Goal: Complete application form: Complete application form

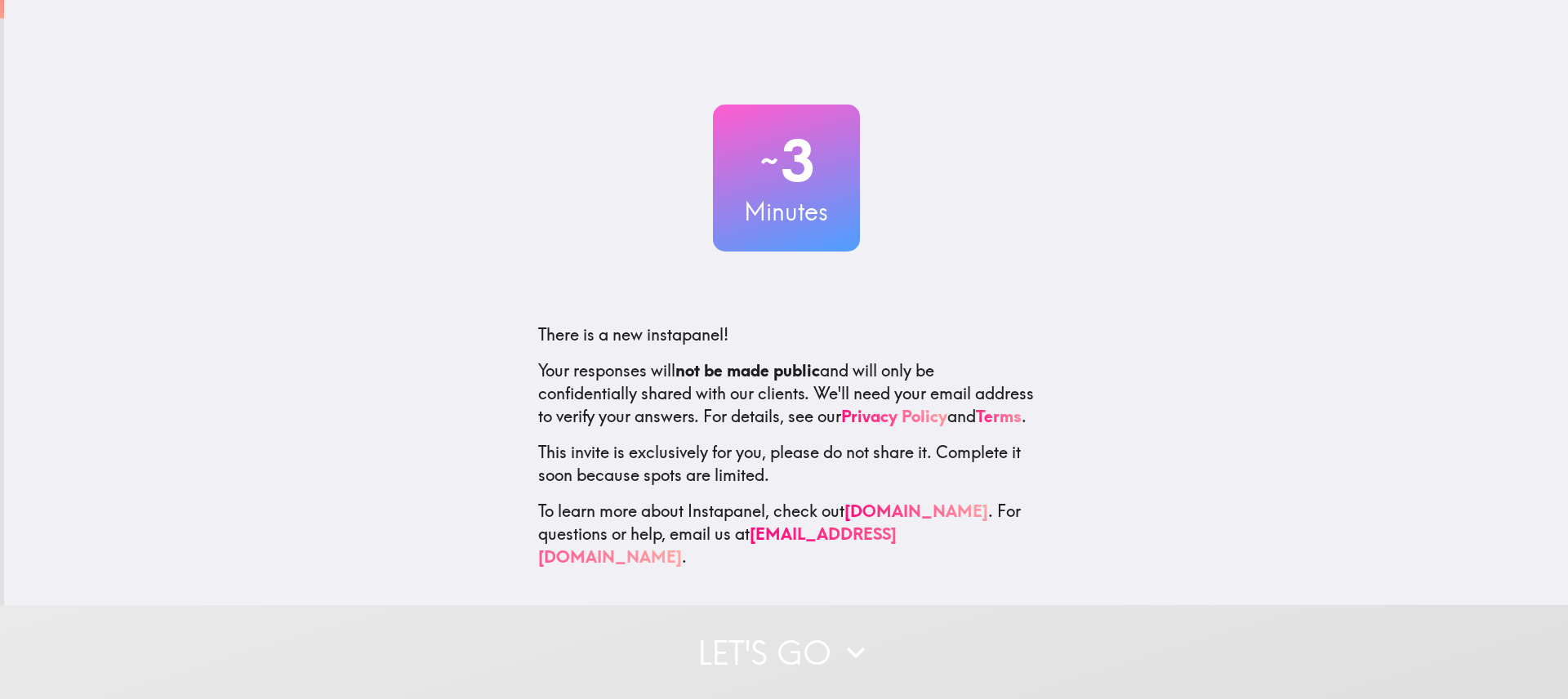
select select "English"
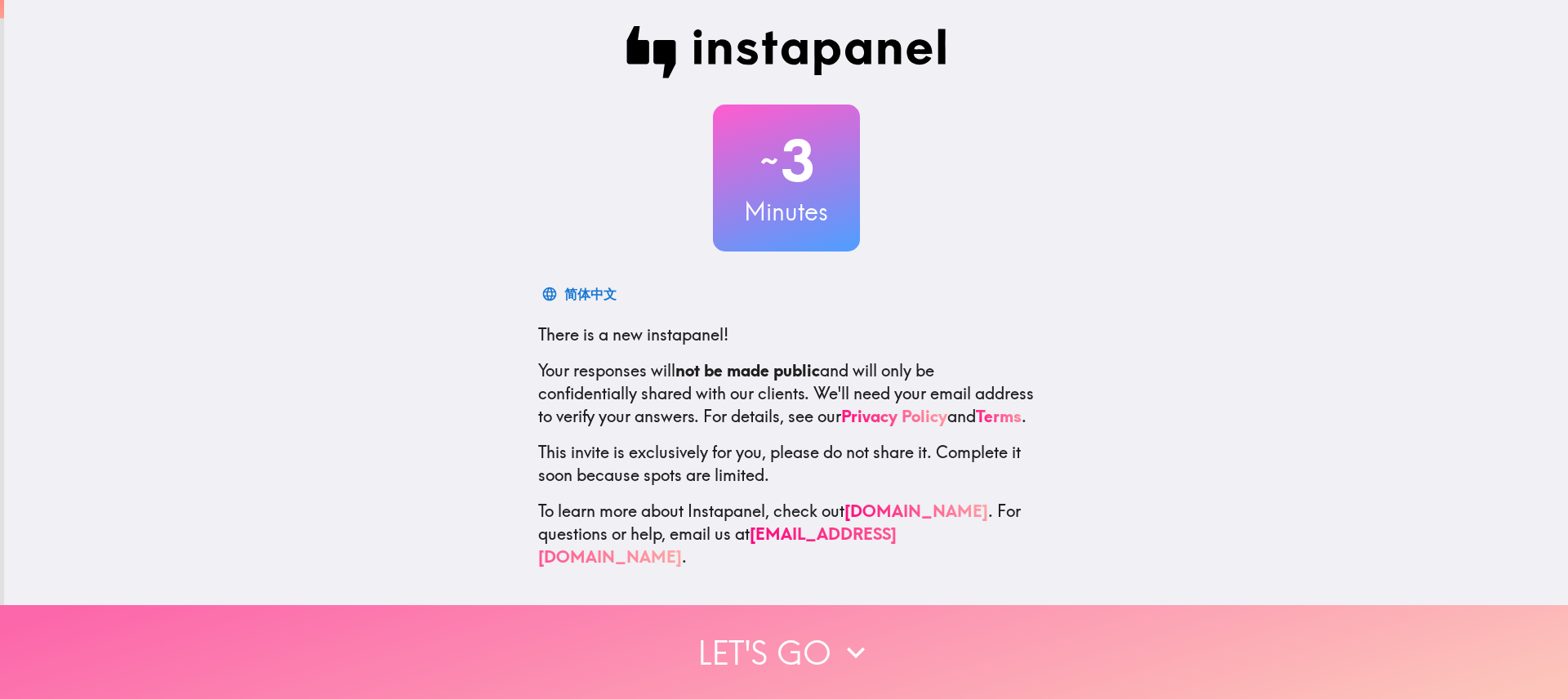
click at [798, 648] on button "Let's go" at bounding box center [784, 652] width 1568 height 94
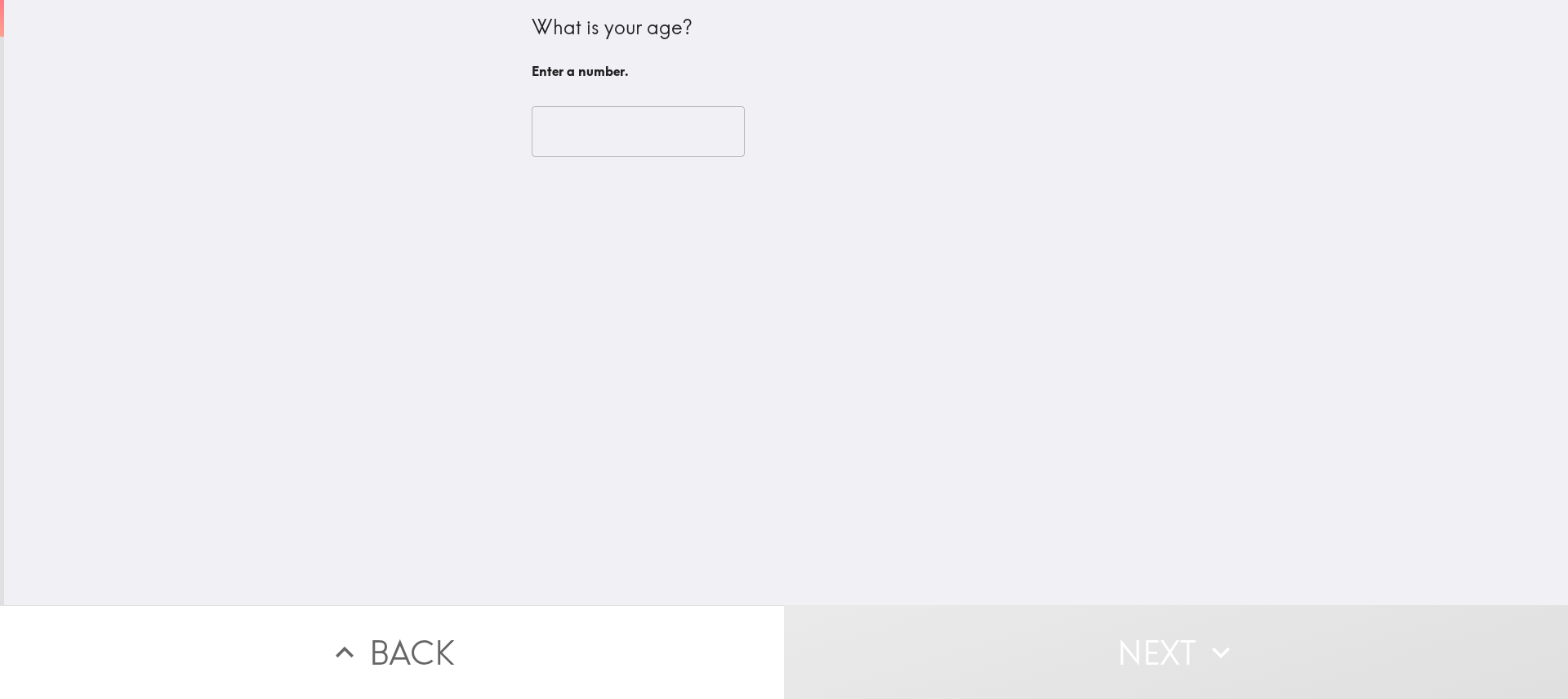
click at [673, 134] on input "number" at bounding box center [638, 131] width 213 height 50
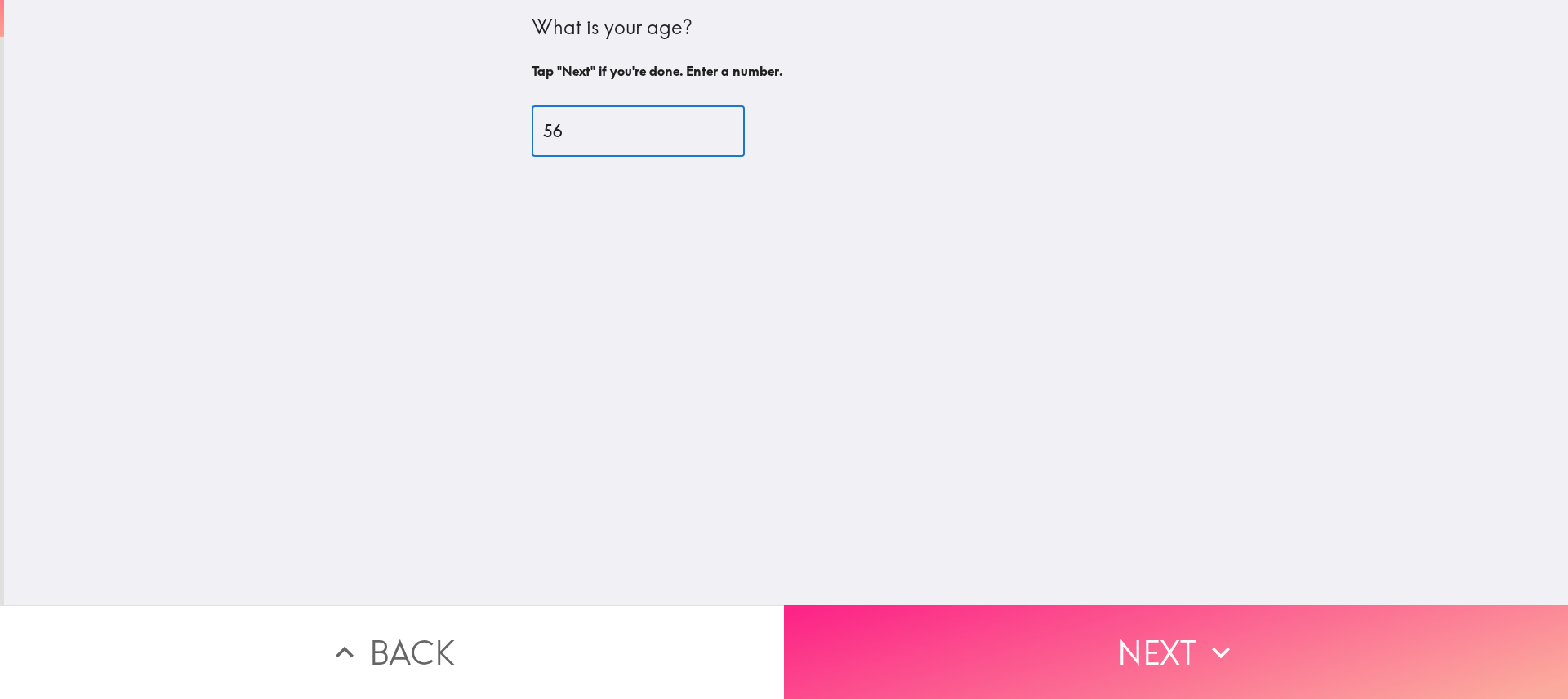
type input "56"
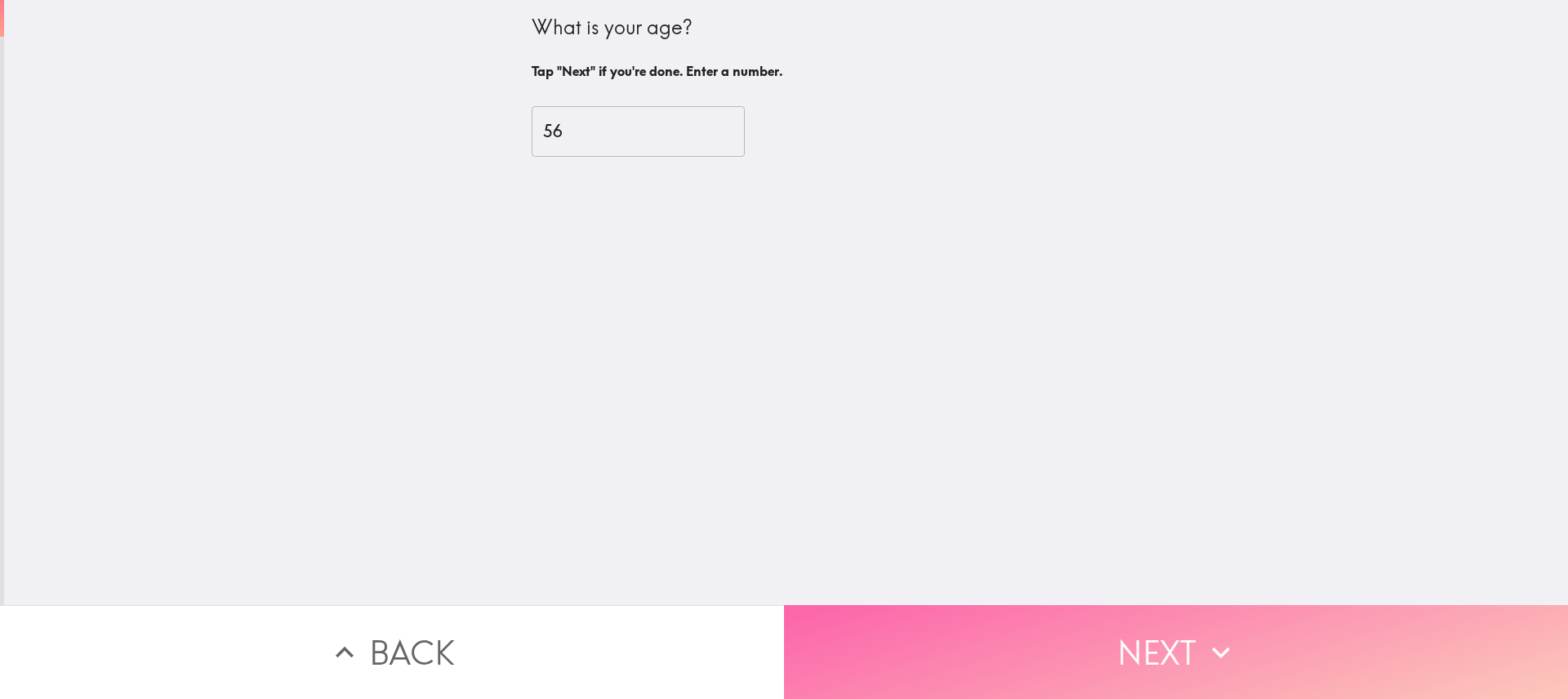
click at [1176, 646] on button "Next" at bounding box center [1177, 652] width 784 height 94
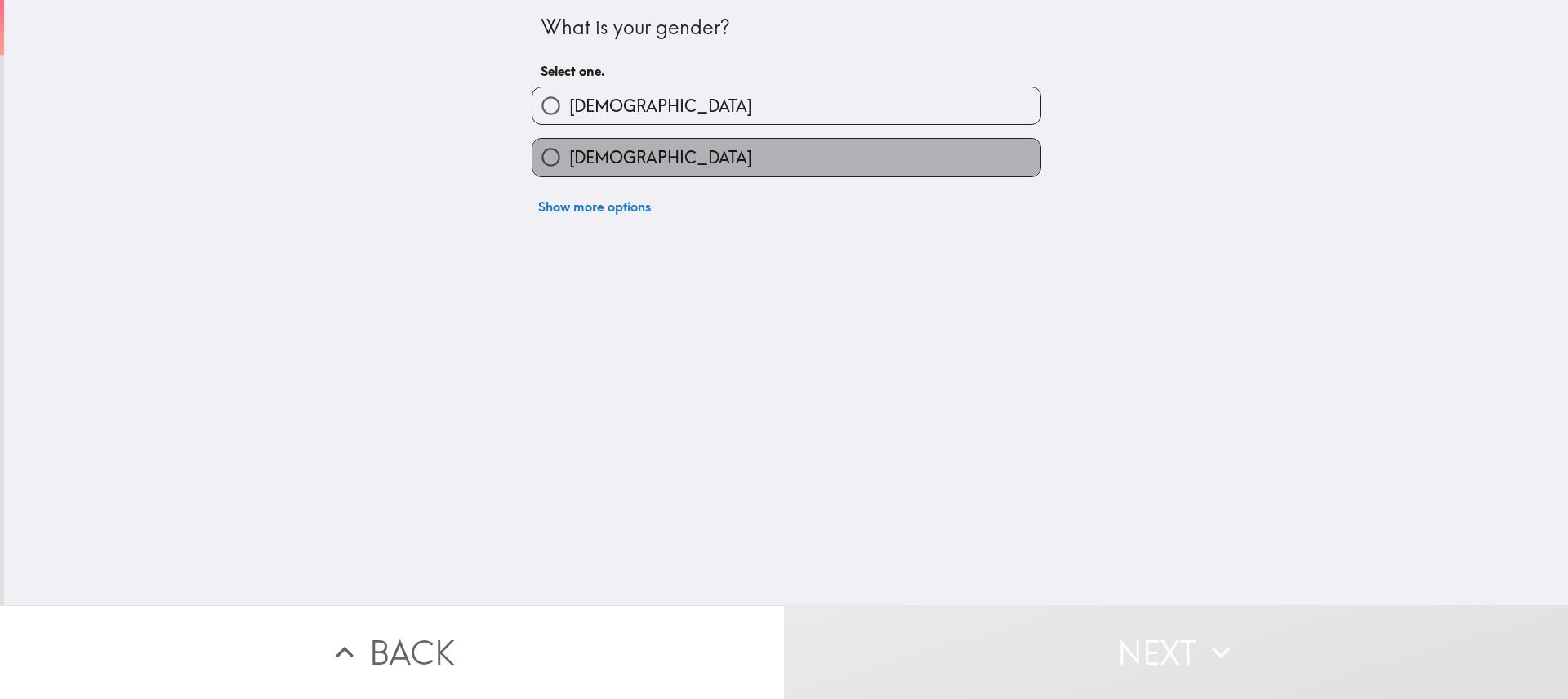
click at [654, 146] on label "[DEMOGRAPHIC_DATA]" at bounding box center [786, 157] width 508 height 37
click at [569, 146] on input "[DEMOGRAPHIC_DATA]" at bounding box center [551, 157] width 37 height 37
radio input "true"
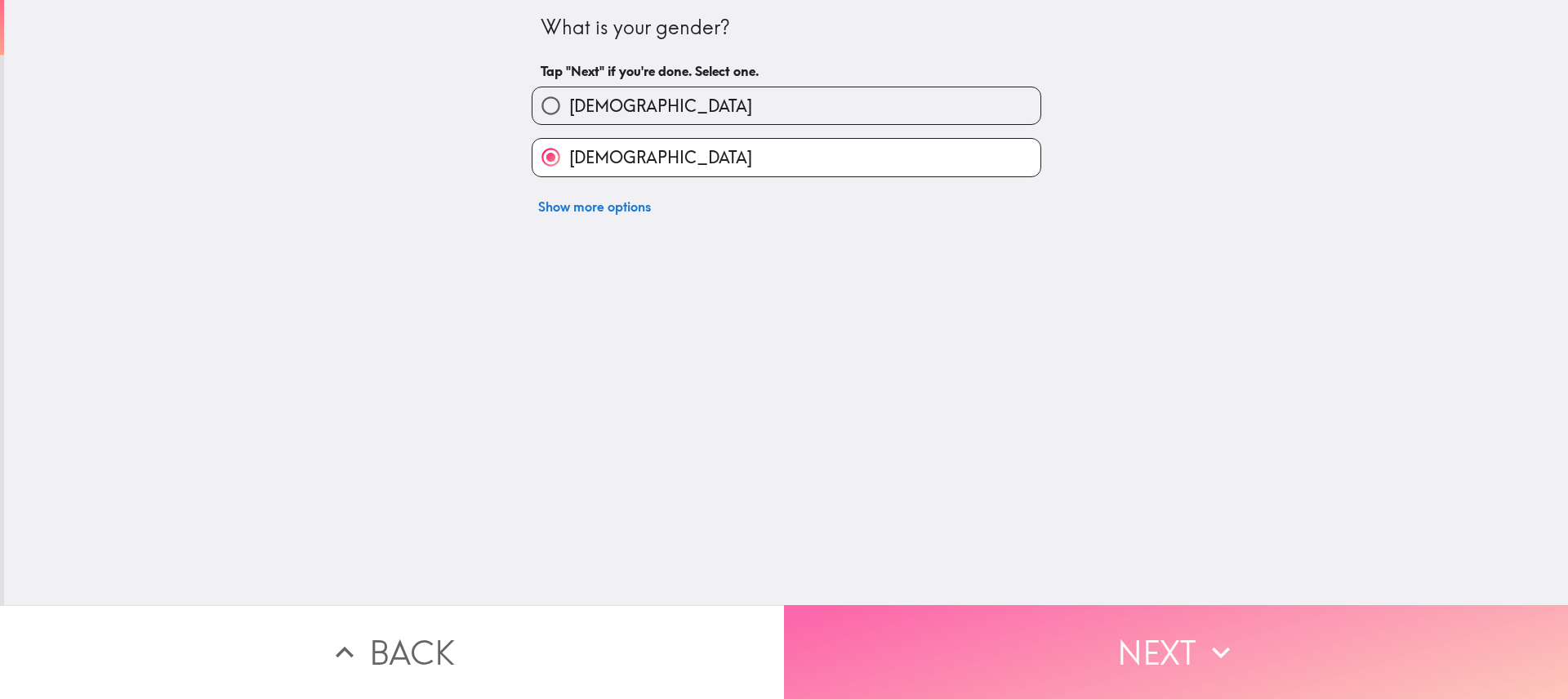
click at [1210, 634] on icon "button" at bounding box center [1221, 652] width 36 height 36
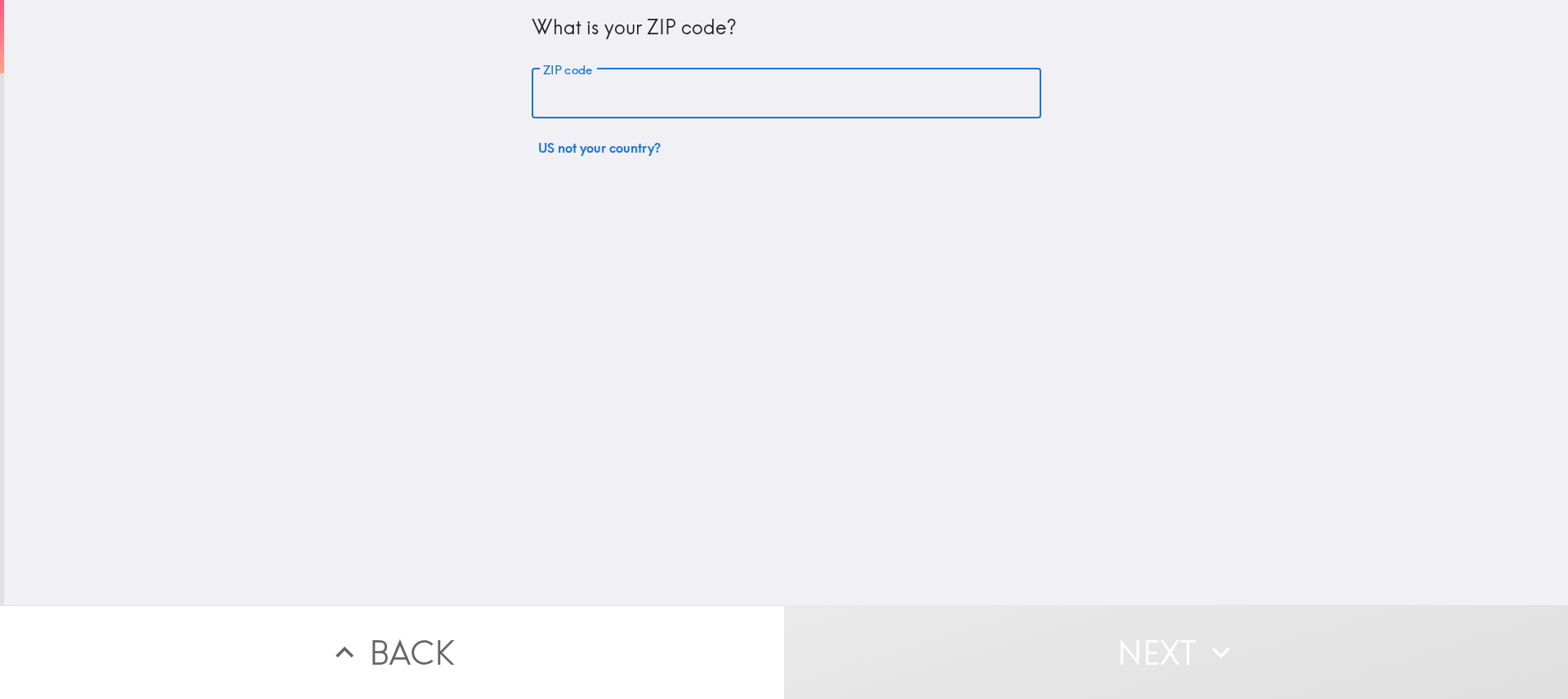
click at [774, 85] on input "ZIP code" at bounding box center [786, 94] width 510 height 50
type input "49120"
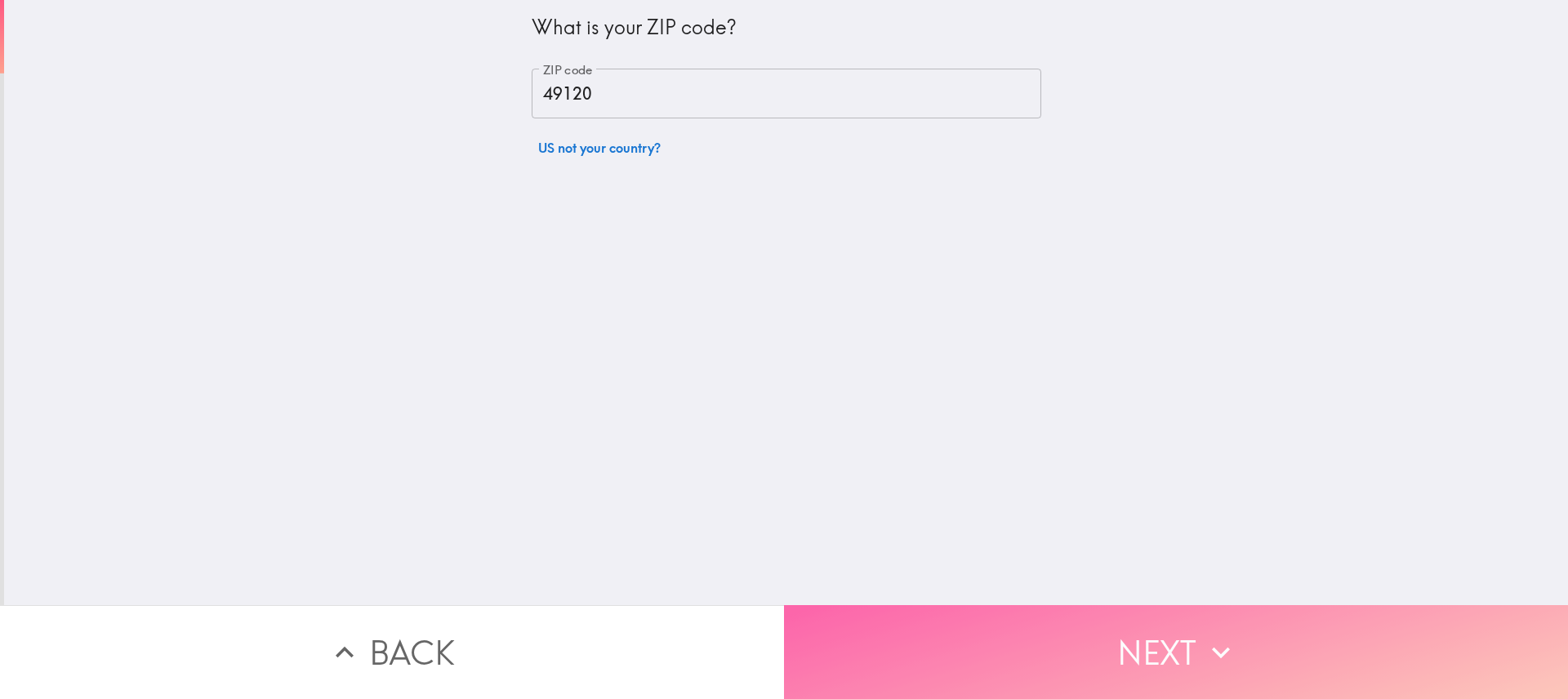
click at [1218, 665] on button "Next" at bounding box center [1177, 652] width 784 height 94
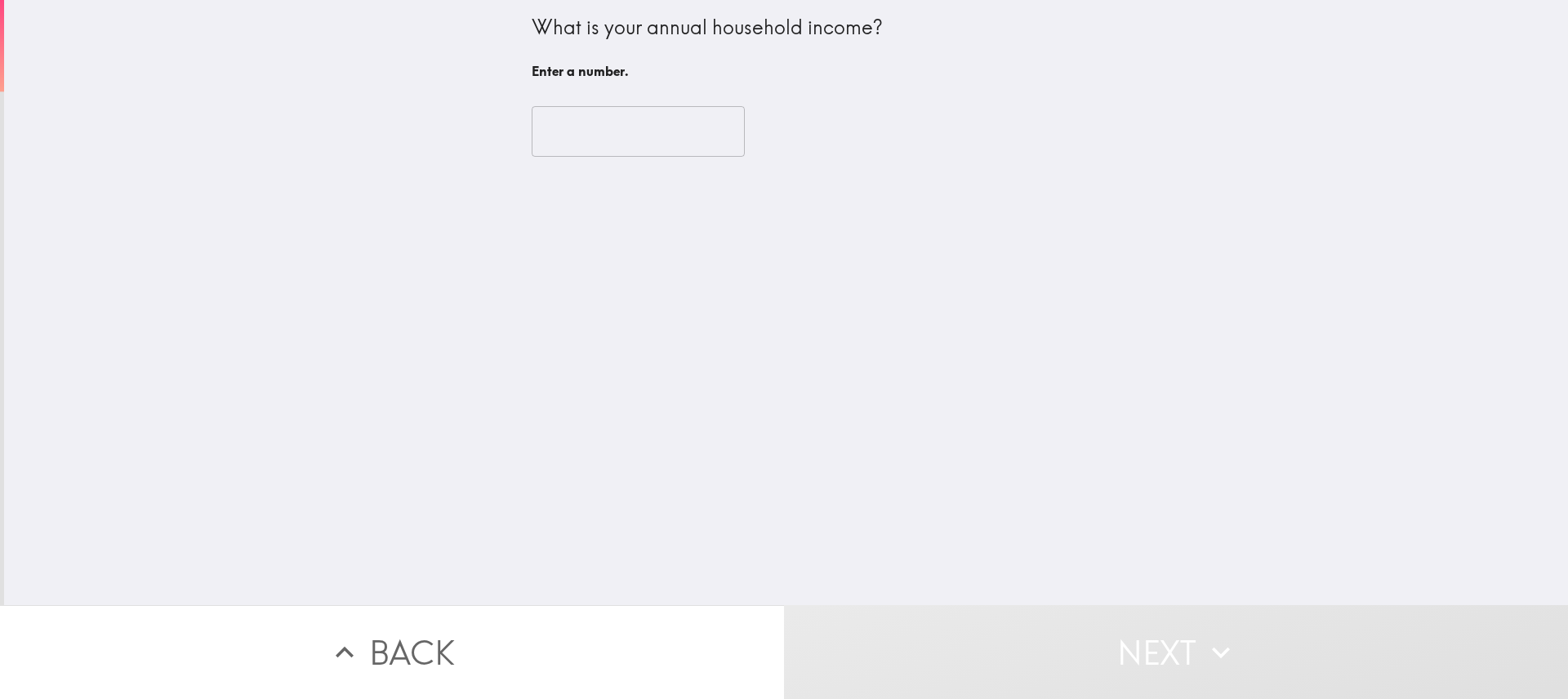
click at [664, 133] on input "number" at bounding box center [638, 131] width 213 height 50
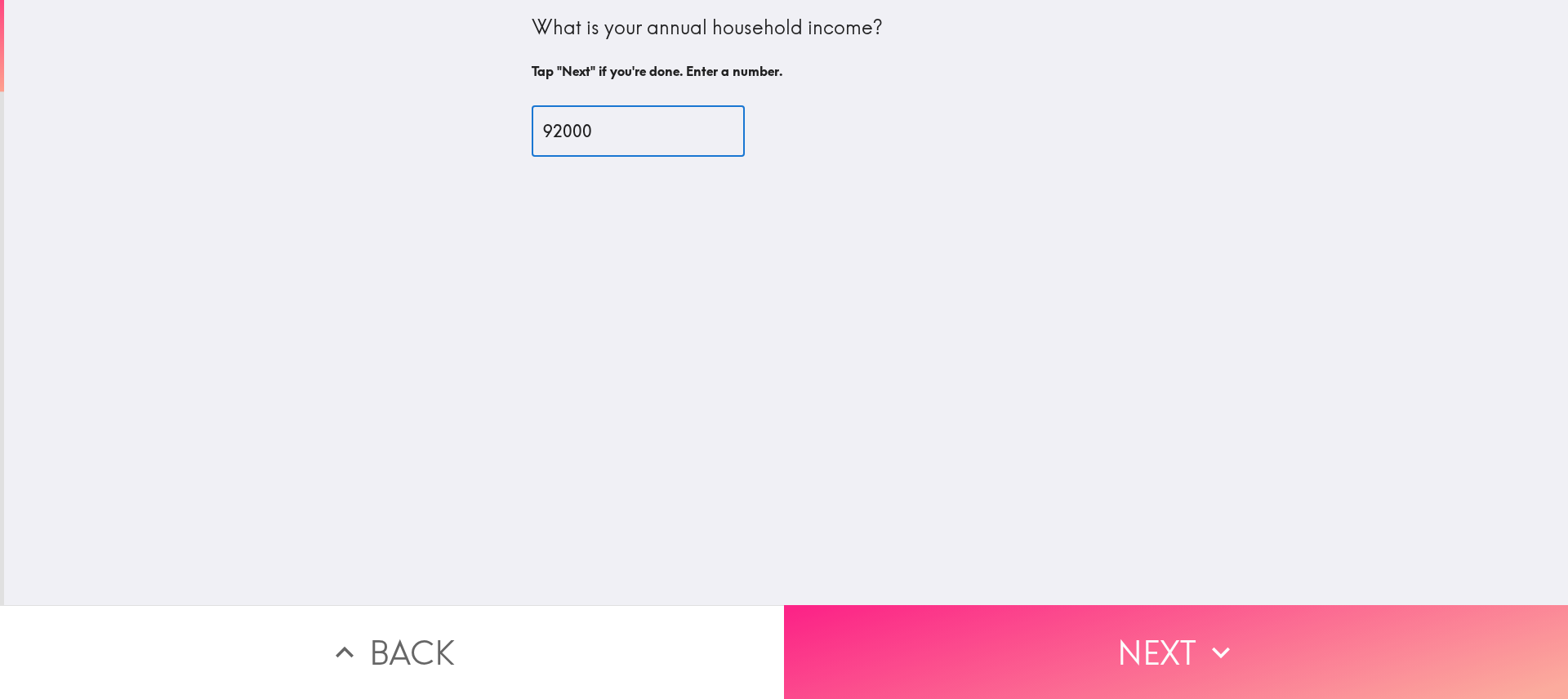
type input "92000"
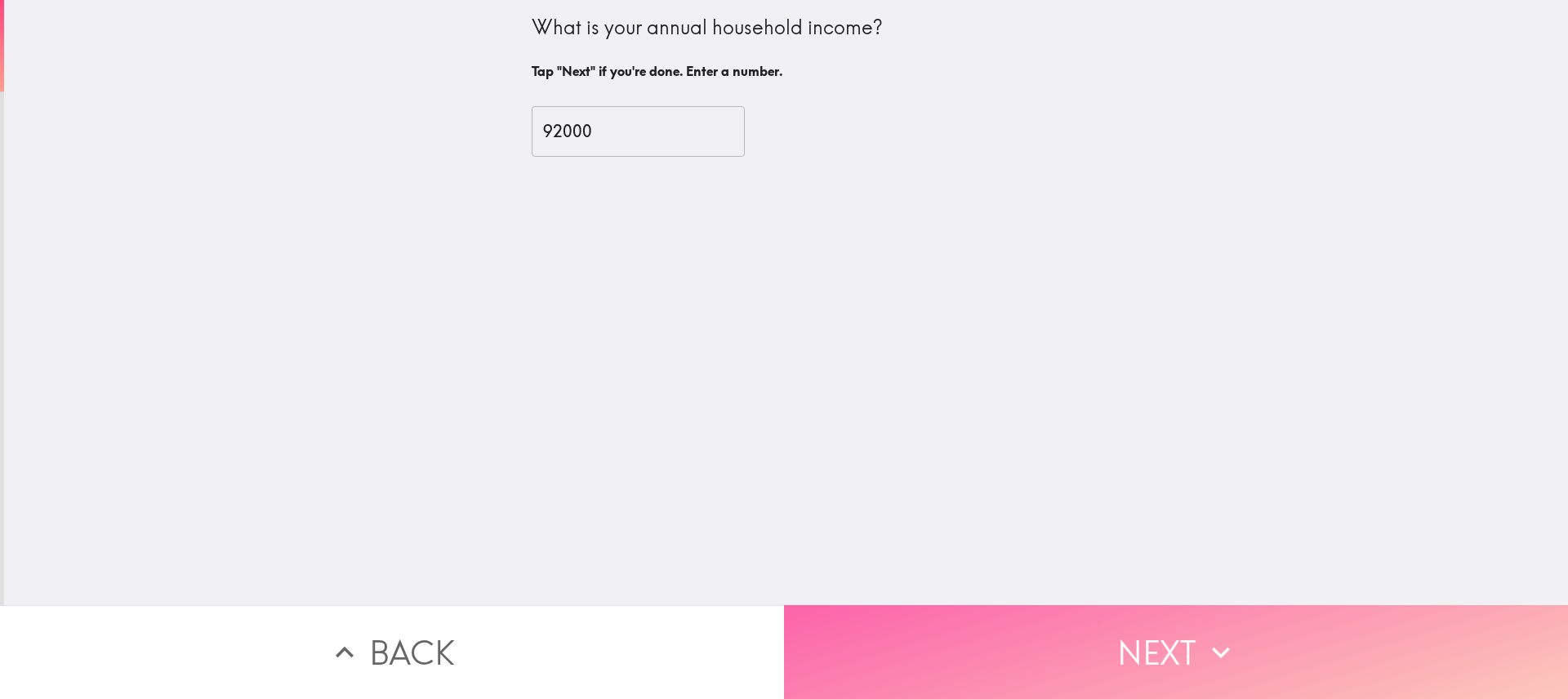
click at [1204, 648] on icon "button" at bounding box center [1221, 652] width 36 height 36
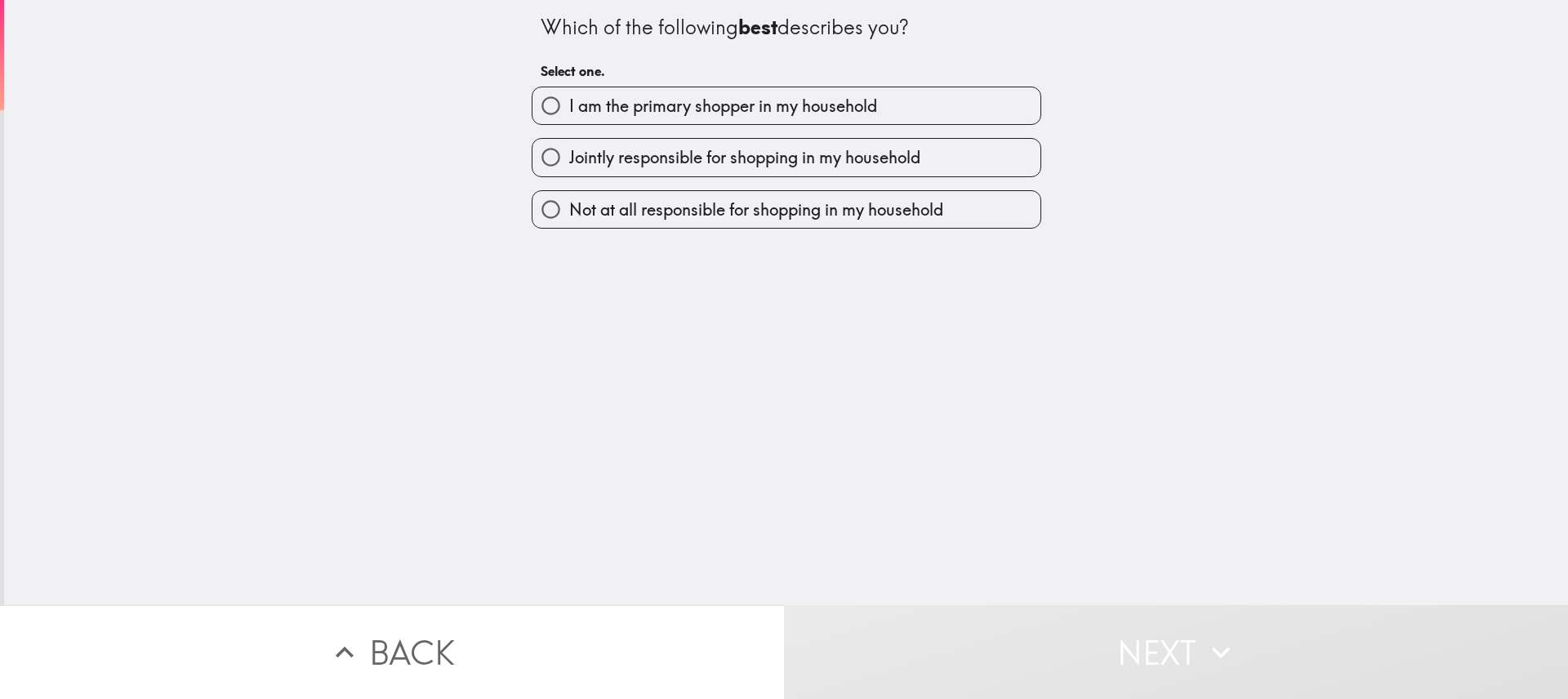
click at [871, 104] on label "I am the primary shopper in my household" at bounding box center [786, 106] width 508 height 37
click at [569, 104] on input "I am the primary shopper in my household" at bounding box center [551, 106] width 37 height 37
radio input "true"
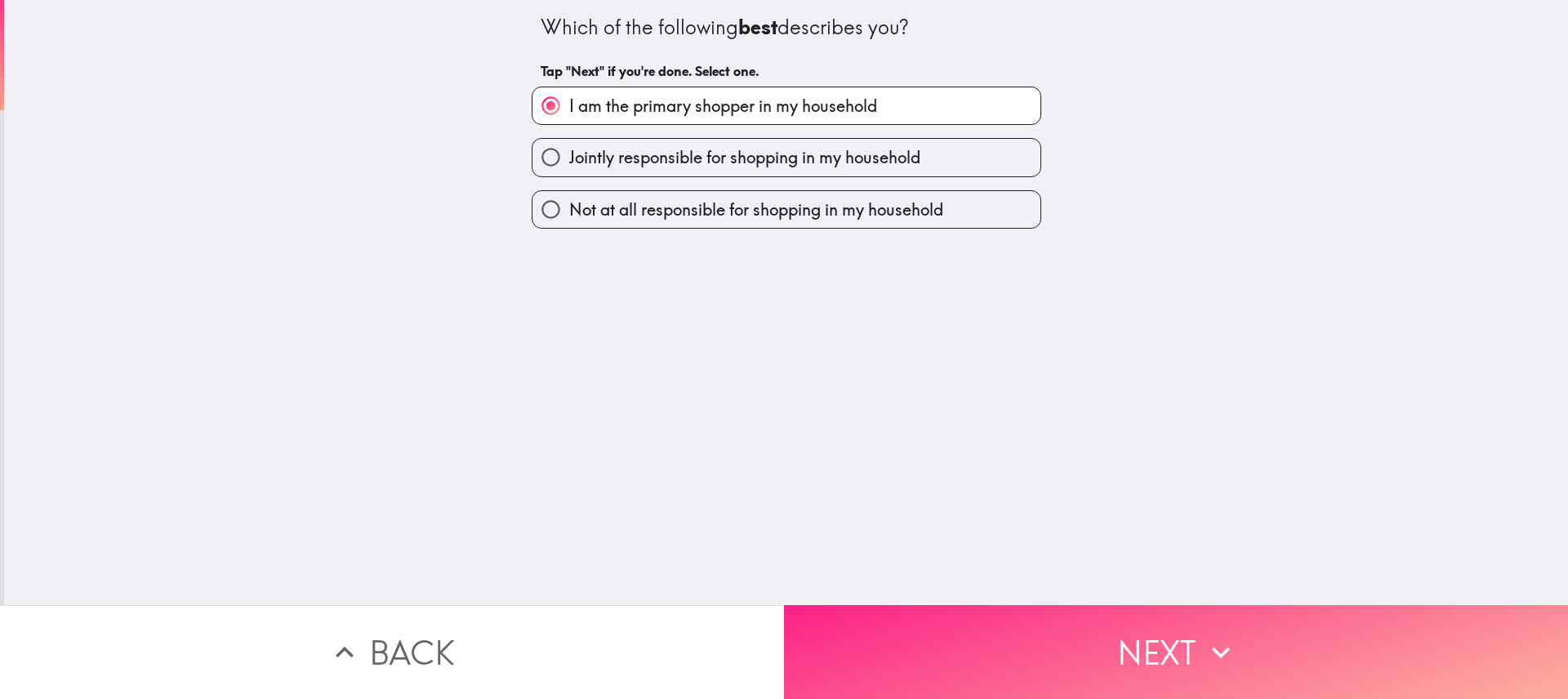
click at [1132, 639] on button "Next" at bounding box center [1177, 652] width 784 height 94
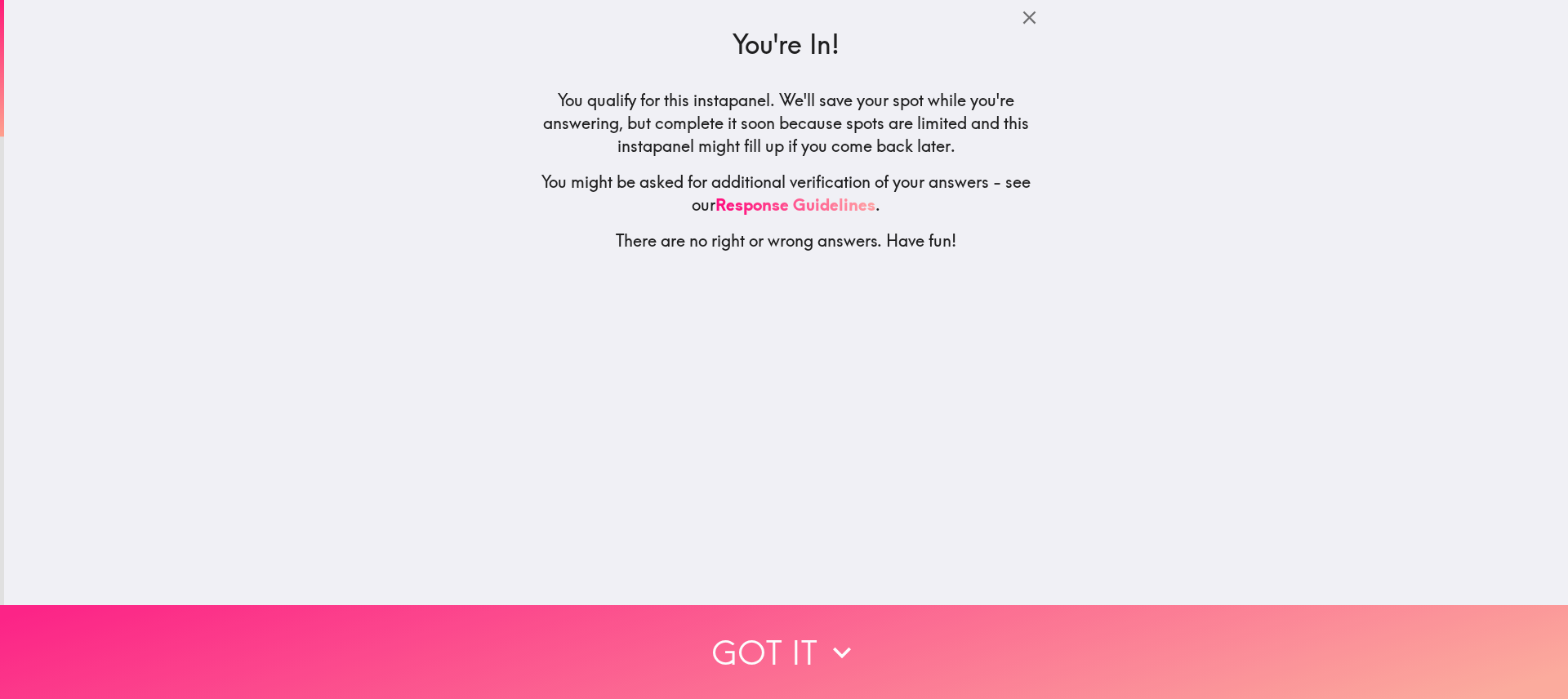
click at [893, 638] on button "Got it" at bounding box center [784, 652] width 1568 height 94
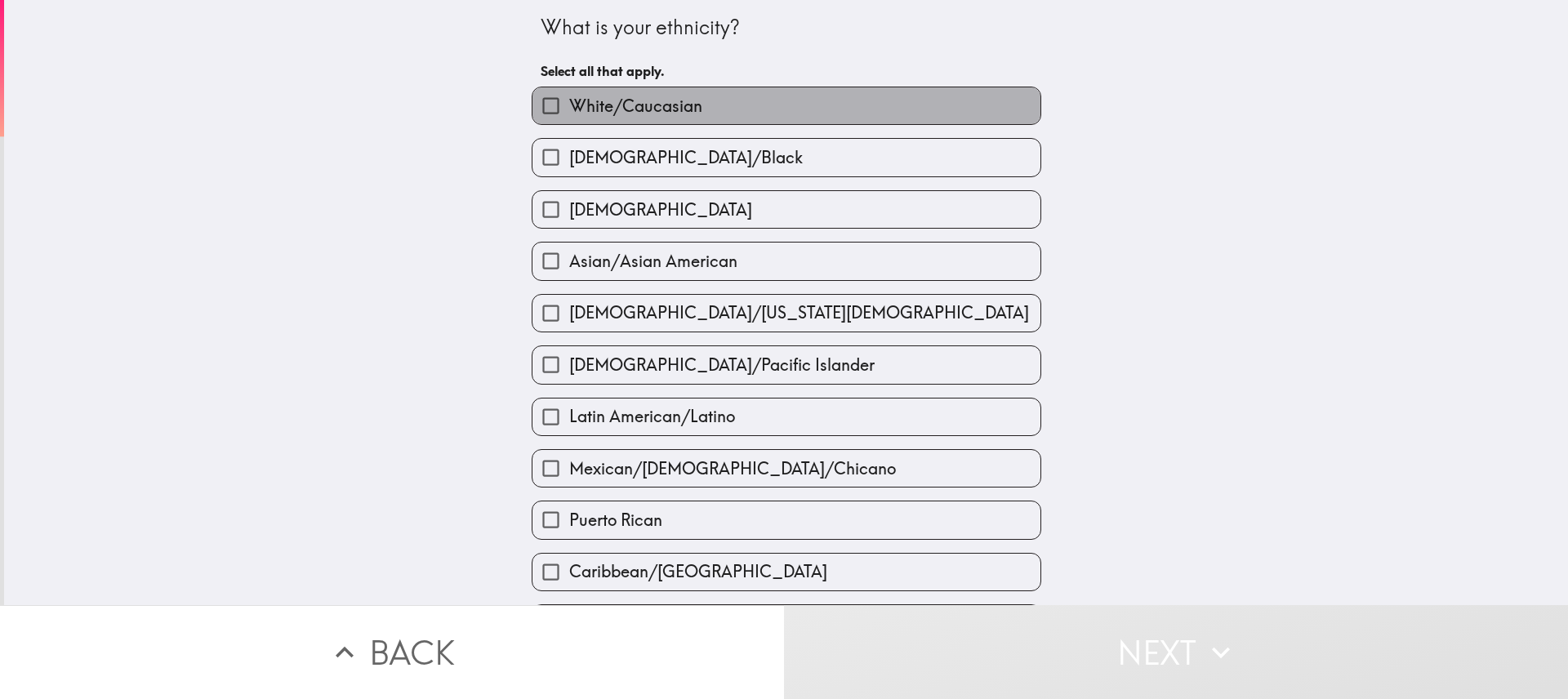
click at [684, 101] on span "White/Caucasian" at bounding box center [635, 106] width 133 height 23
click at [569, 101] on input "White/Caucasian" at bounding box center [551, 106] width 37 height 37
checkbox input "true"
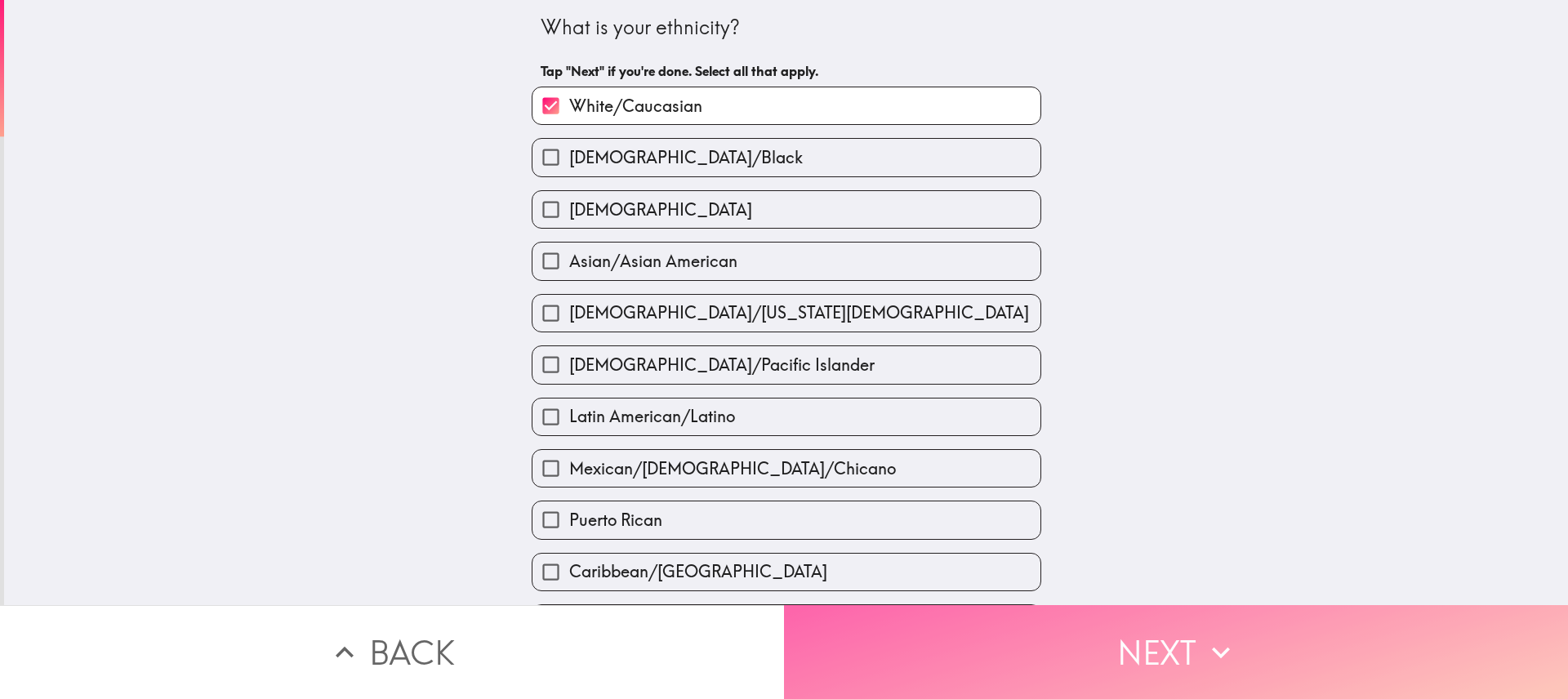
click at [1153, 648] on button "Next" at bounding box center [1177, 652] width 784 height 94
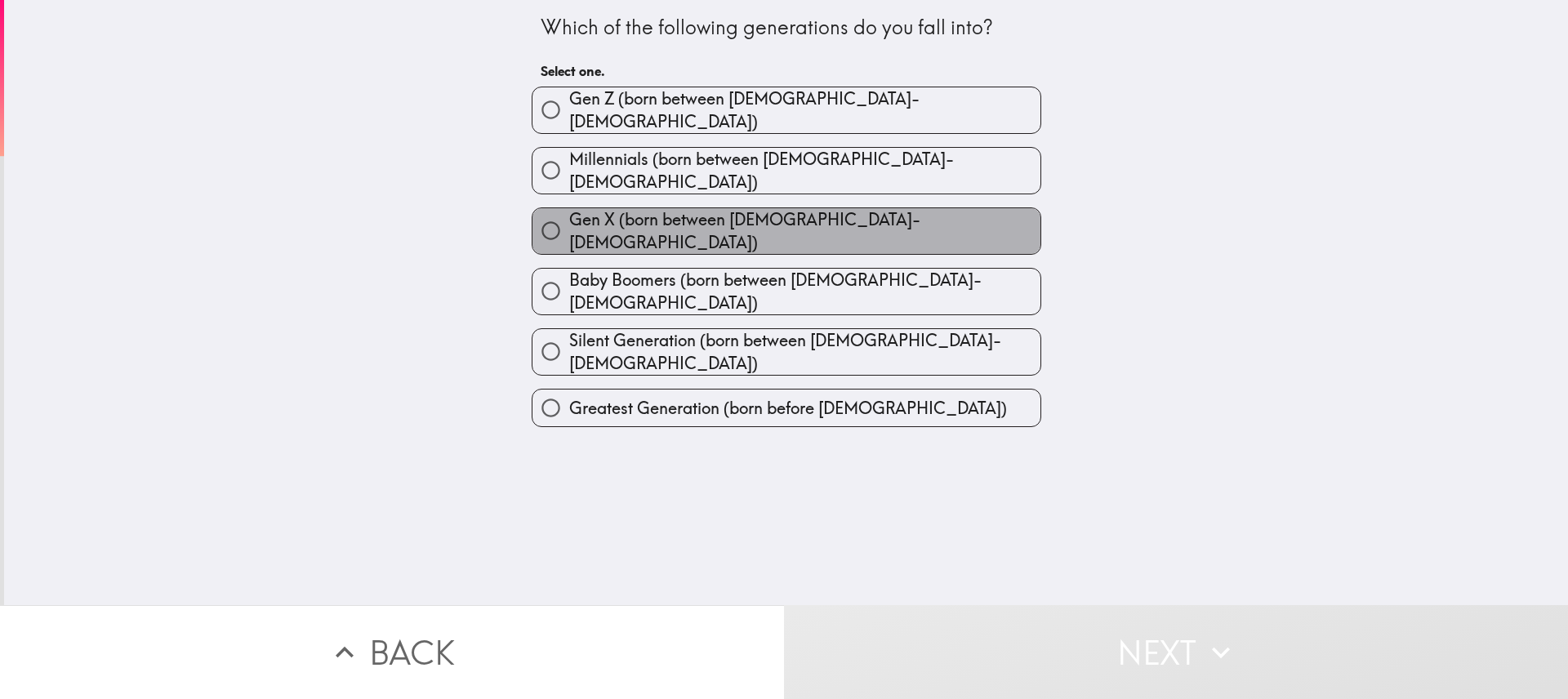
click at [687, 211] on span "Gen X (born between [DEMOGRAPHIC_DATA]-[DEMOGRAPHIC_DATA])" at bounding box center [804, 232] width 471 height 46
click at [569, 212] on input "Gen X (born between [DEMOGRAPHIC_DATA]-[DEMOGRAPHIC_DATA])" at bounding box center [551, 231] width 37 height 37
radio input "true"
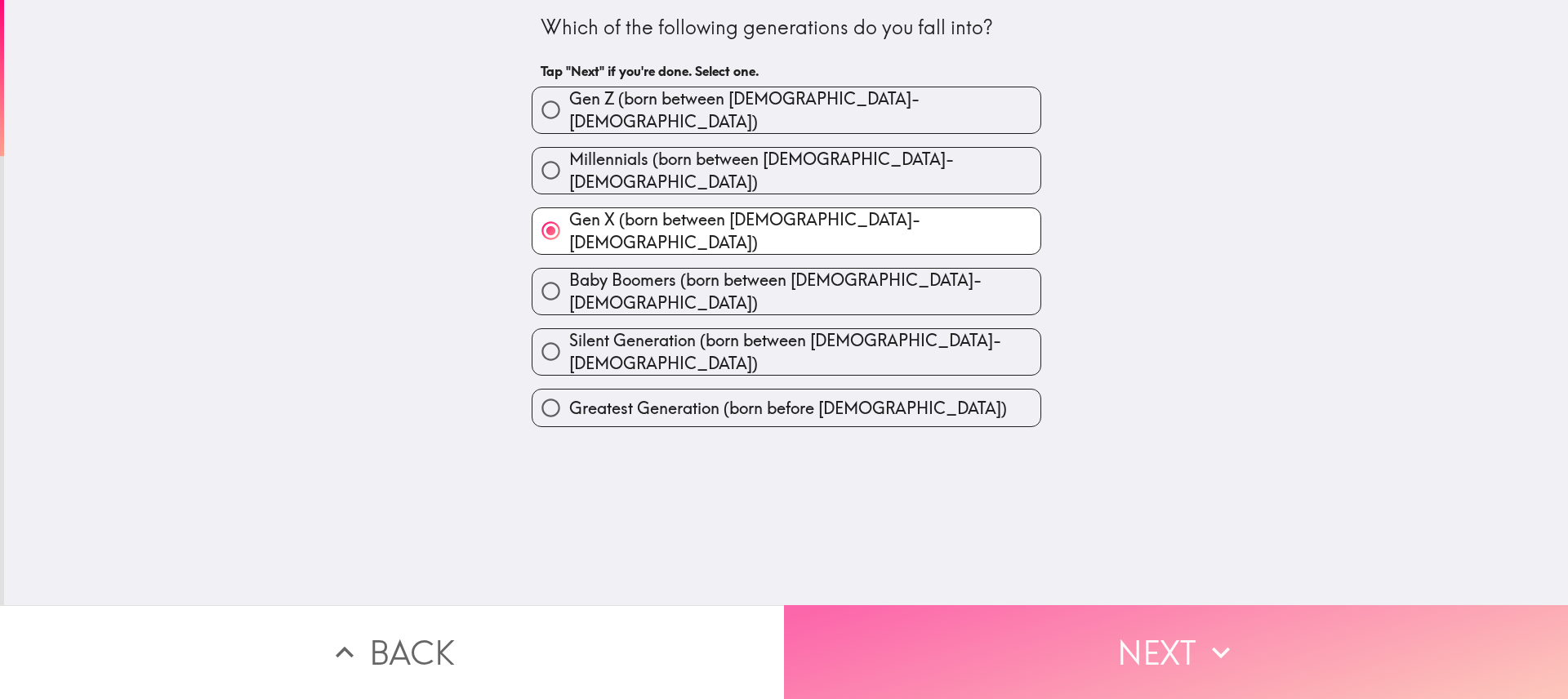
click at [1203, 641] on icon "button" at bounding box center [1221, 652] width 36 height 36
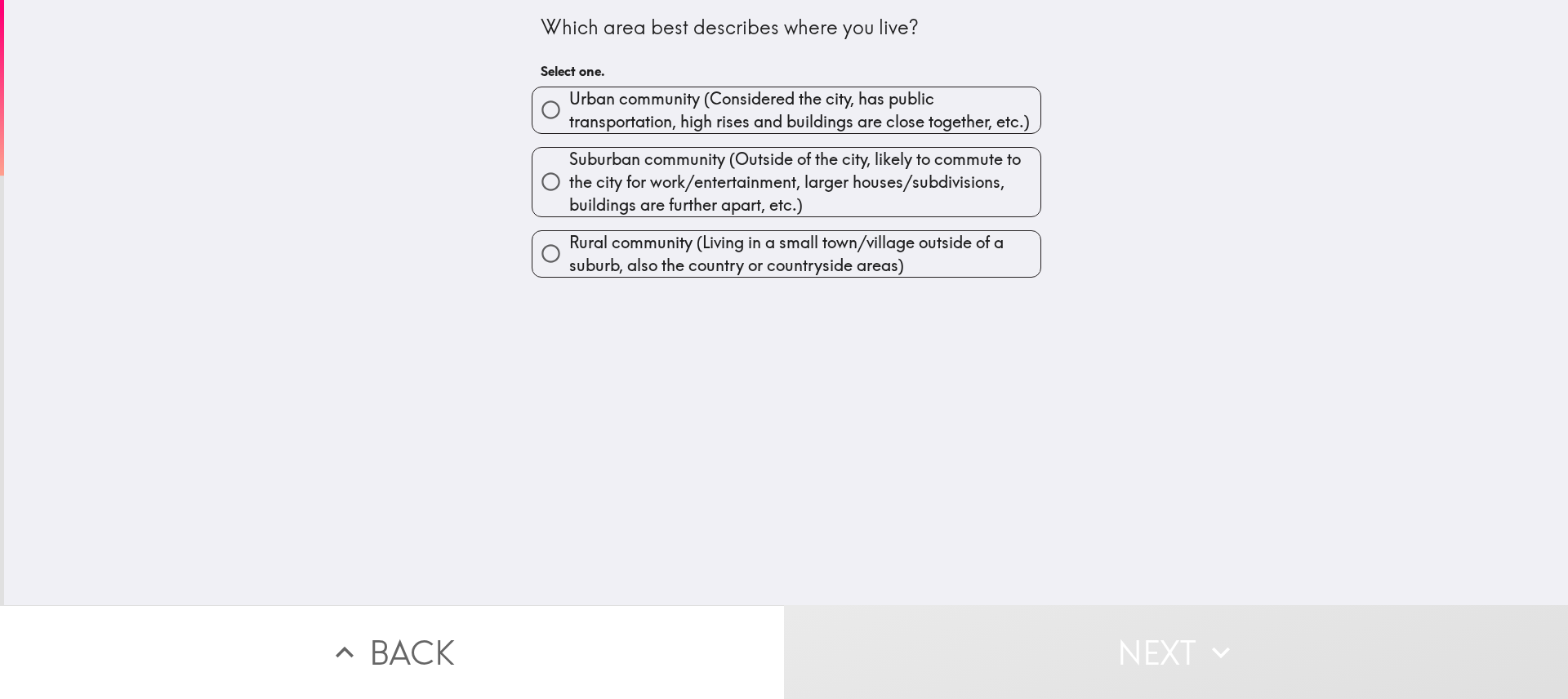
click at [655, 255] on span "Rural community (Living in a small town/village outside of a suburb, also the c…" at bounding box center [804, 255] width 471 height 46
click at [569, 255] on input "Rural community (Living in a small town/village outside of a suburb, also the c…" at bounding box center [551, 254] width 37 height 37
radio input "true"
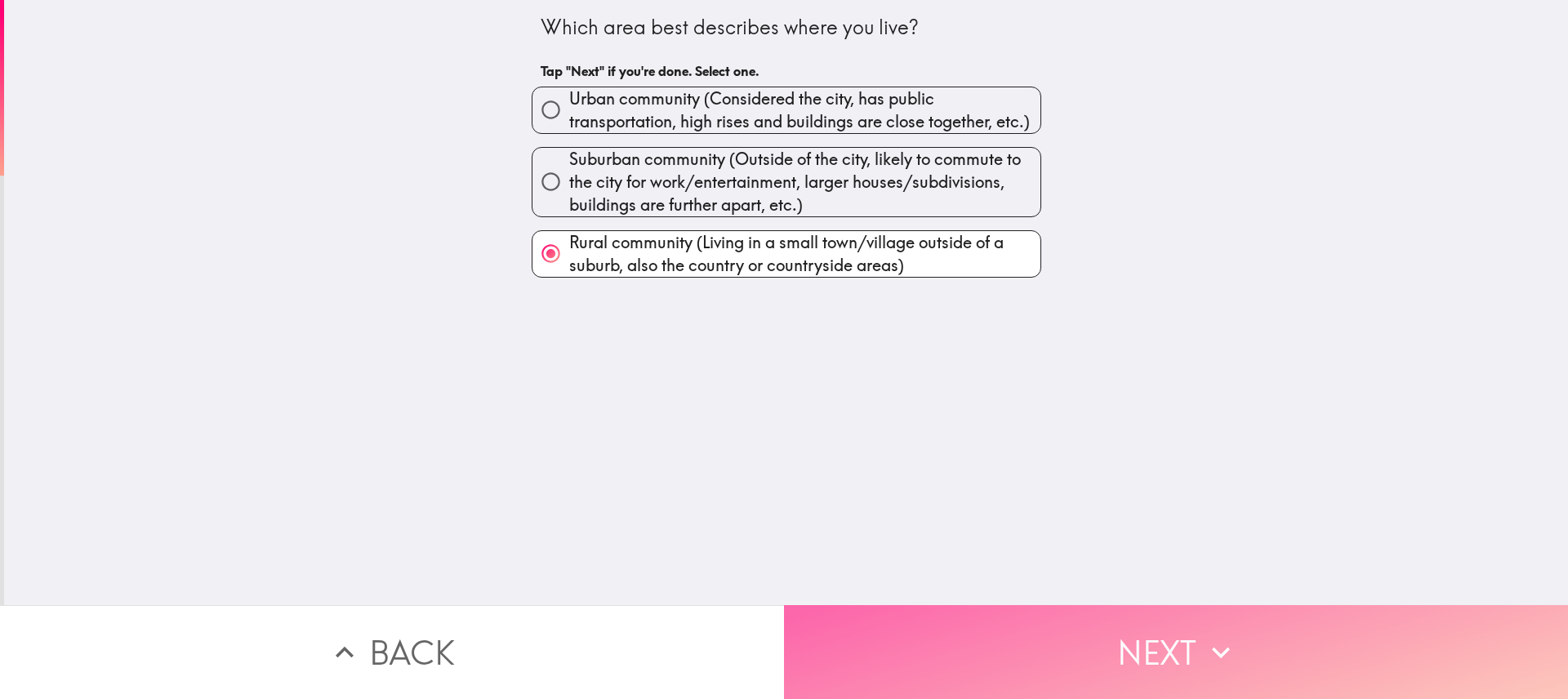
click at [1131, 639] on button "Next" at bounding box center [1177, 652] width 784 height 94
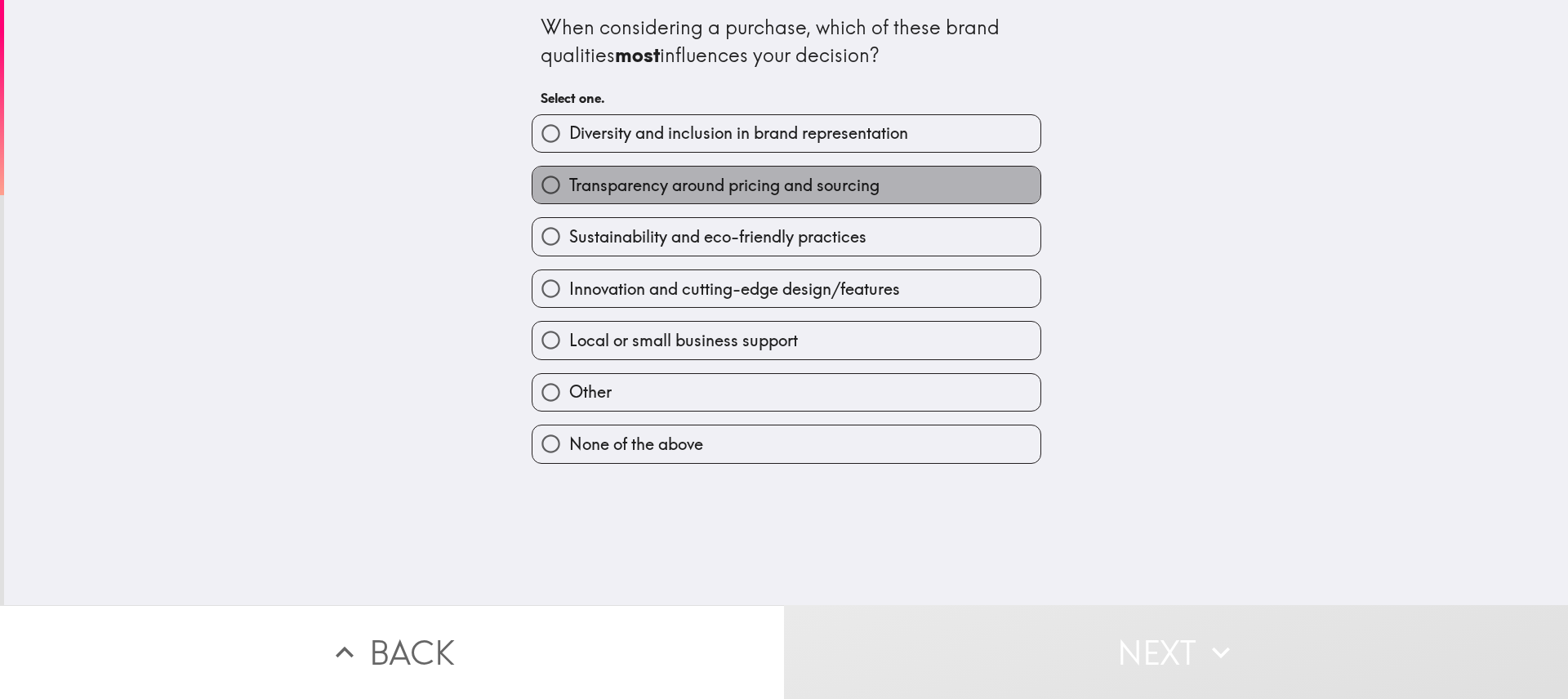
click at [837, 186] on span "Transparency around pricing and sourcing" at bounding box center [723, 186] width 310 height 23
click at [569, 186] on input "Transparency around pricing and sourcing" at bounding box center [551, 186] width 37 height 37
radio input "true"
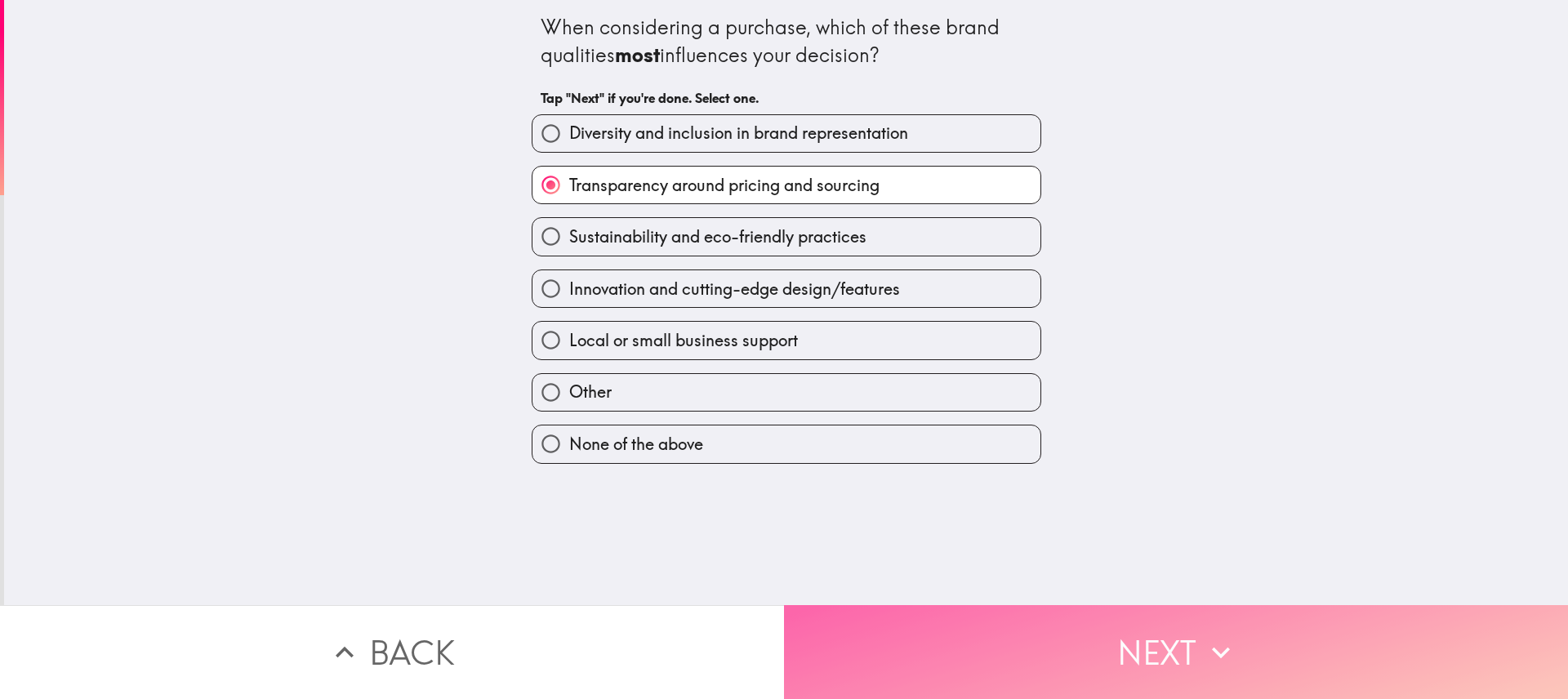
click at [1185, 637] on button "Next" at bounding box center [1177, 652] width 784 height 94
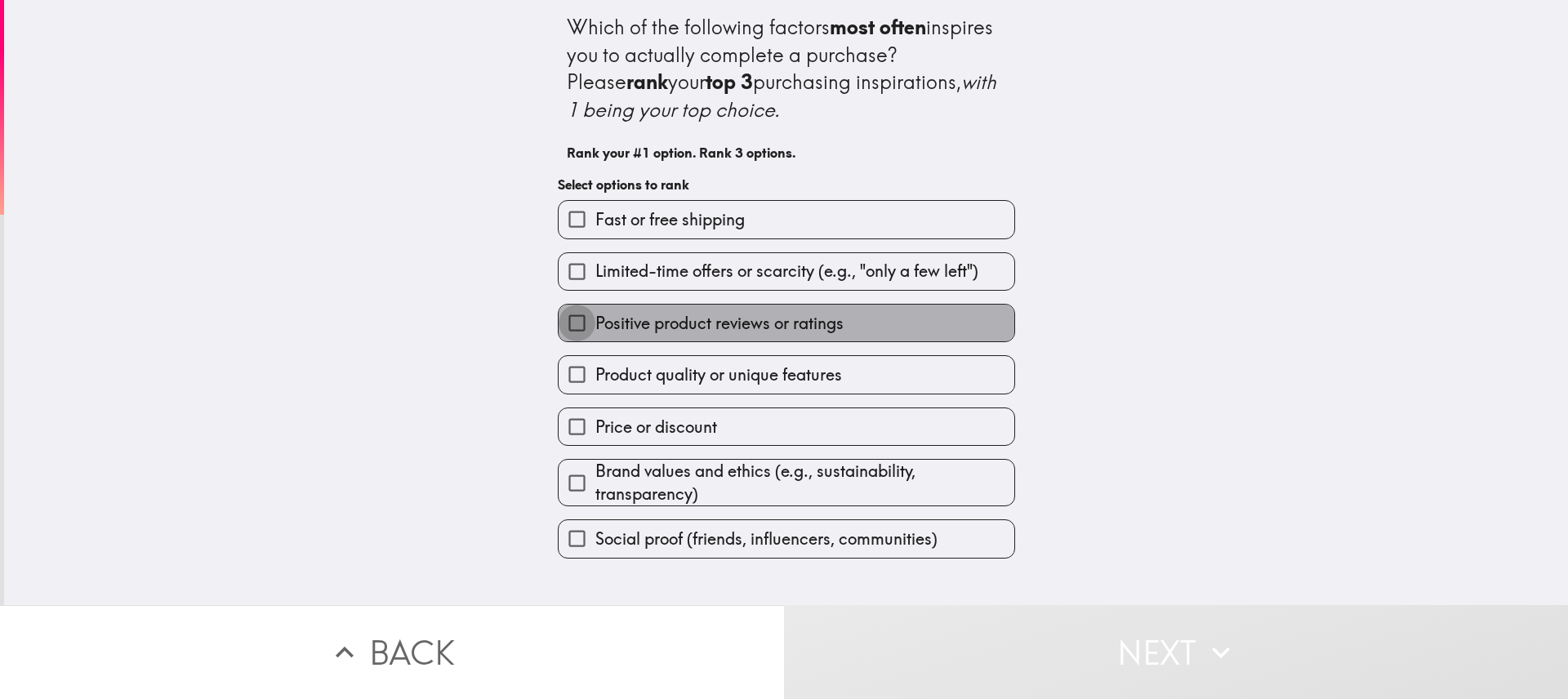
click at [566, 321] on input "Positive product reviews or ratings" at bounding box center [577, 323] width 37 height 37
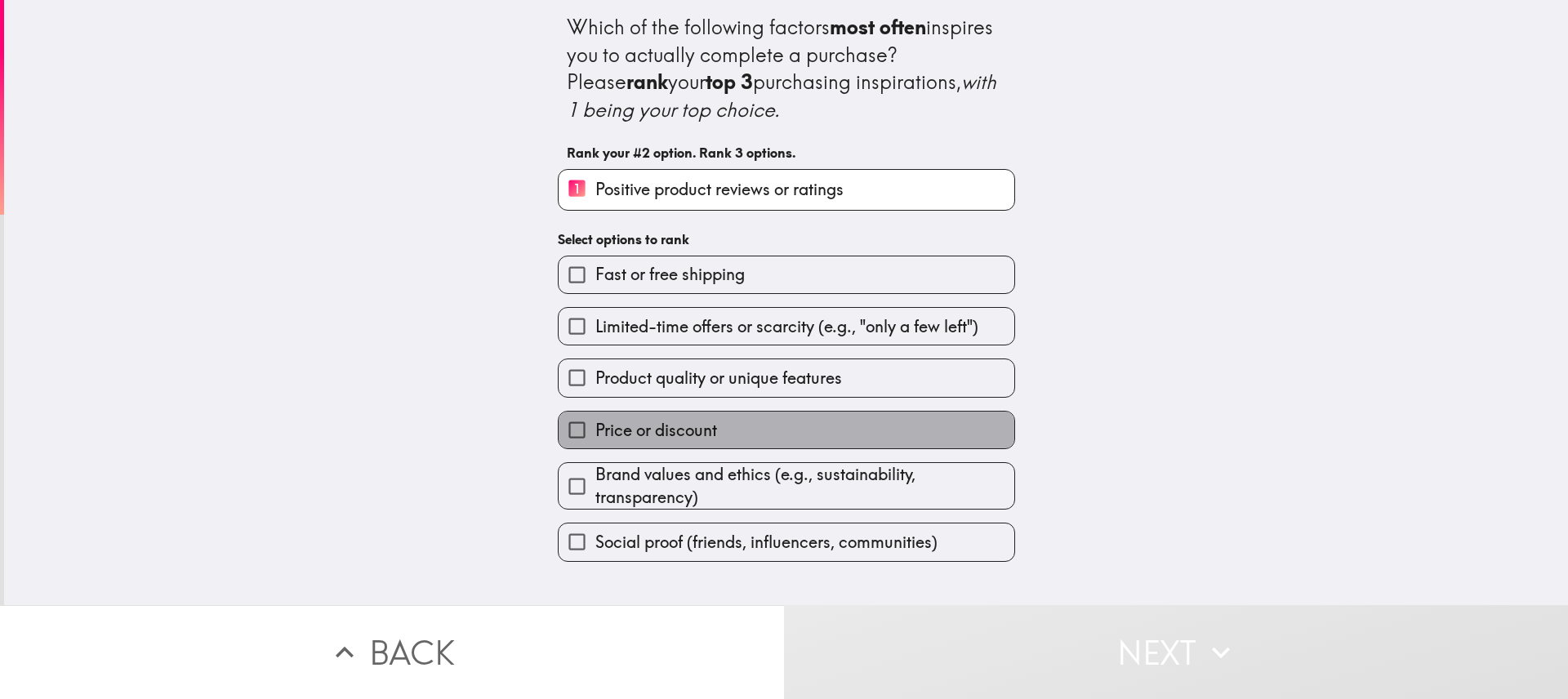
click at [720, 429] on label "Price or discount" at bounding box center [786, 430] width 456 height 37
click at [595, 429] on input "Price or discount" at bounding box center [577, 430] width 37 height 37
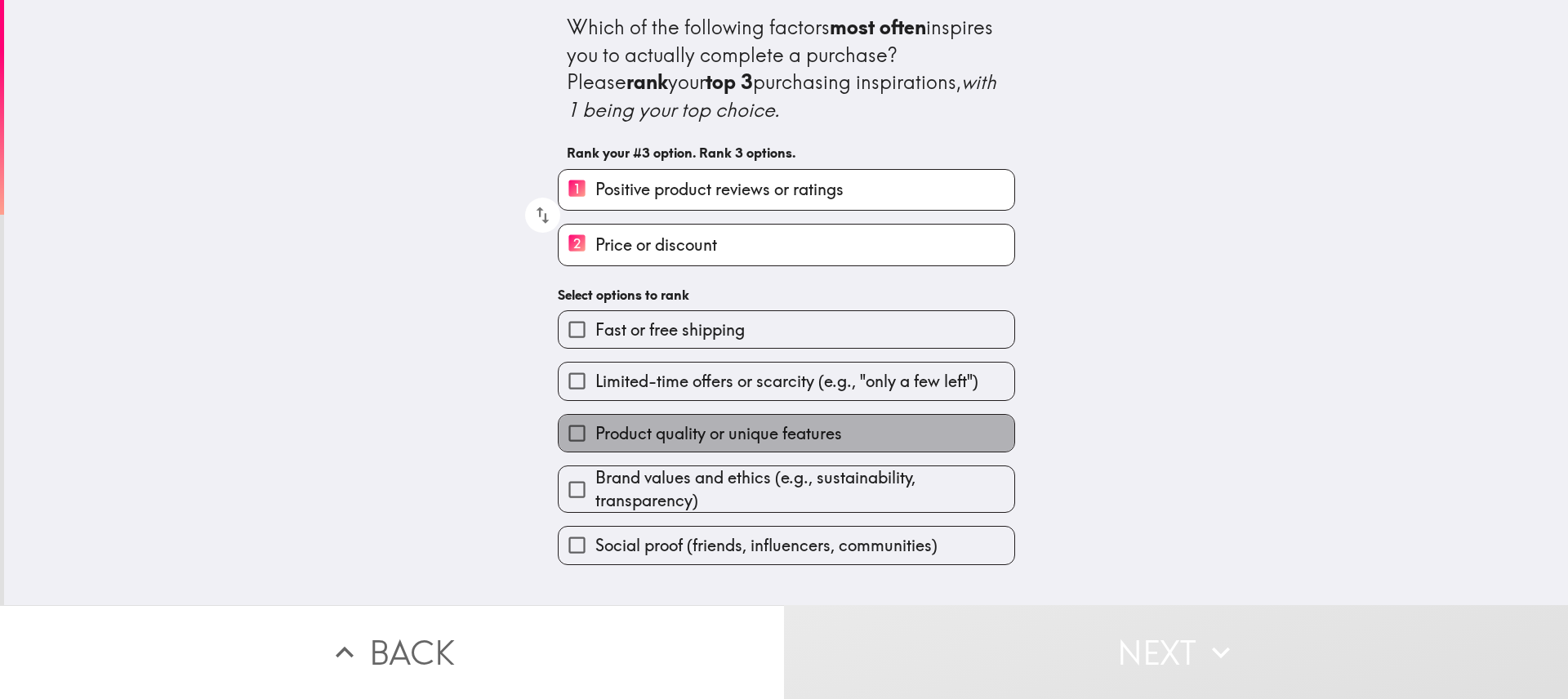
click at [680, 435] on span "Product quality or unique features" at bounding box center [718, 434] width 246 height 23
click at [595, 435] on input "Product quality or unique features" at bounding box center [577, 434] width 37 height 37
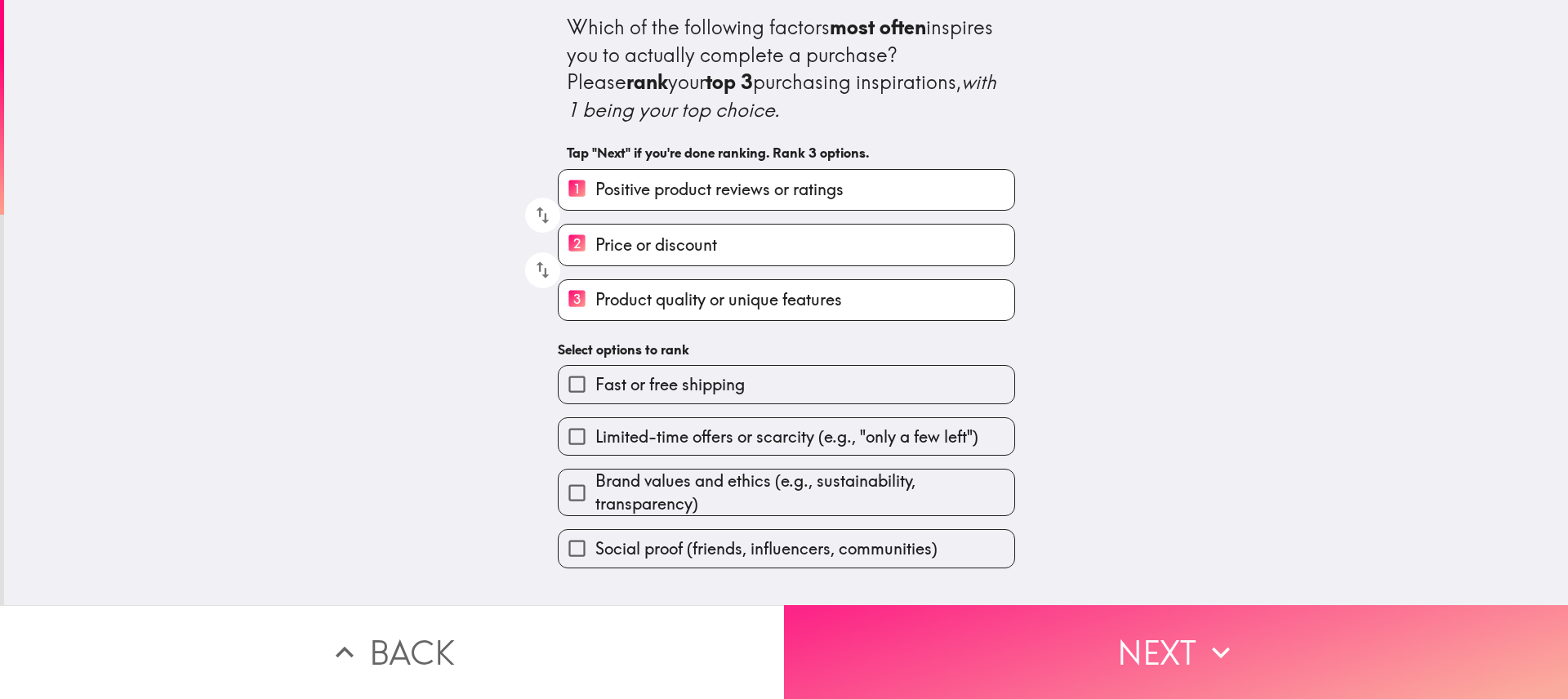
click at [1178, 662] on button "Next" at bounding box center [1177, 652] width 784 height 94
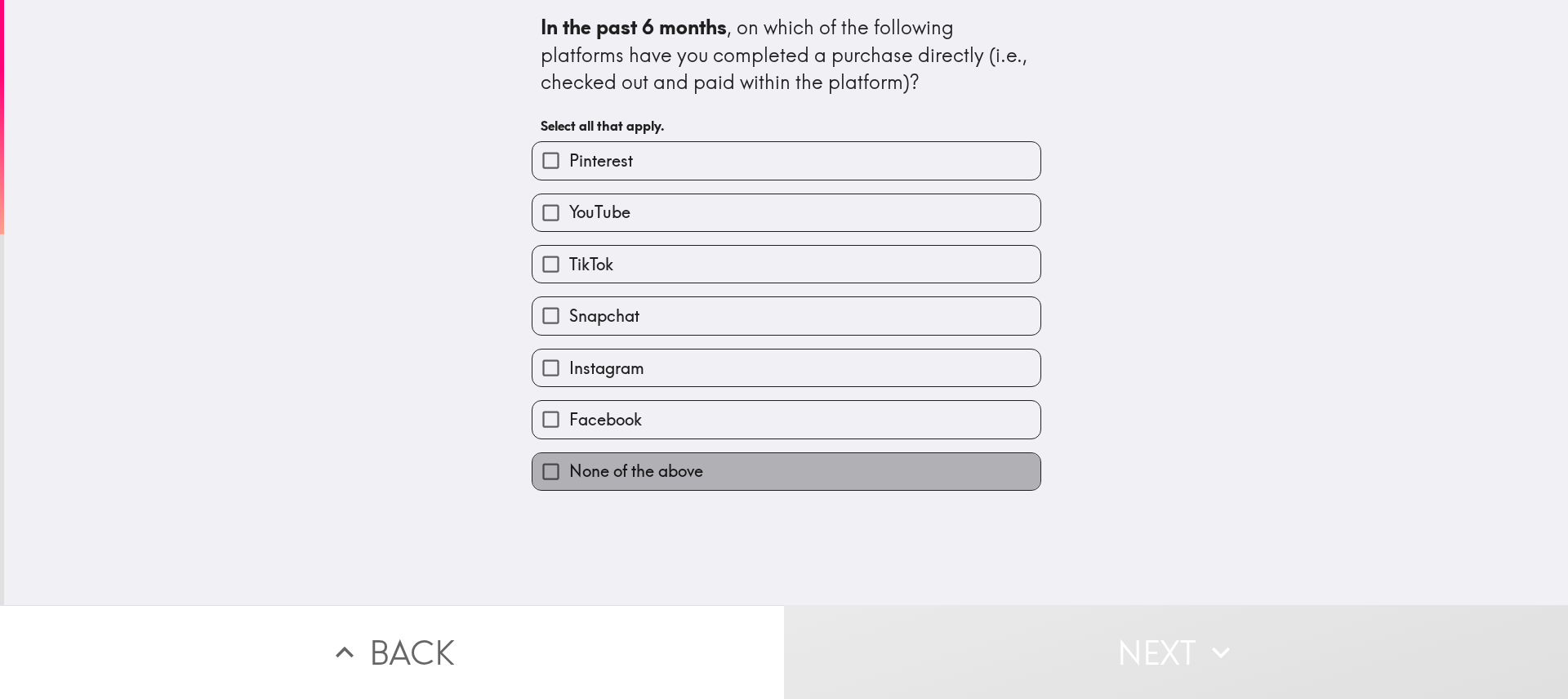
click at [761, 475] on label "None of the above" at bounding box center [786, 472] width 508 height 37
click at [569, 475] on input "None of the above" at bounding box center [551, 472] width 37 height 37
checkbox input "true"
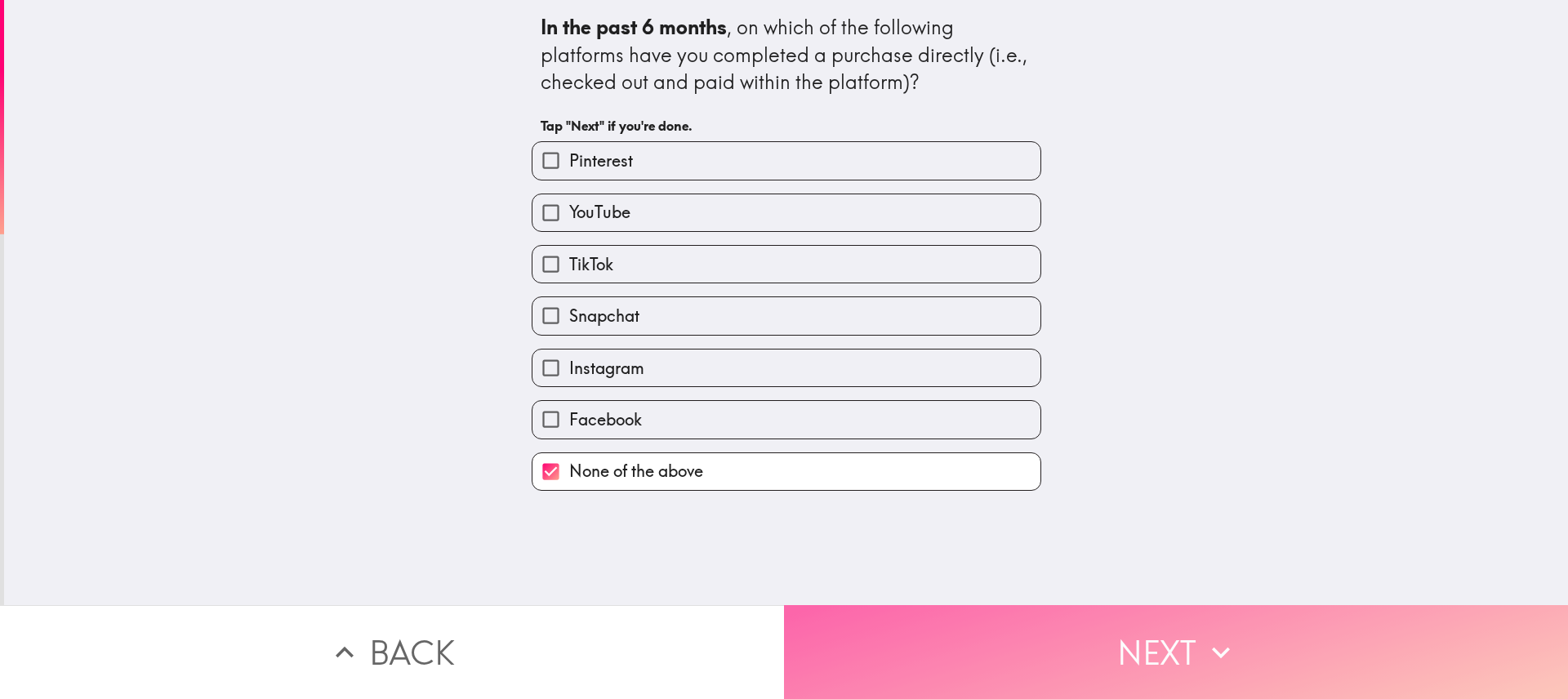
click at [1159, 657] on button "Next" at bounding box center [1177, 652] width 784 height 94
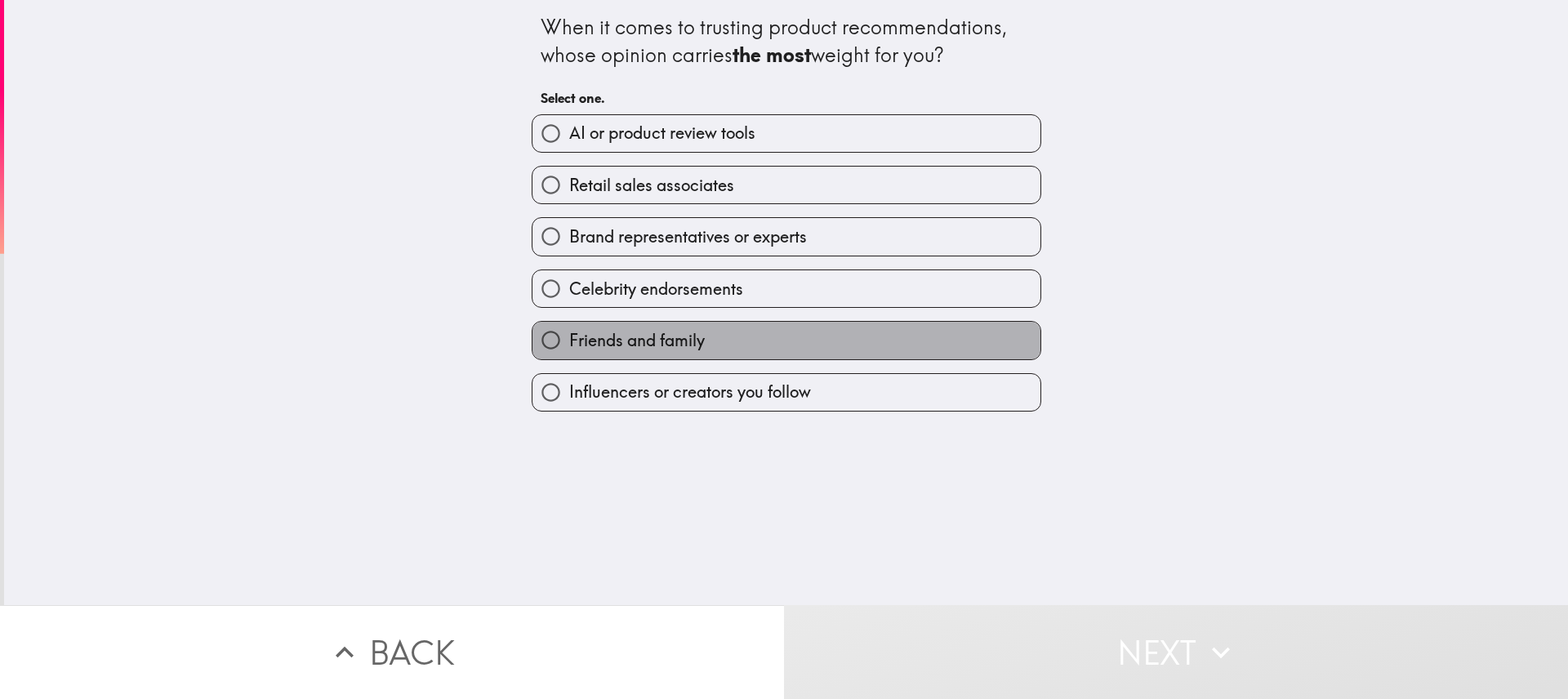
click at [959, 338] on label "Friends and family" at bounding box center [786, 340] width 508 height 37
click at [569, 338] on input "Friends and family" at bounding box center [551, 340] width 37 height 37
radio input "true"
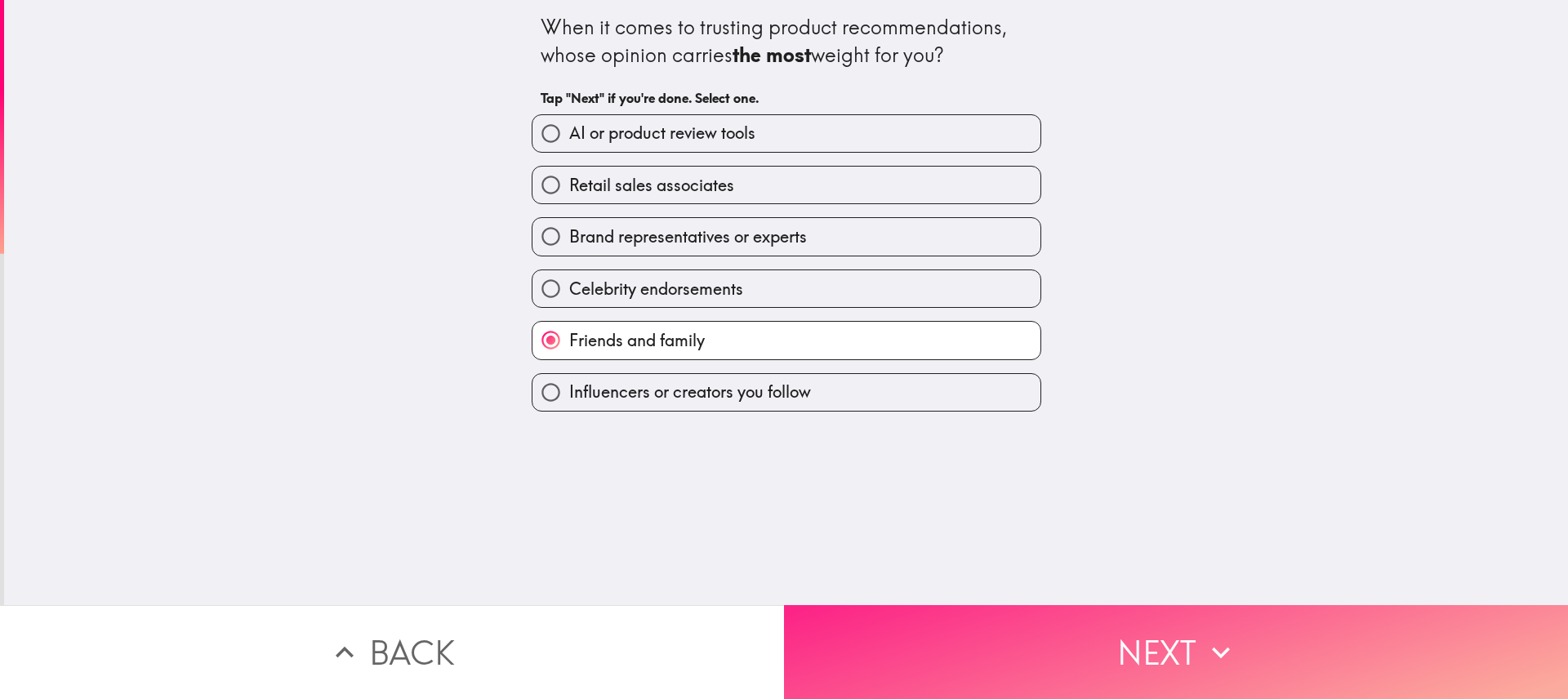
click at [1237, 628] on button "Next" at bounding box center [1177, 652] width 784 height 94
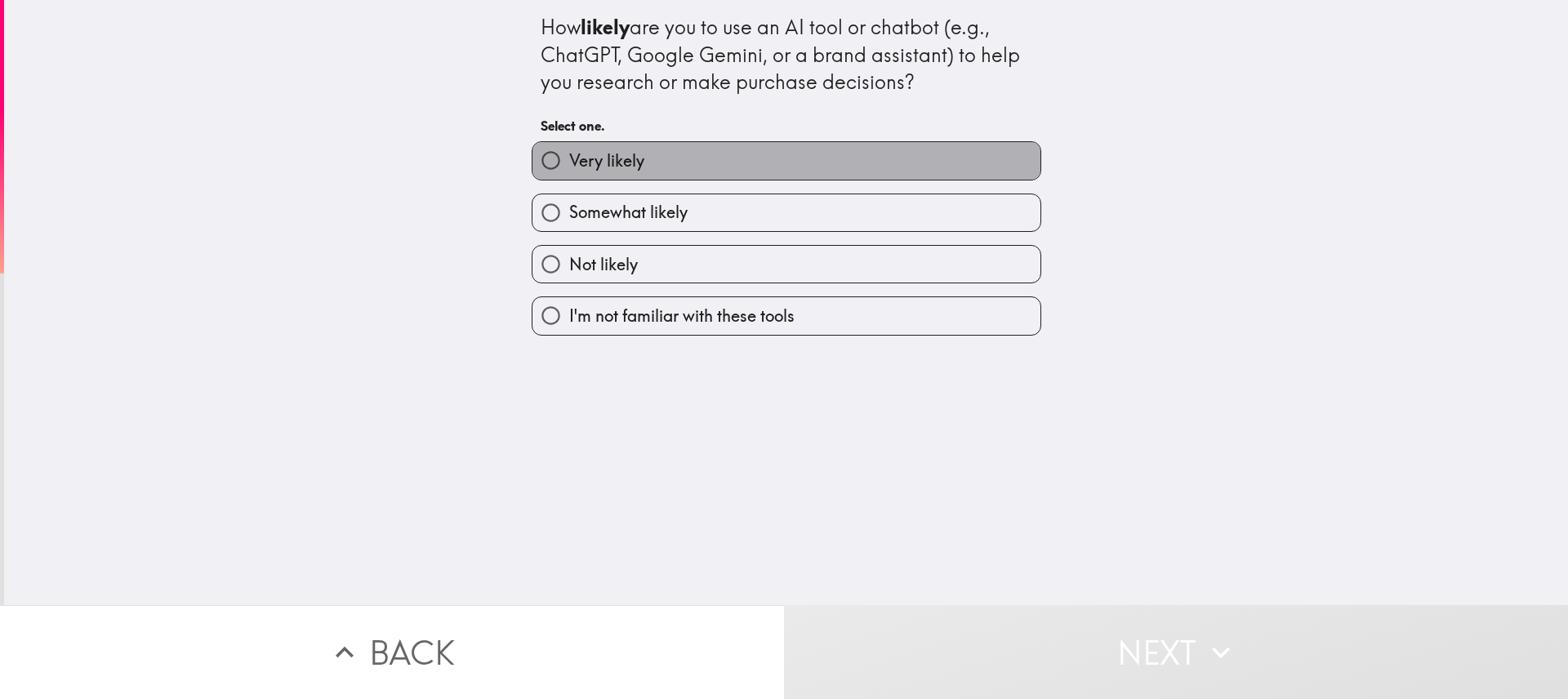
click at [860, 157] on label "Very likely" at bounding box center [786, 161] width 508 height 37
click at [569, 157] on input "Very likely" at bounding box center [551, 161] width 37 height 37
radio input "true"
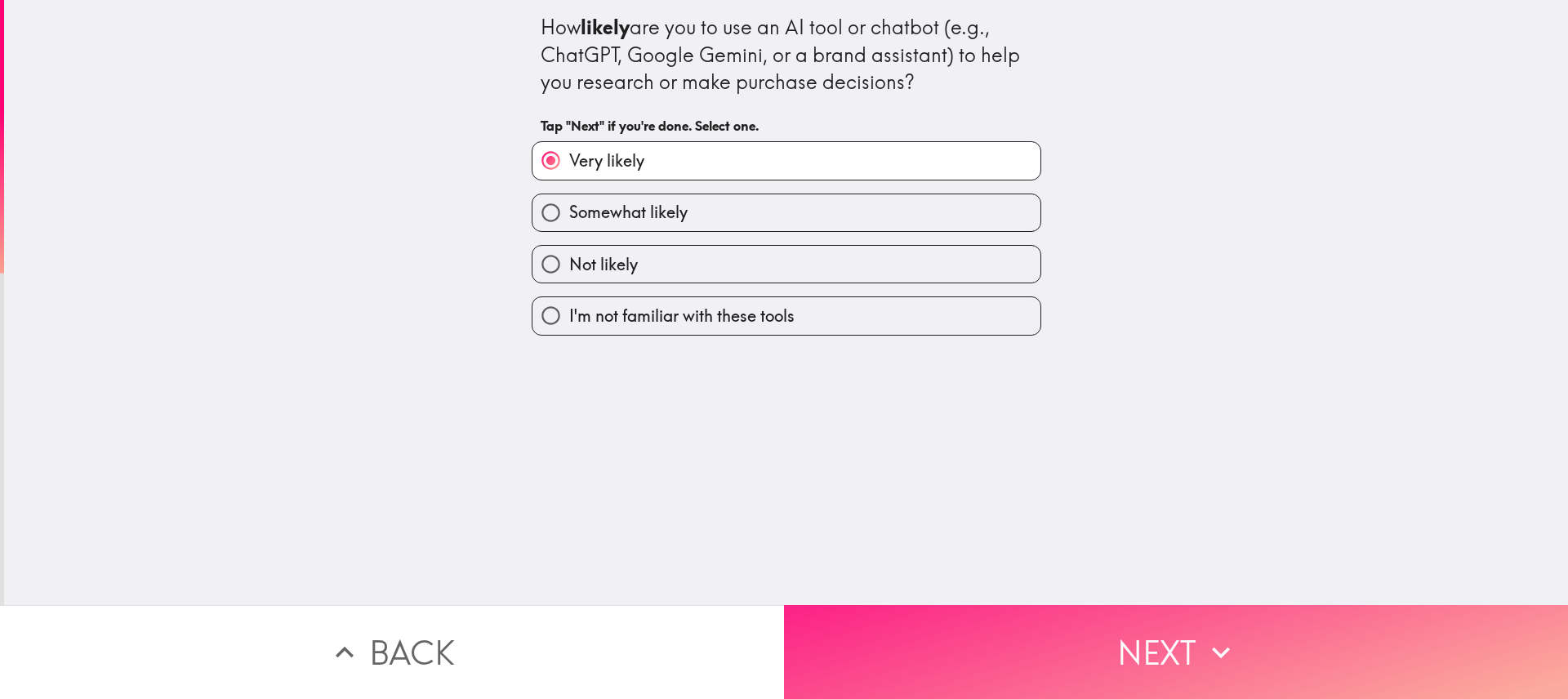
click at [1177, 638] on button "Next" at bounding box center [1177, 652] width 784 height 94
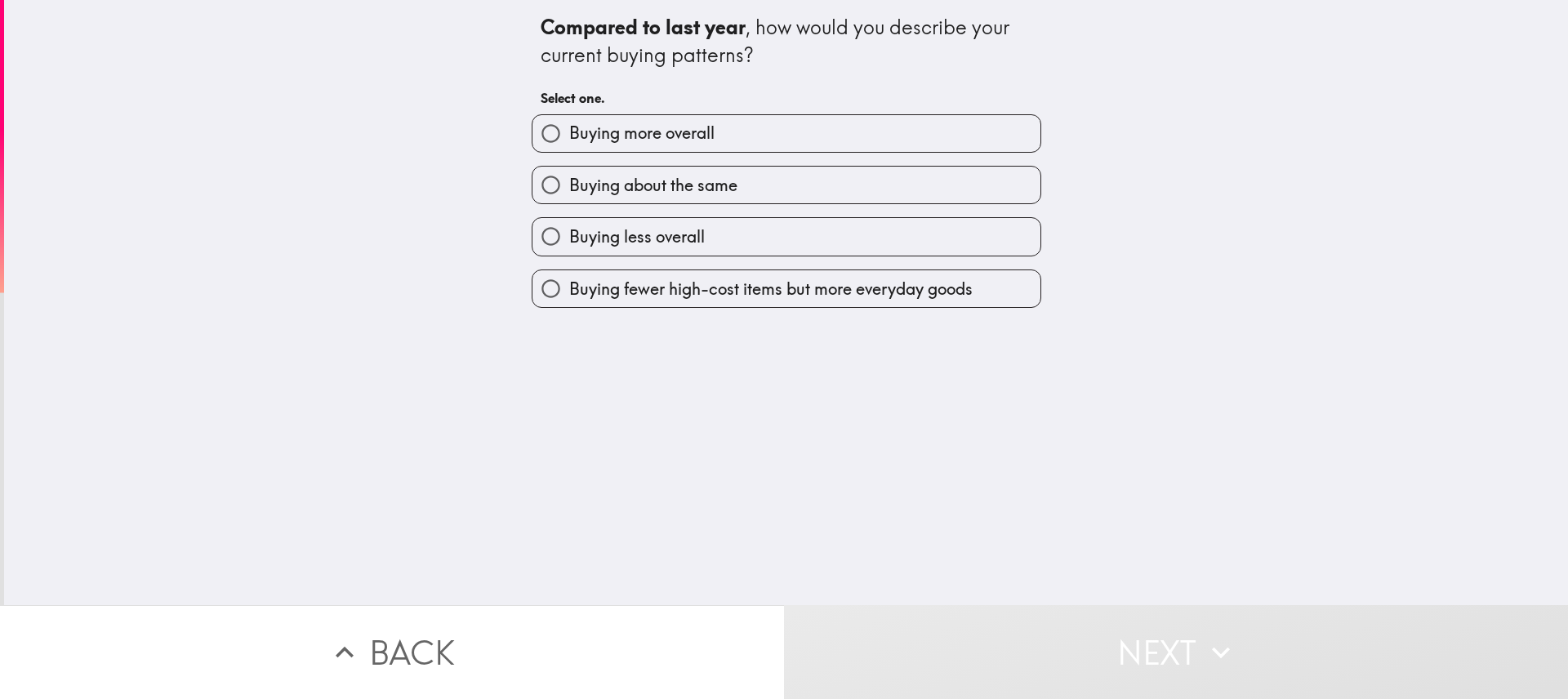
click at [952, 180] on label "Buying about the same" at bounding box center [786, 186] width 508 height 37
click at [569, 180] on input "Buying about the same" at bounding box center [551, 186] width 37 height 37
radio input "true"
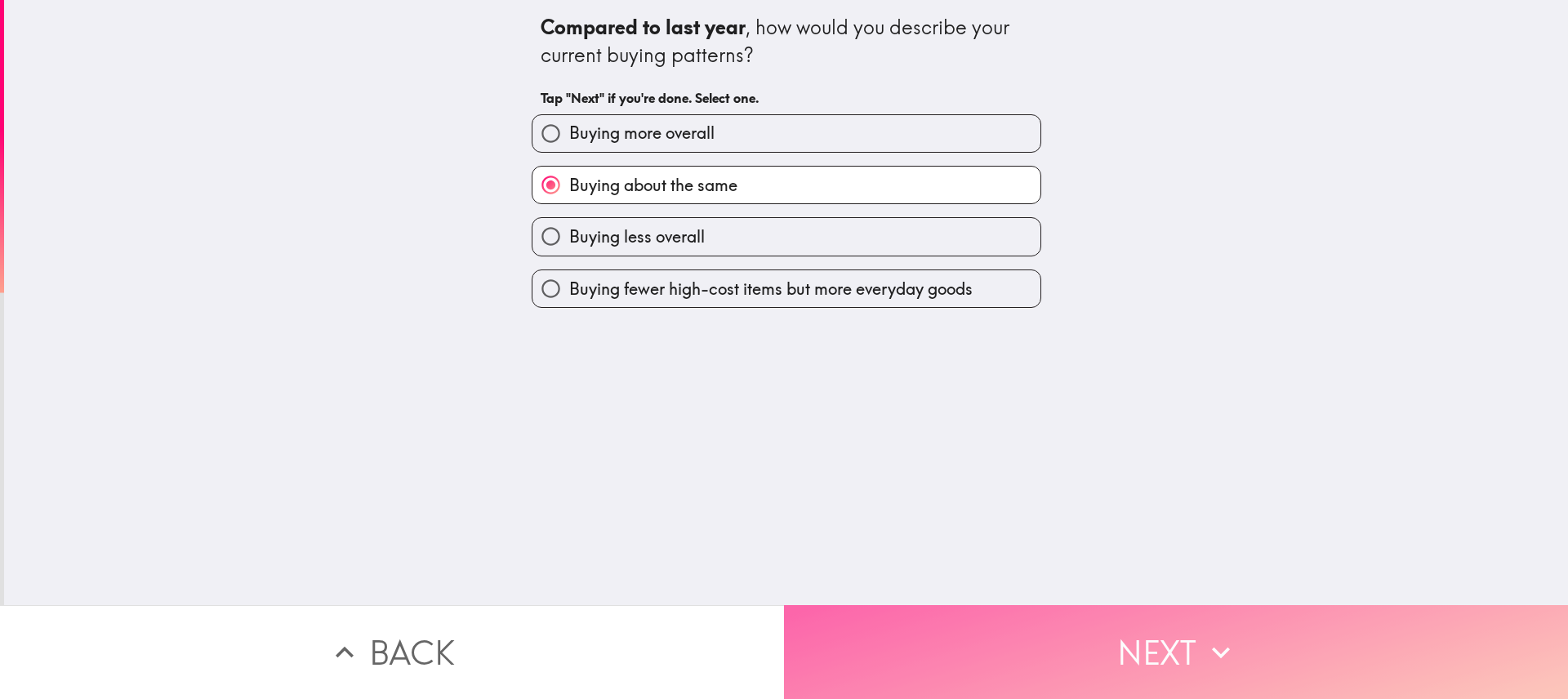
click at [1113, 627] on button "Next" at bounding box center [1177, 652] width 784 height 94
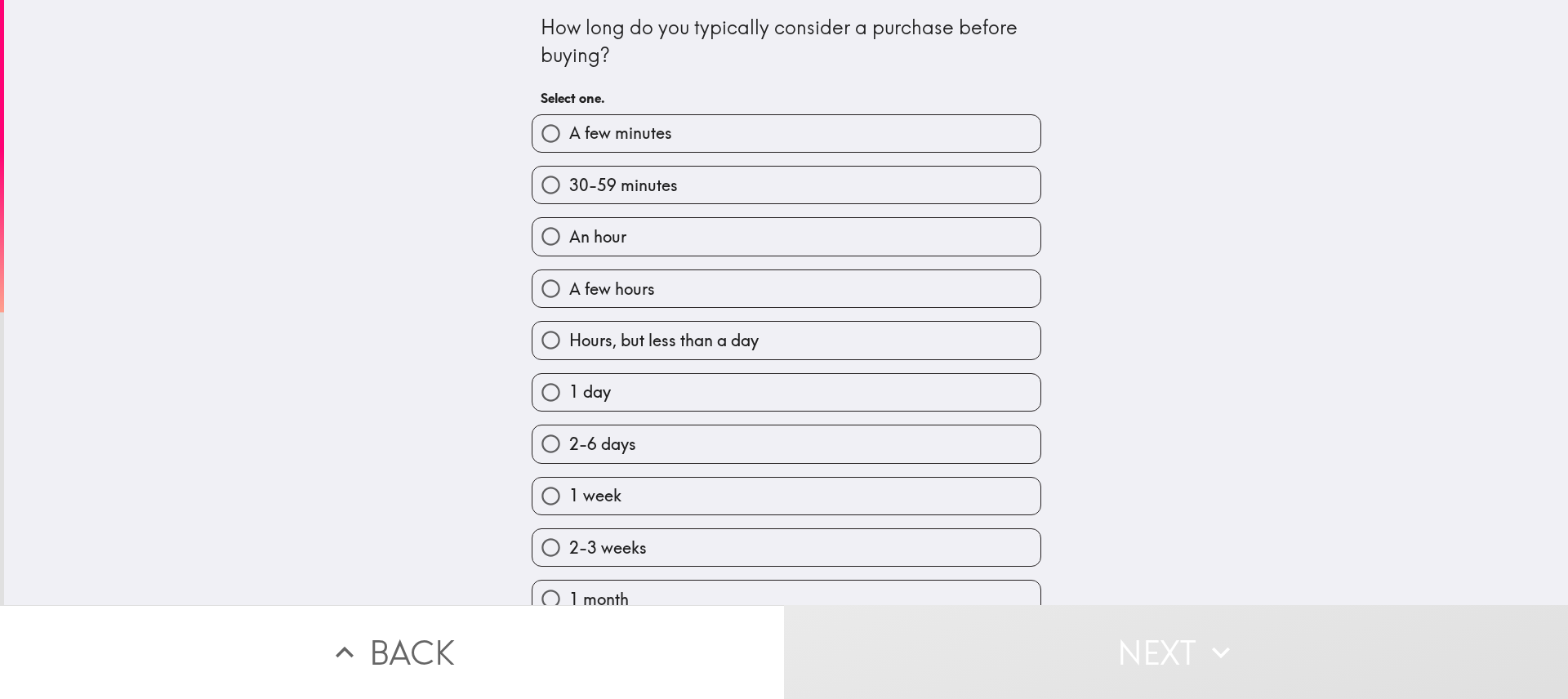
click at [813, 438] on label "2-6 days" at bounding box center [786, 444] width 508 height 37
click at [569, 438] on input "2-6 days" at bounding box center [551, 444] width 37 height 37
radio input "true"
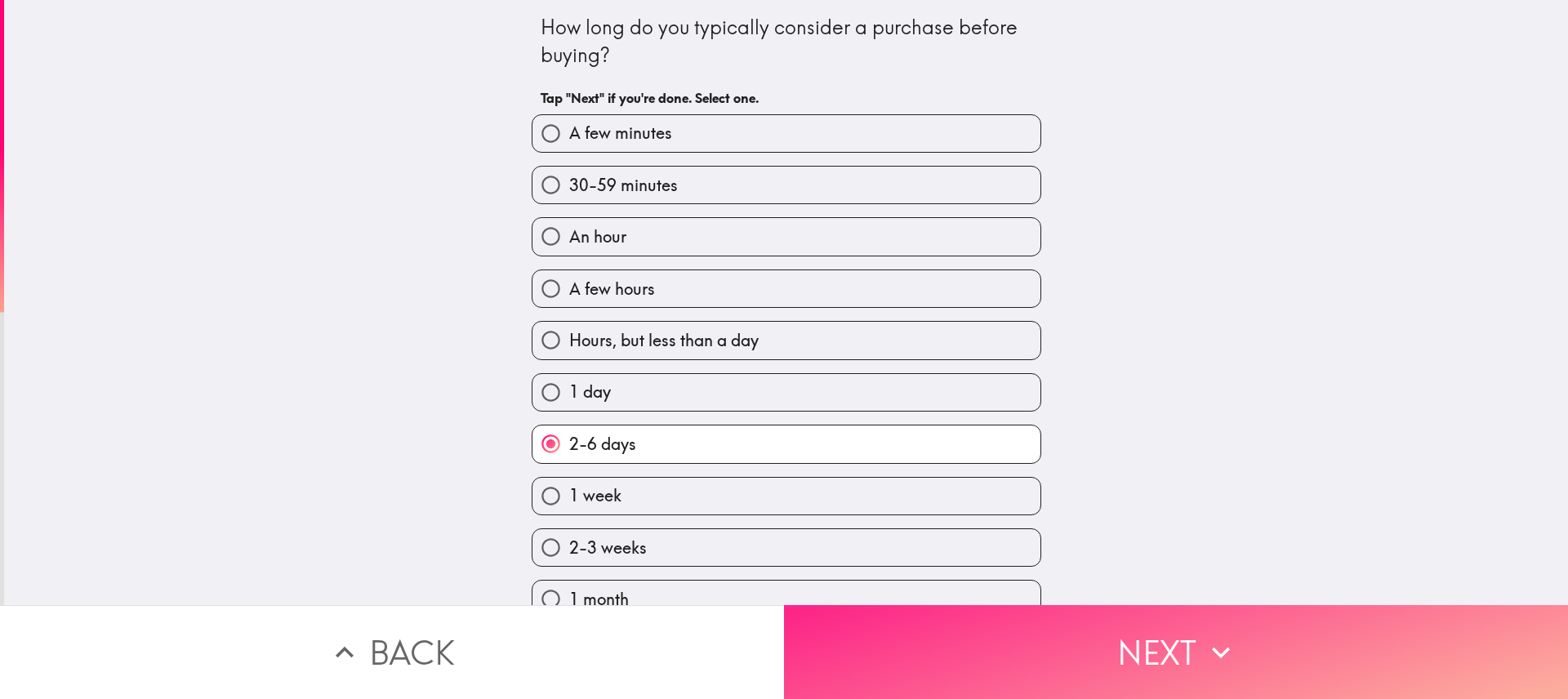
click at [1217, 634] on icon "button" at bounding box center [1221, 652] width 36 height 36
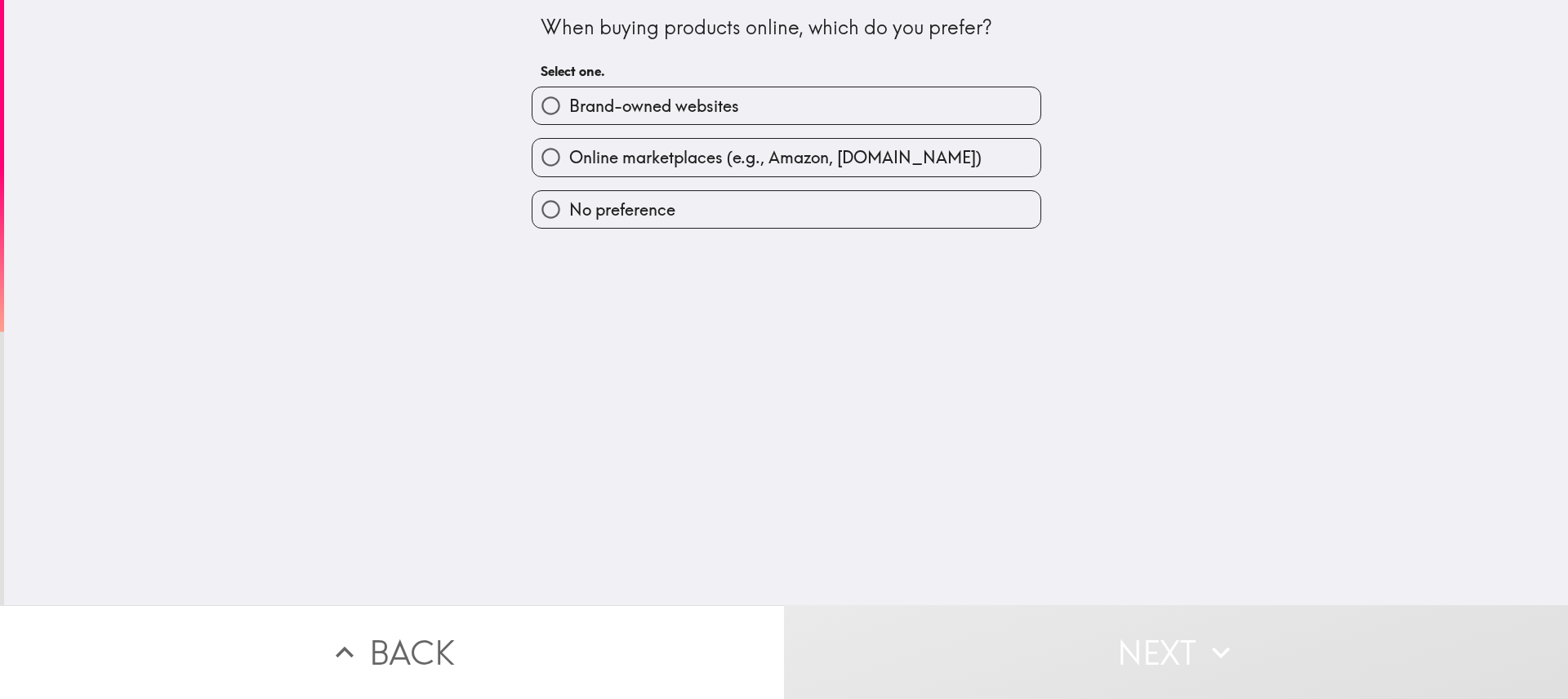
click at [888, 156] on span "Online marketplaces (e.g., Amazon, [DOMAIN_NAME])" at bounding box center [775, 157] width 413 height 23
click at [569, 156] on input "Online marketplaces (e.g., Amazon, [DOMAIN_NAME])" at bounding box center [551, 157] width 37 height 37
radio input "true"
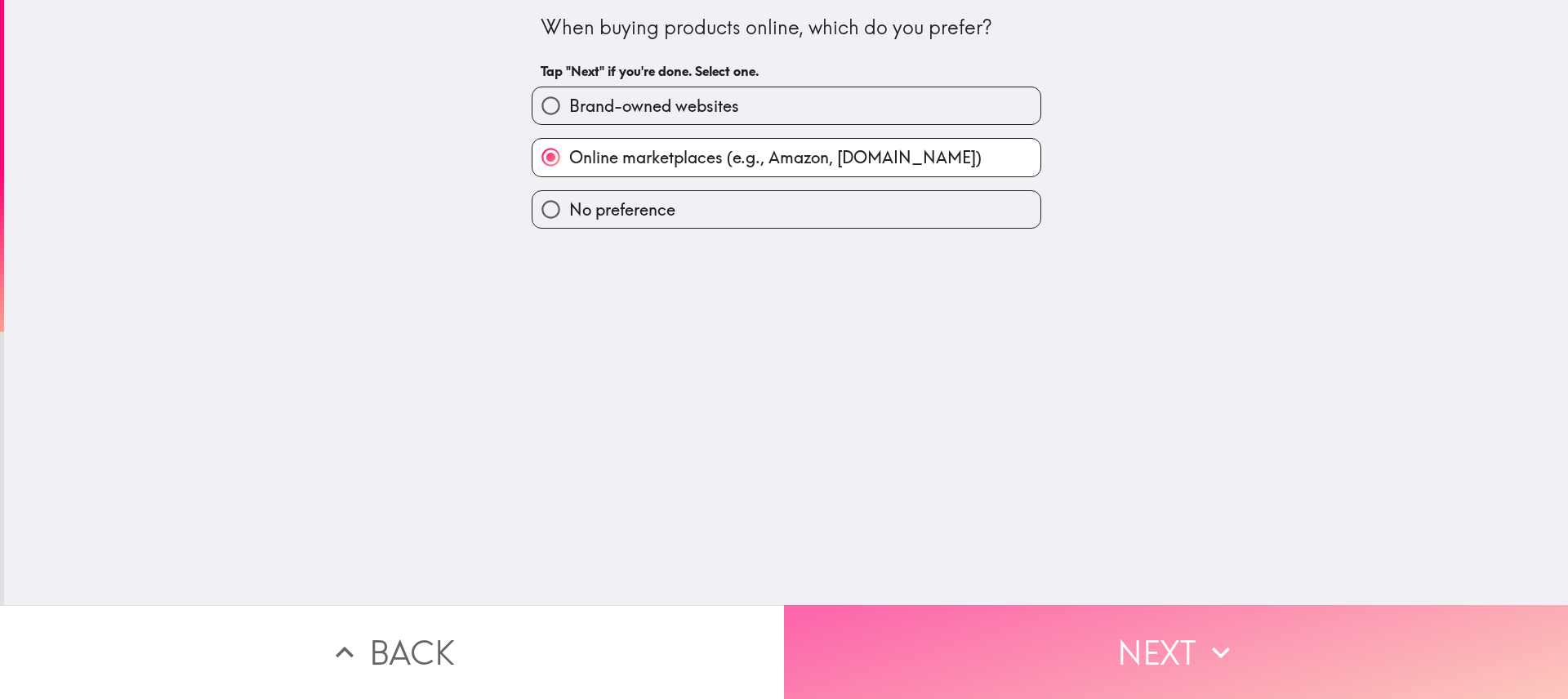
click at [1216, 635] on icon "button" at bounding box center [1221, 652] width 36 height 36
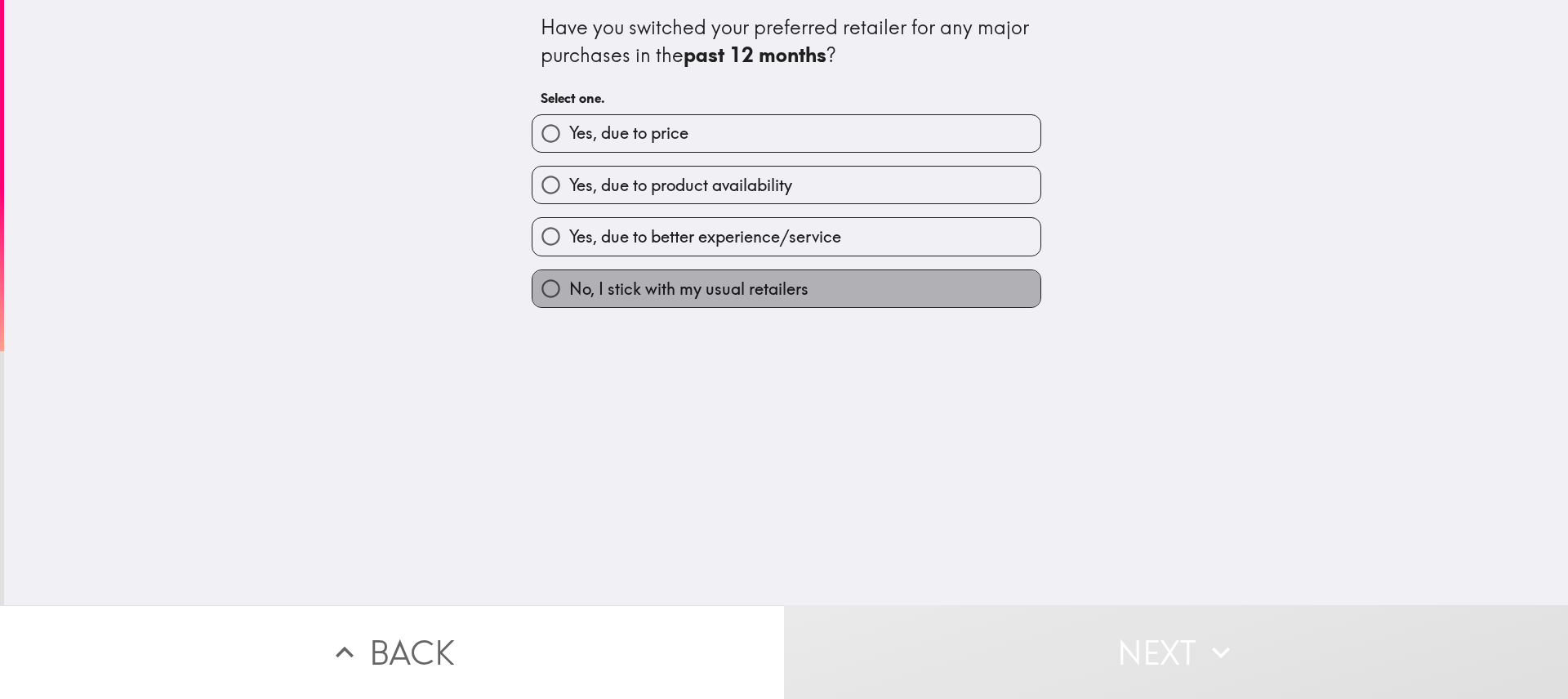
click at [875, 286] on label "No, I stick with my usual retailers" at bounding box center [786, 289] width 508 height 37
click at [569, 286] on input "No, I stick with my usual retailers" at bounding box center [551, 289] width 37 height 37
radio input "true"
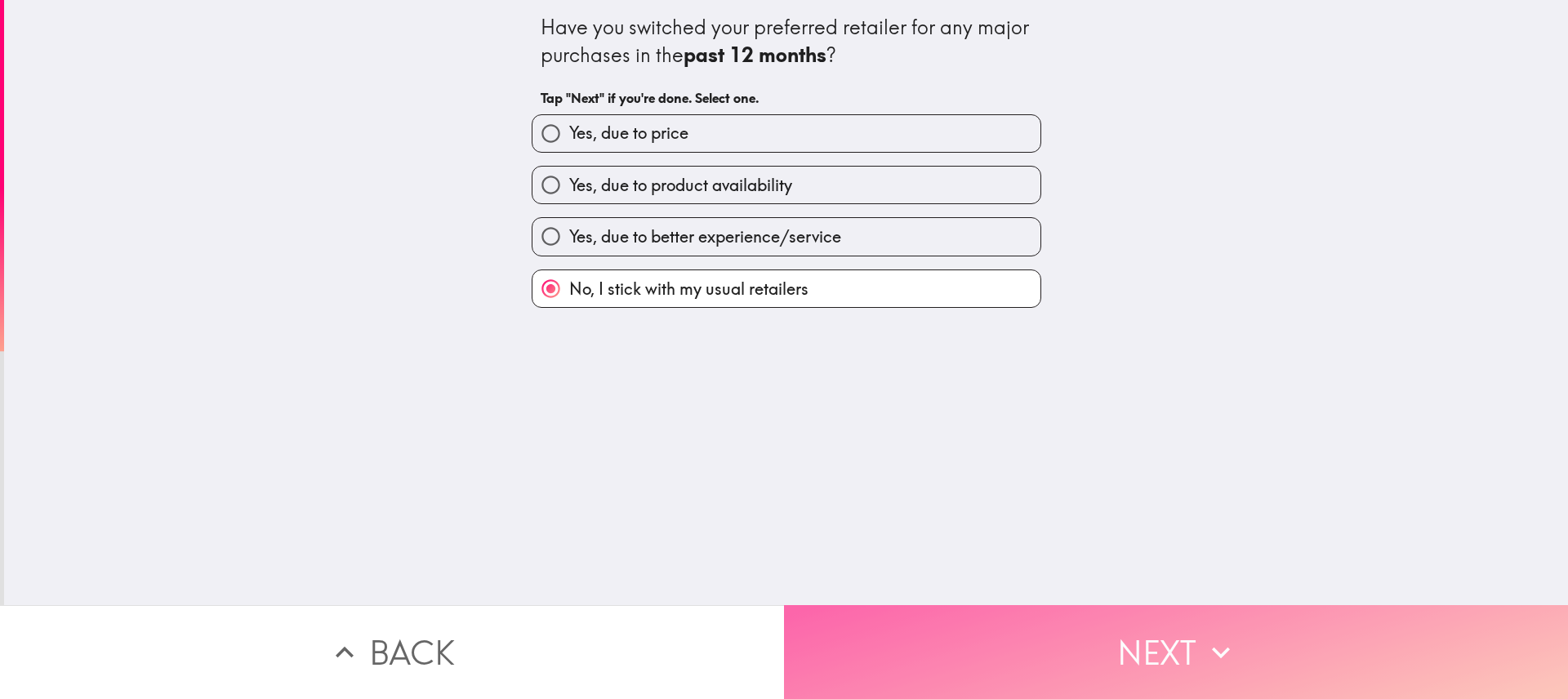
click at [1237, 657] on button "Next" at bounding box center [1177, 652] width 784 height 94
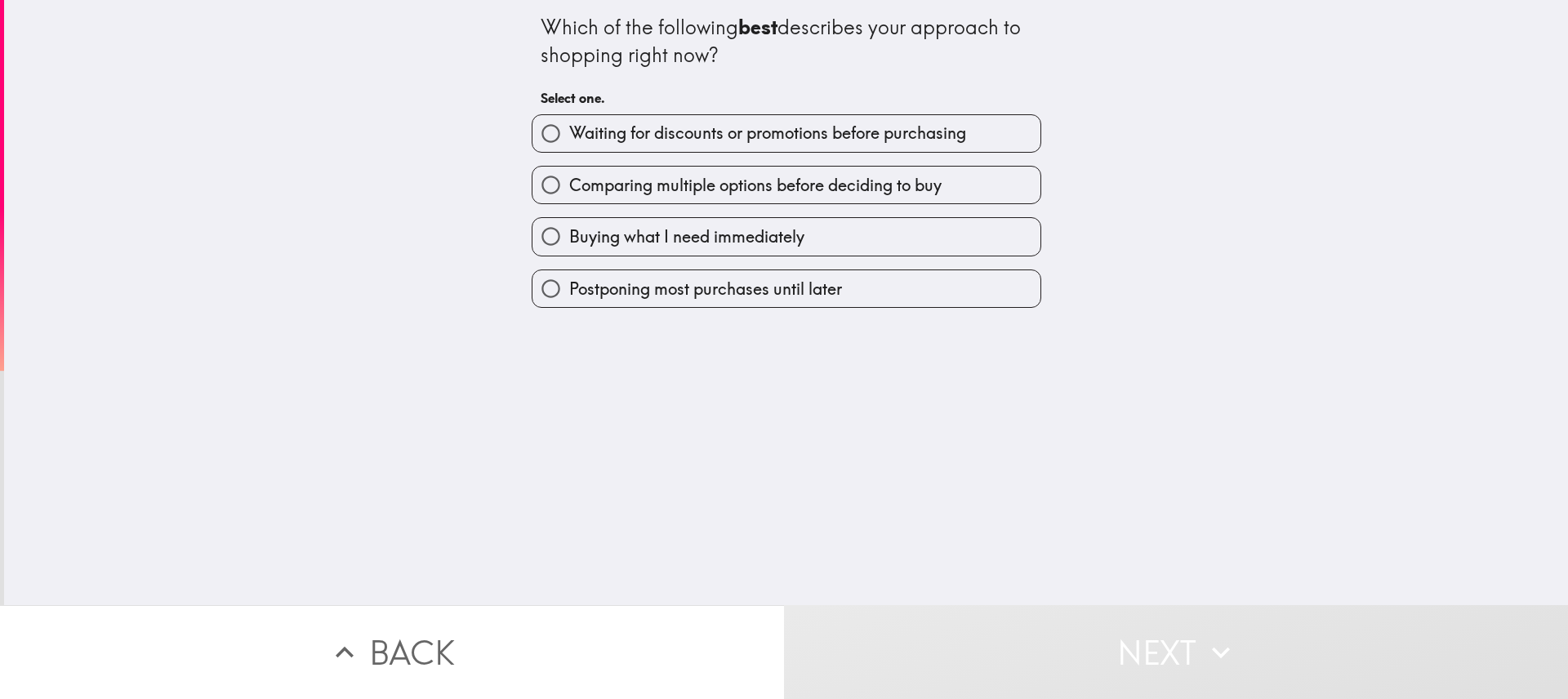
click at [970, 182] on label "Comparing multiple options before deciding to buy" at bounding box center [786, 186] width 508 height 37
click at [569, 182] on input "Comparing multiple options before deciding to buy" at bounding box center [551, 186] width 37 height 37
radio input "true"
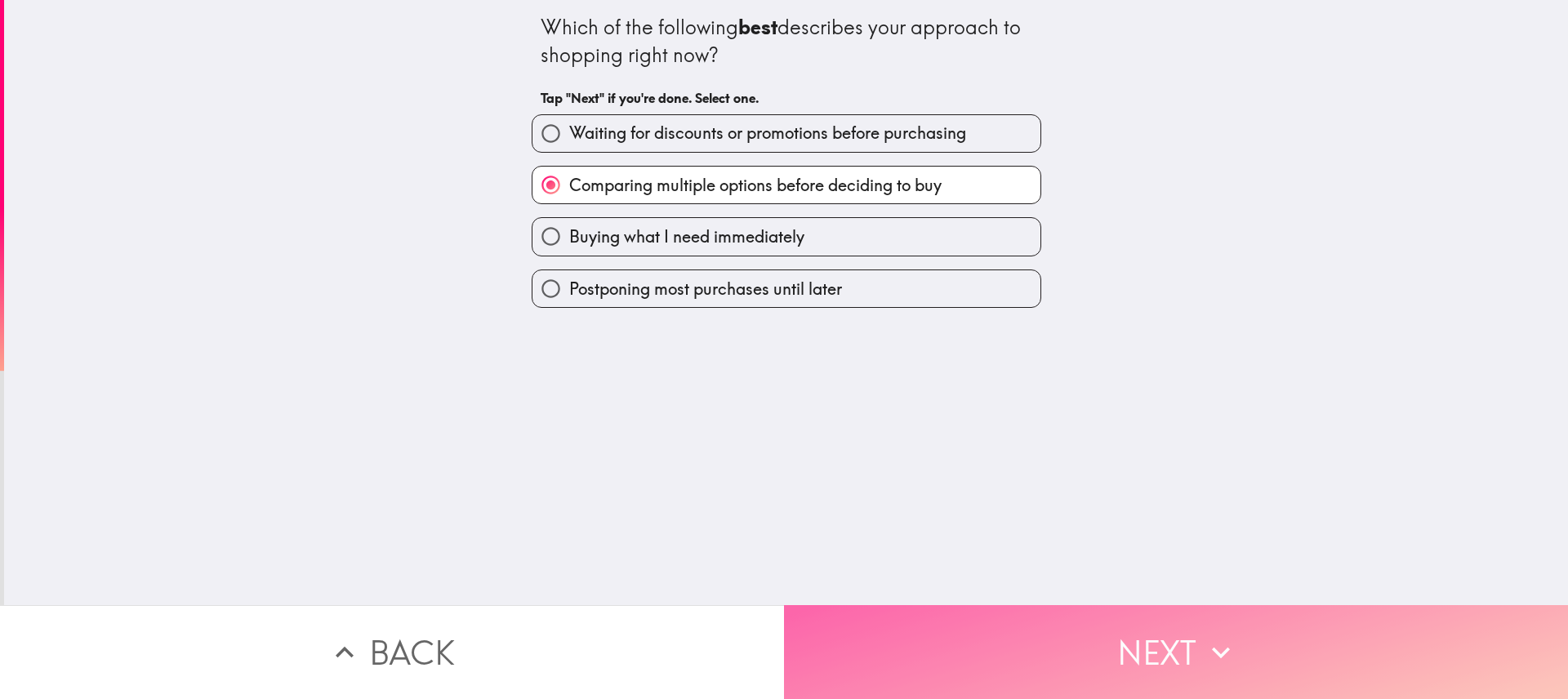
click at [1162, 619] on button "Next" at bounding box center [1177, 652] width 784 height 94
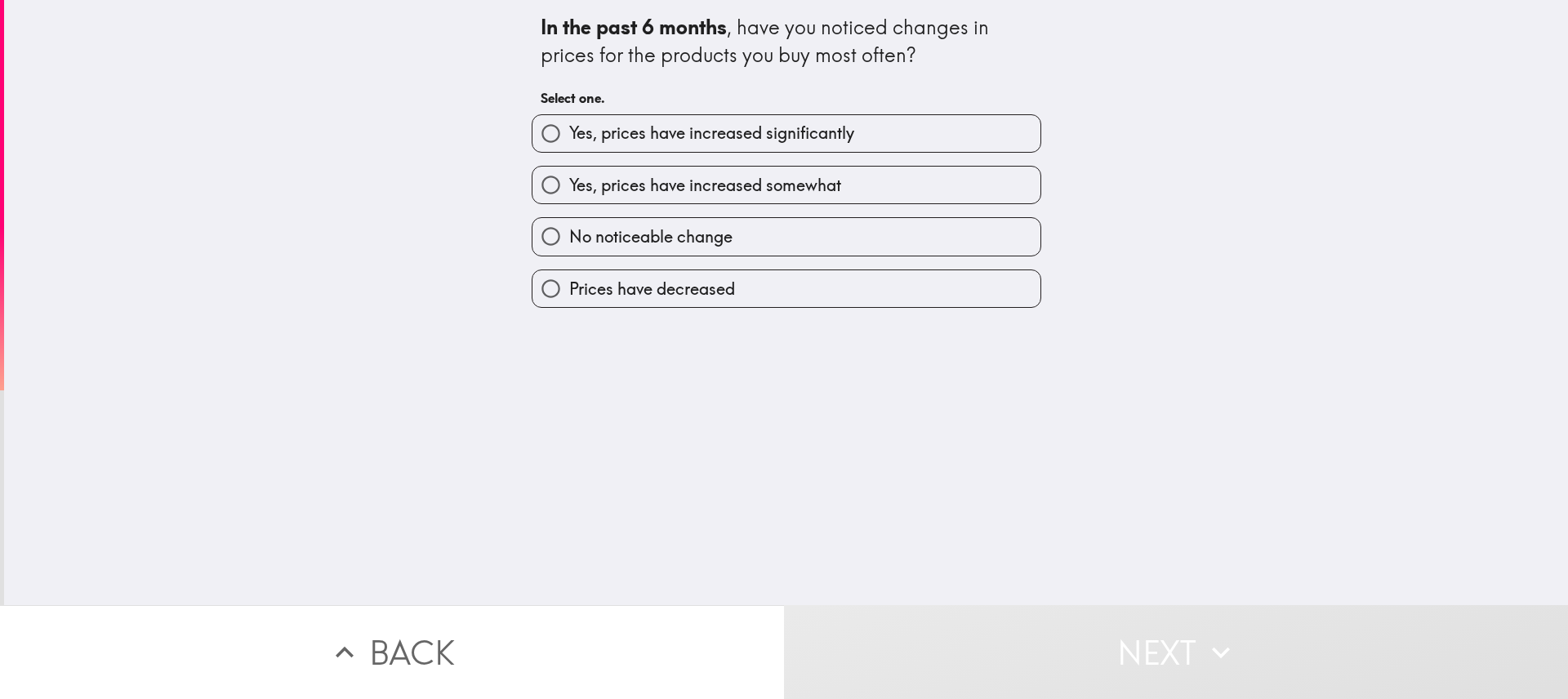
click at [955, 180] on label "Yes, prices have increased somewhat" at bounding box center [786, 186] width 508 height 37
click at [569, 180] on input "Yes, prices have increased somewhat" at bounding box center [551, 186] width 37 height 37
radio input "true"
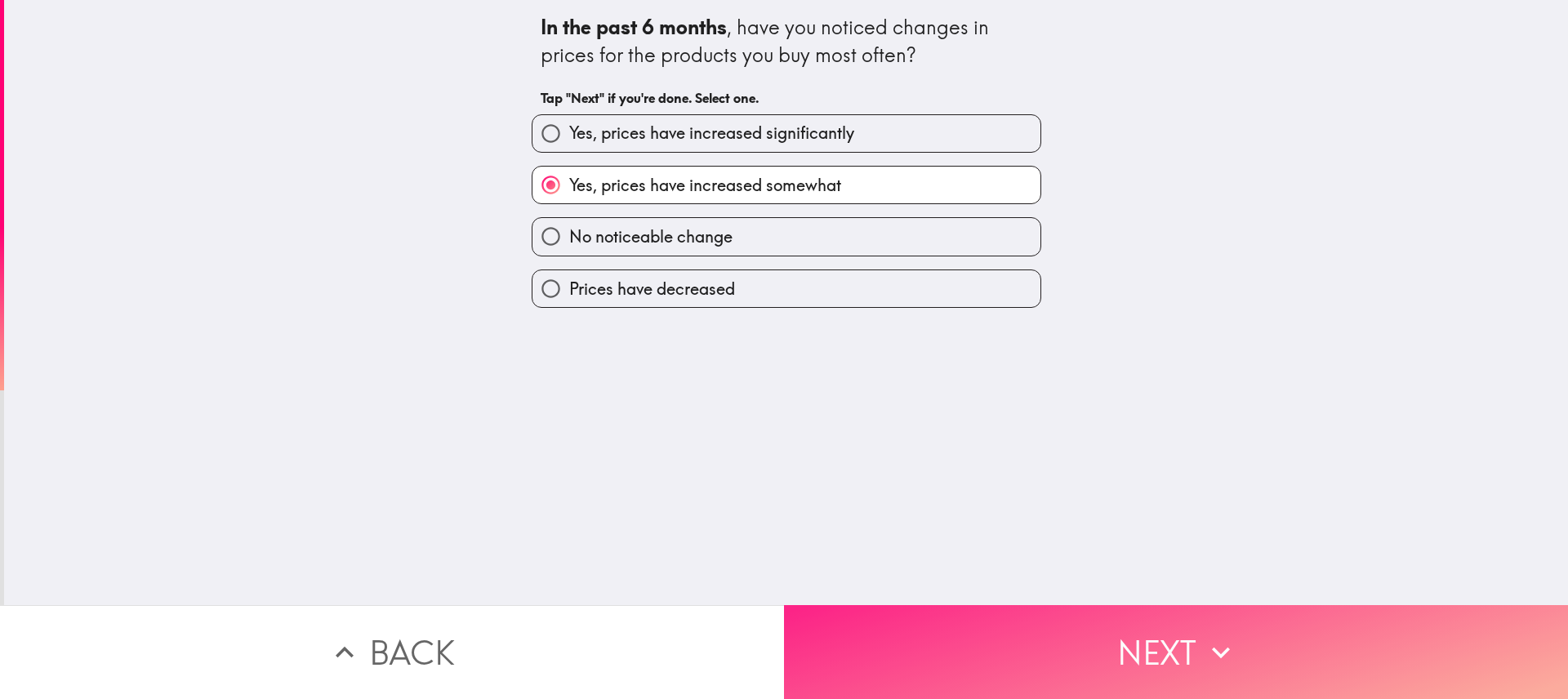
click at [1131, 627] on button "Next" at bounding box center [1177, 652] width 784 height 94
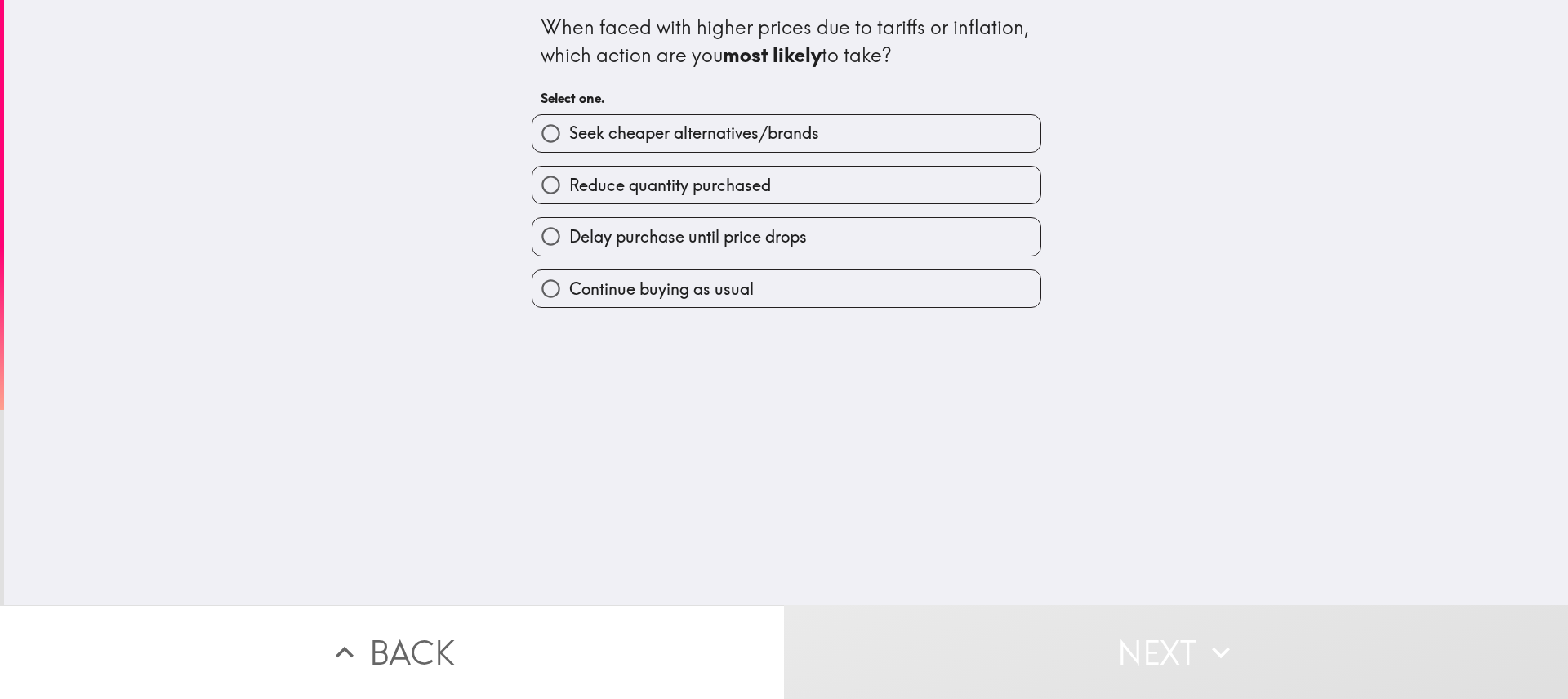
click at [1001, 124] on label "Seek cheaper alternatives/brands" at bounding box center [786, 133] width 508 height 37
click at [569, 124] on input "Seek cheaper alternatives/brands" at bounding box center [551, 133] width 37 height 37
radio input "true"
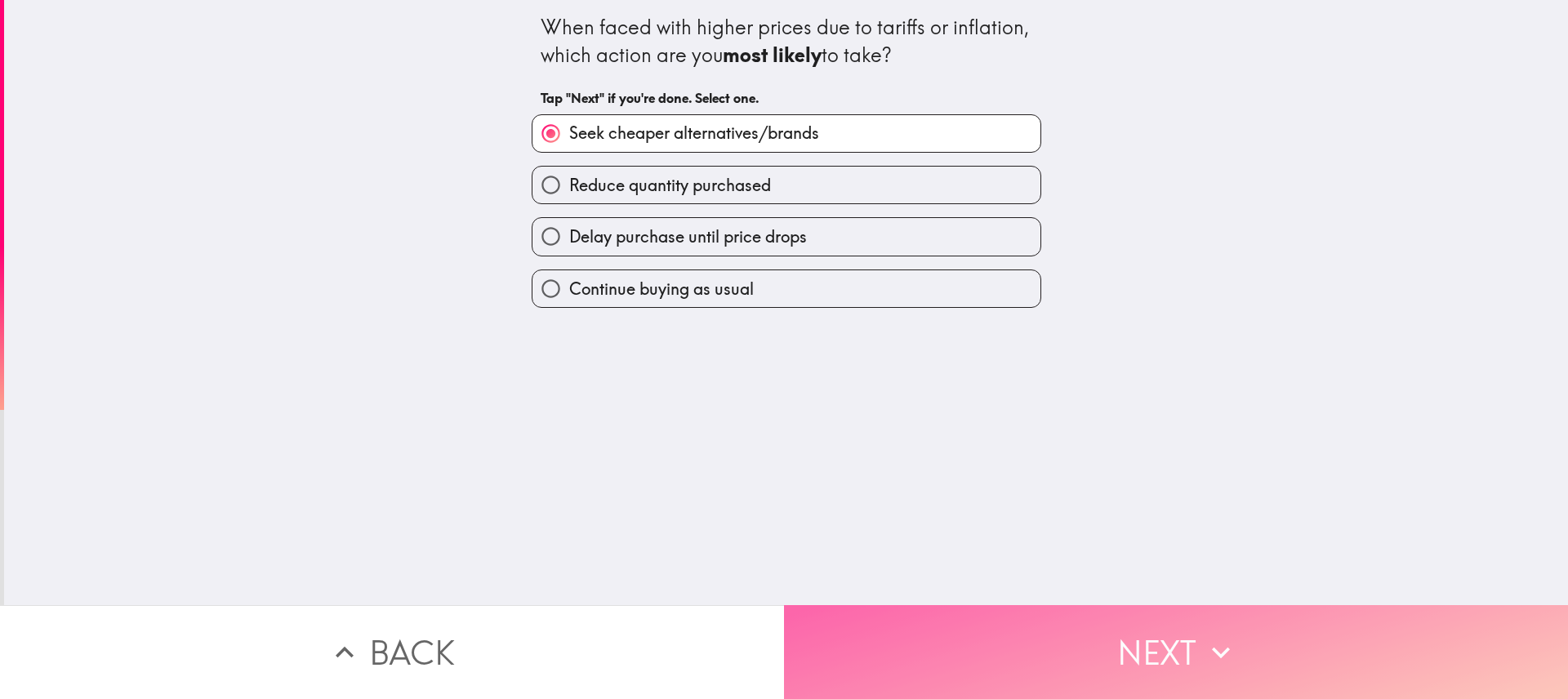
click at [1203, 637] on icon "button" at bounding box center [1221, 652] width 36 height 36
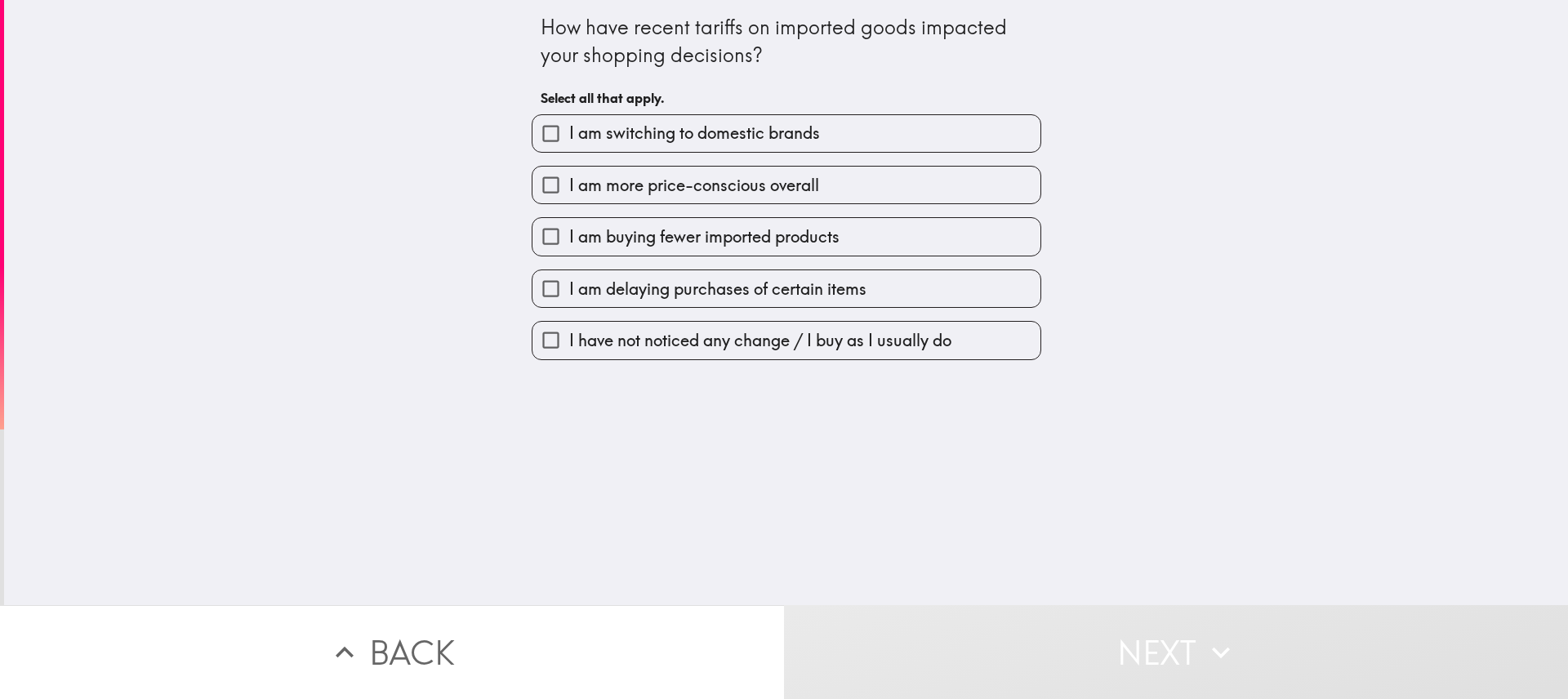
click at [871, 179] on label "I am more price-conscious overall" at bounding box center [786, 186] width 508 height 37
click at [569, 179] on input "I am more price-conscious overall" at bounding box center [551, 186] width 37 height 37
checkbox input "true"
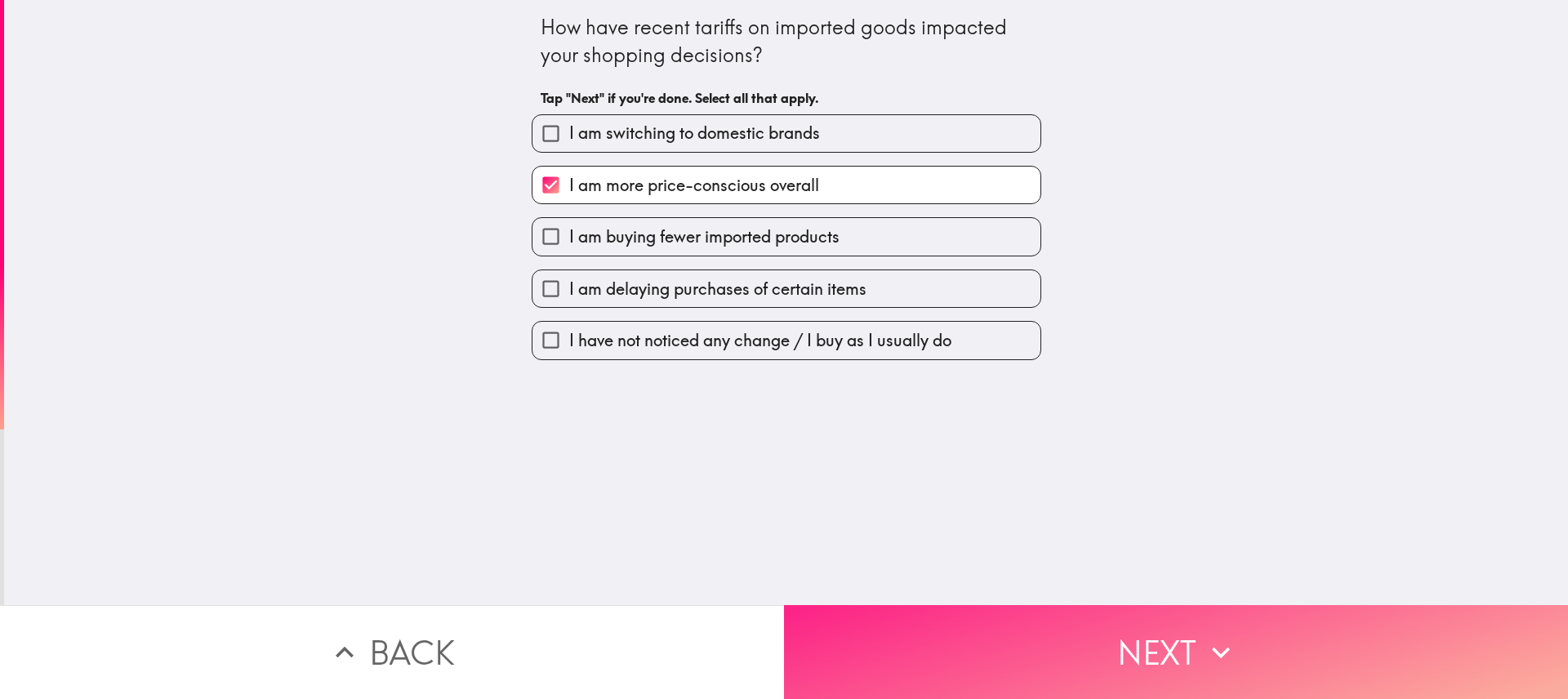
click at [1132, 630] on button "Next" at bounding box center [1177, 652] width 784 height 94
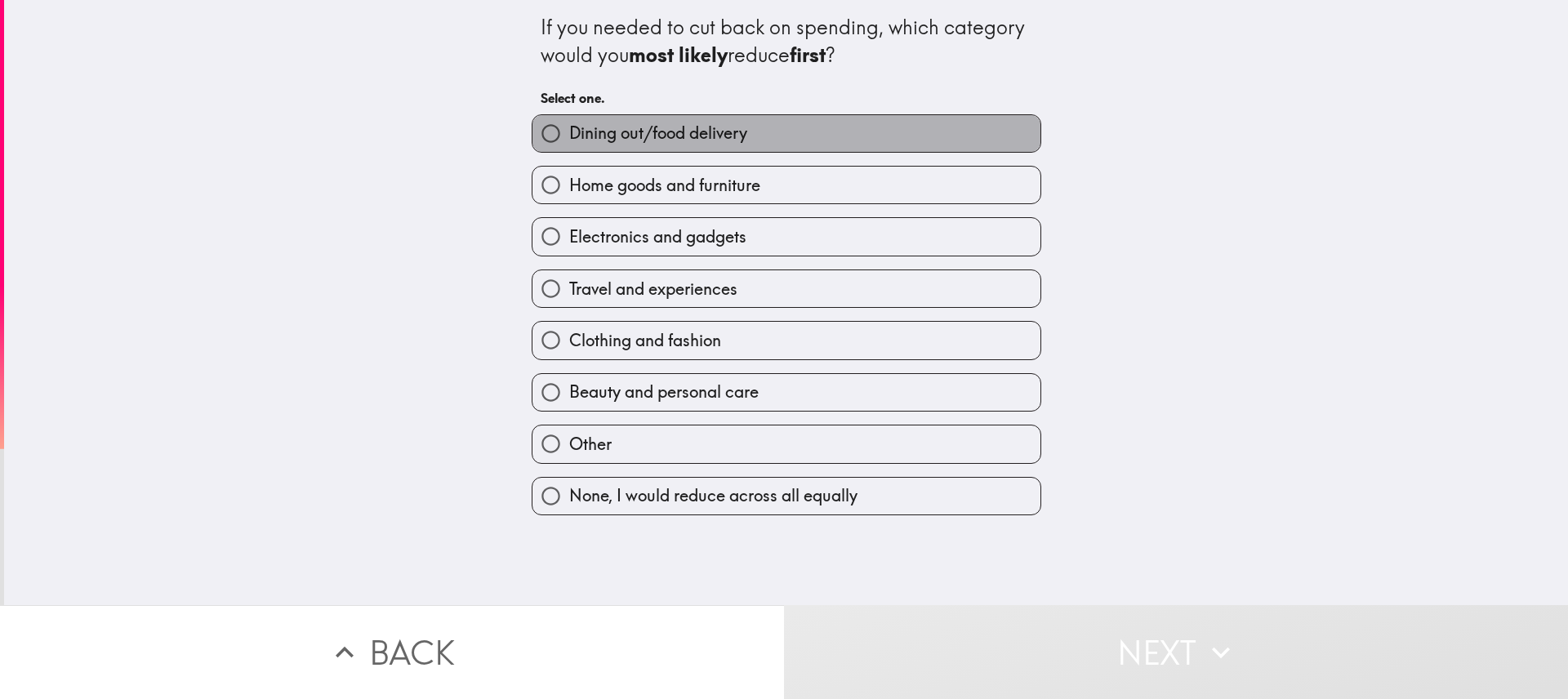
click at [952, 127] on label "Dining out/food delivery" at bounding box center [786, 133] width 508 height 37
click at [569, 127] on input "Dining out/food delivery" at bounding box center [551, 133] width 37 height 37
radio input "true"
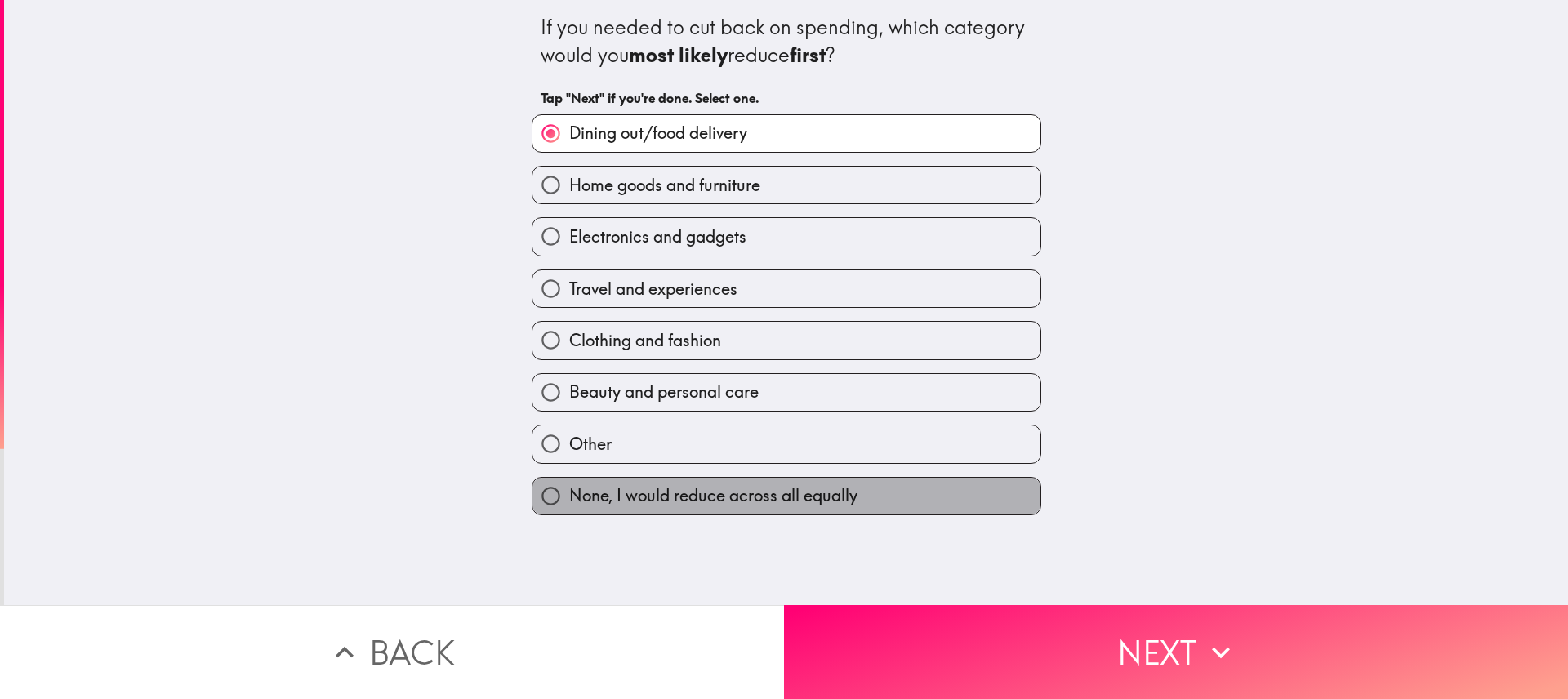
click at [807, 498] on span "None, I would reduce across all equally" at bounding box center [713, 496] width 288 height 23
click at [569, 498] on input "None, I would reduce across all equally" at bounding box center [551, 497] width 37 height 37
radio input "true"
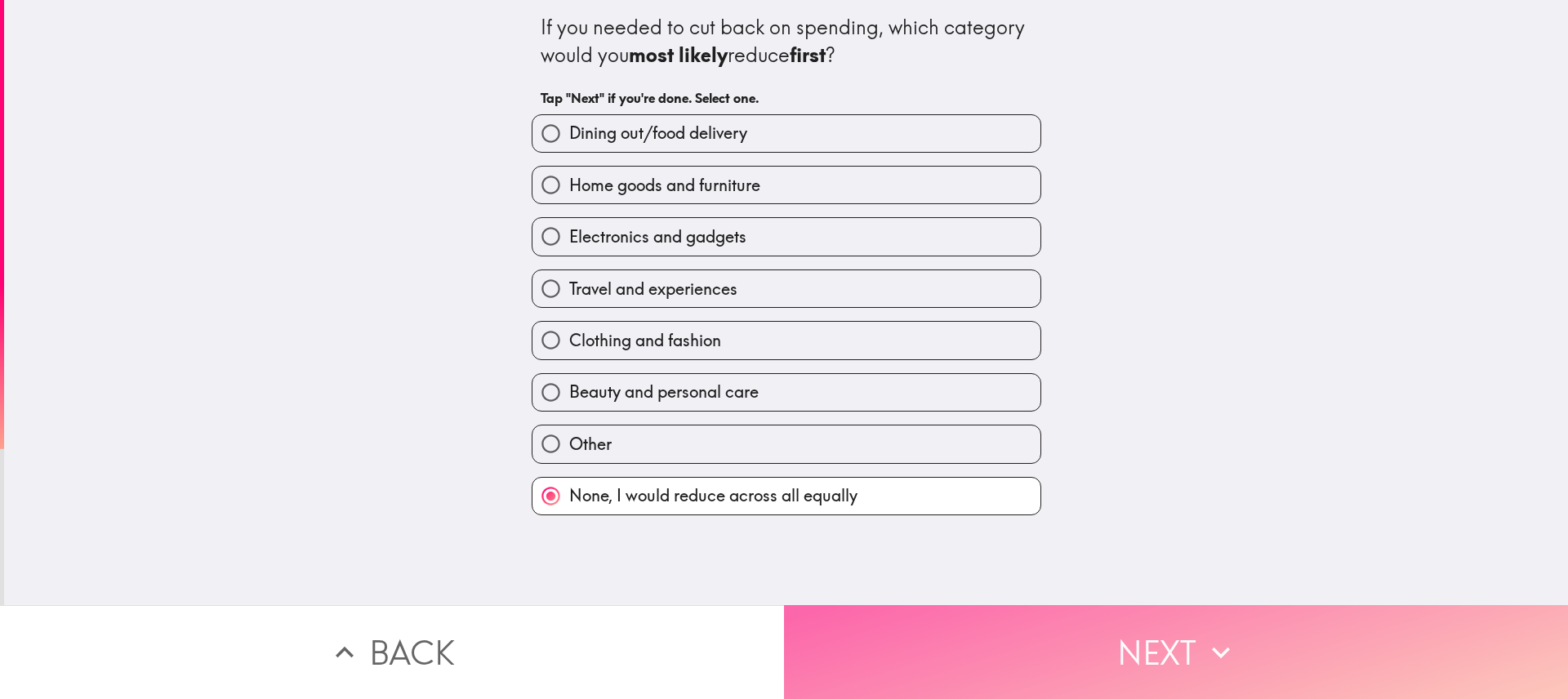
click at [1162, 639] on button "Next" at bounding box center [1177, 652] width 784 height 94
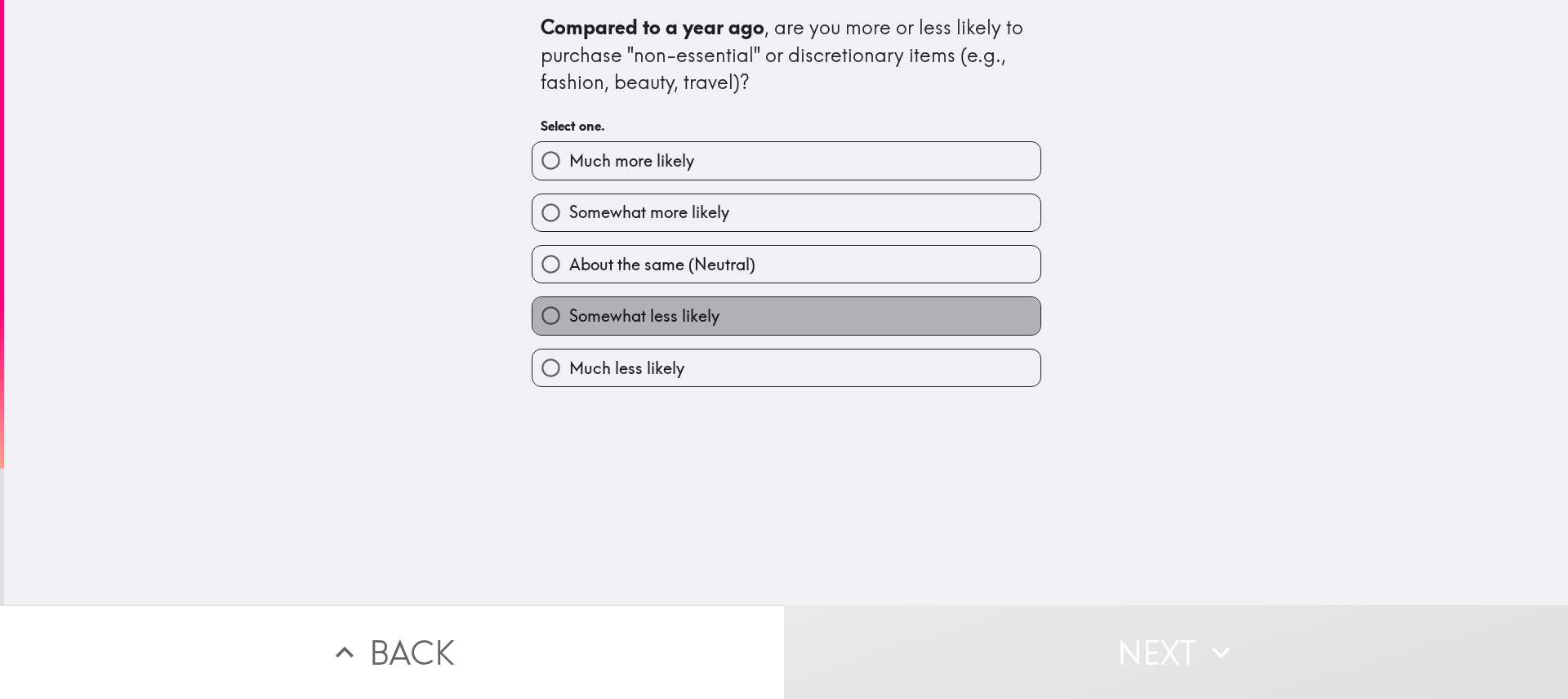
click at [929, 315] on label "Somewhat less likely" at bounding box center [786, 316] width 508 height 37
click at [569, 315] on input "Somewhat less likely" at bounding box center [551, 316] width 37 height 37
radio input "true"
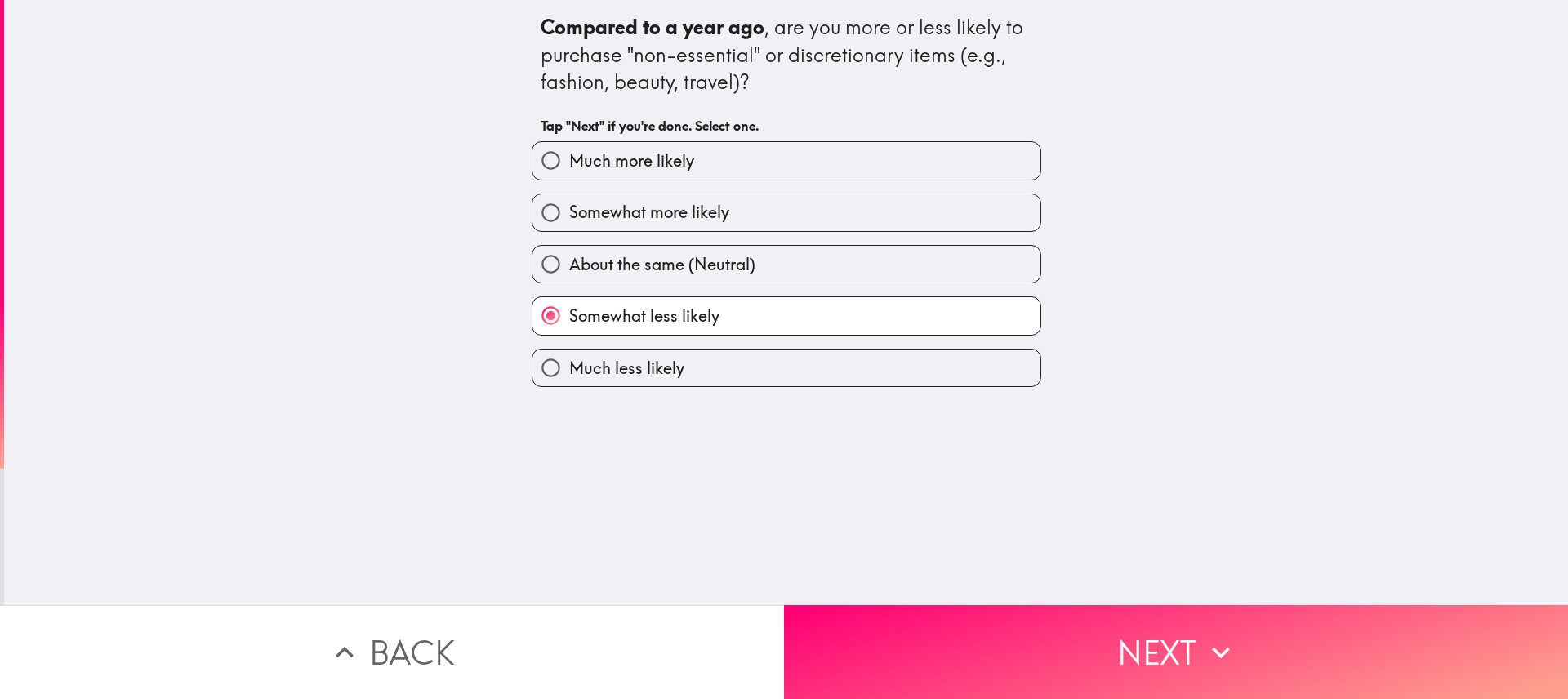
click at [900, 272] on label "About the same (Neutral)" at bounding box center [786, 264] width 508 height 37
click at [569, 272] on input "About the same (Neutral)" at bounding box center [551, 264] width 37 height 37
radio input "true"
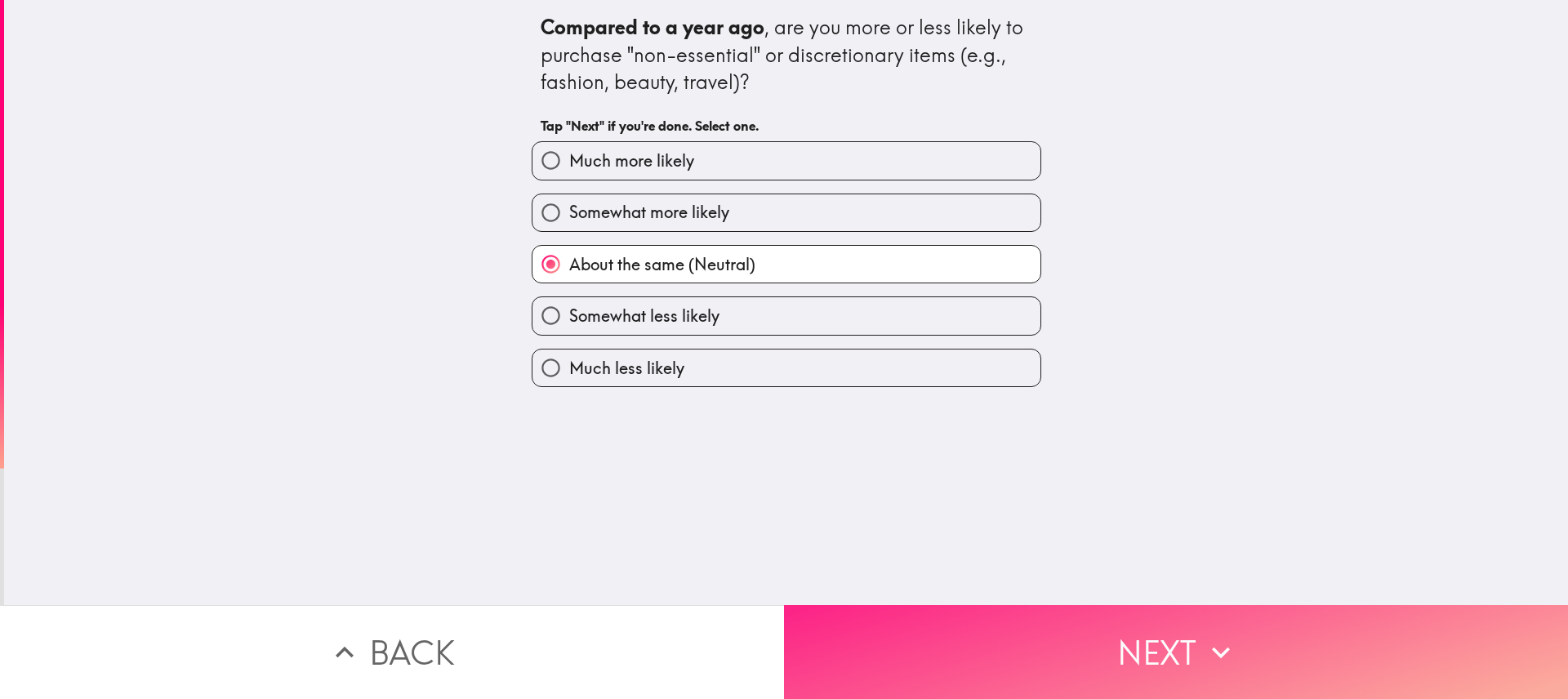
click at [1152, 650] on button "Next" at bounding box center [1177, 652] width 784 height 94
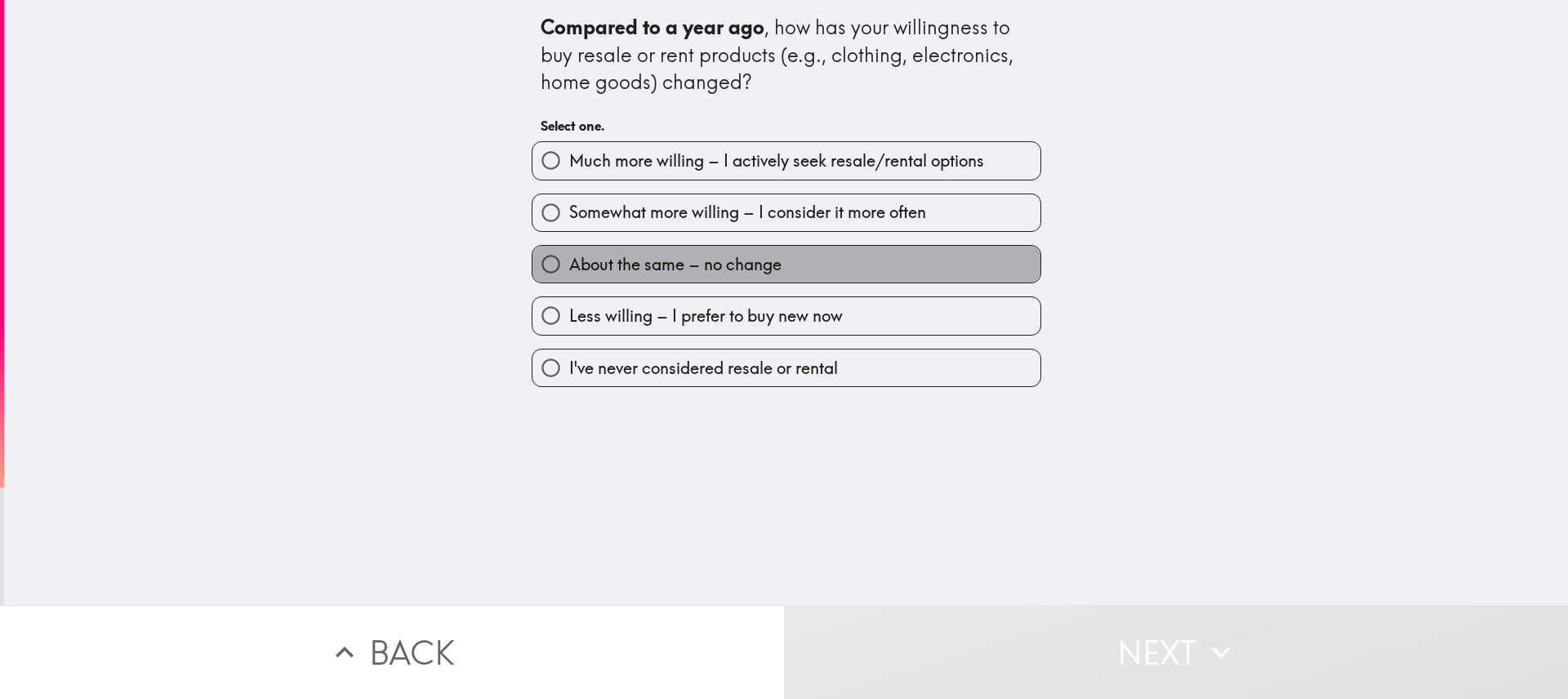
click at [936, 262] on label "About the same – no change" at bounding box center [786, 264] width 508 height 37
click at [569, 262] on input "About the same – no change" at bounding box center [551, 264] width 37 height 37
radio input "true"
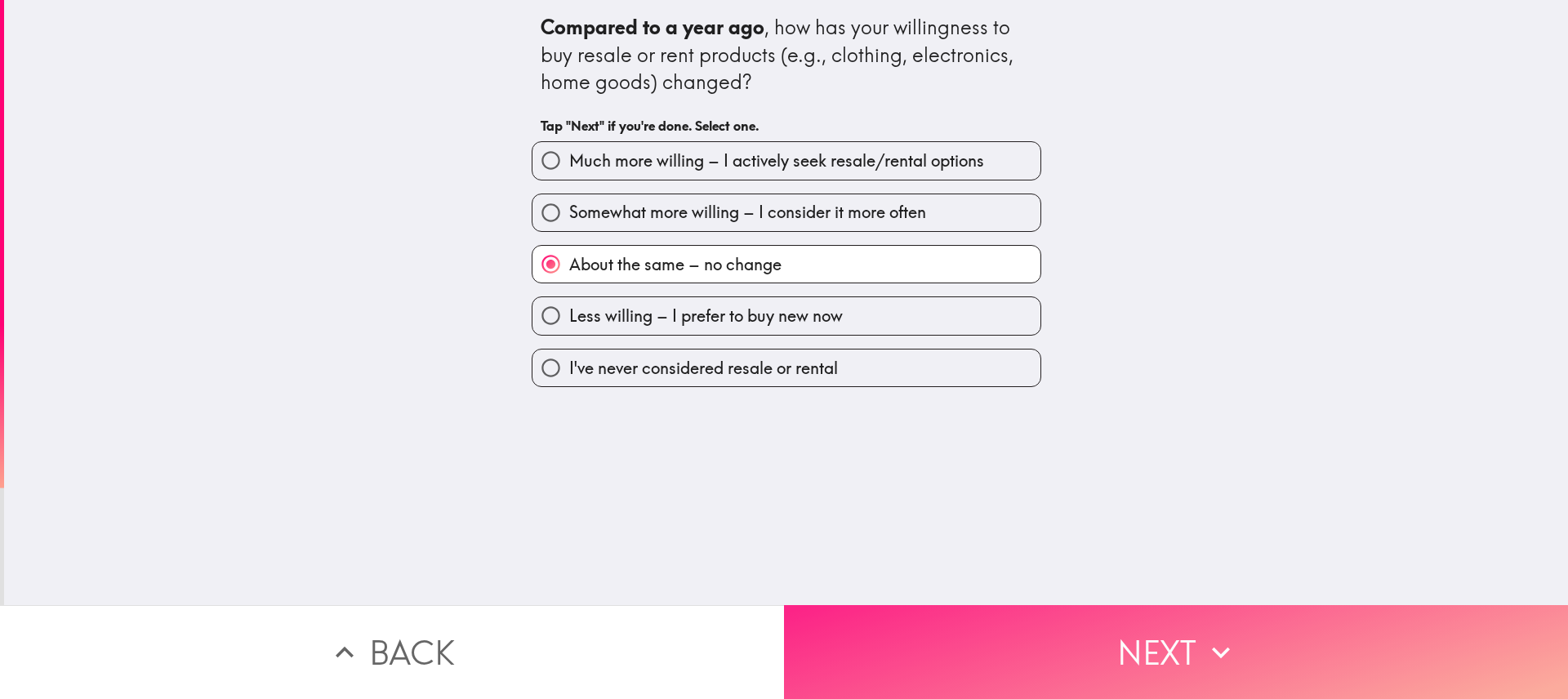
click at [1170, 632] on button "Next" at bounding box center [1177, 652] width 784 height 94
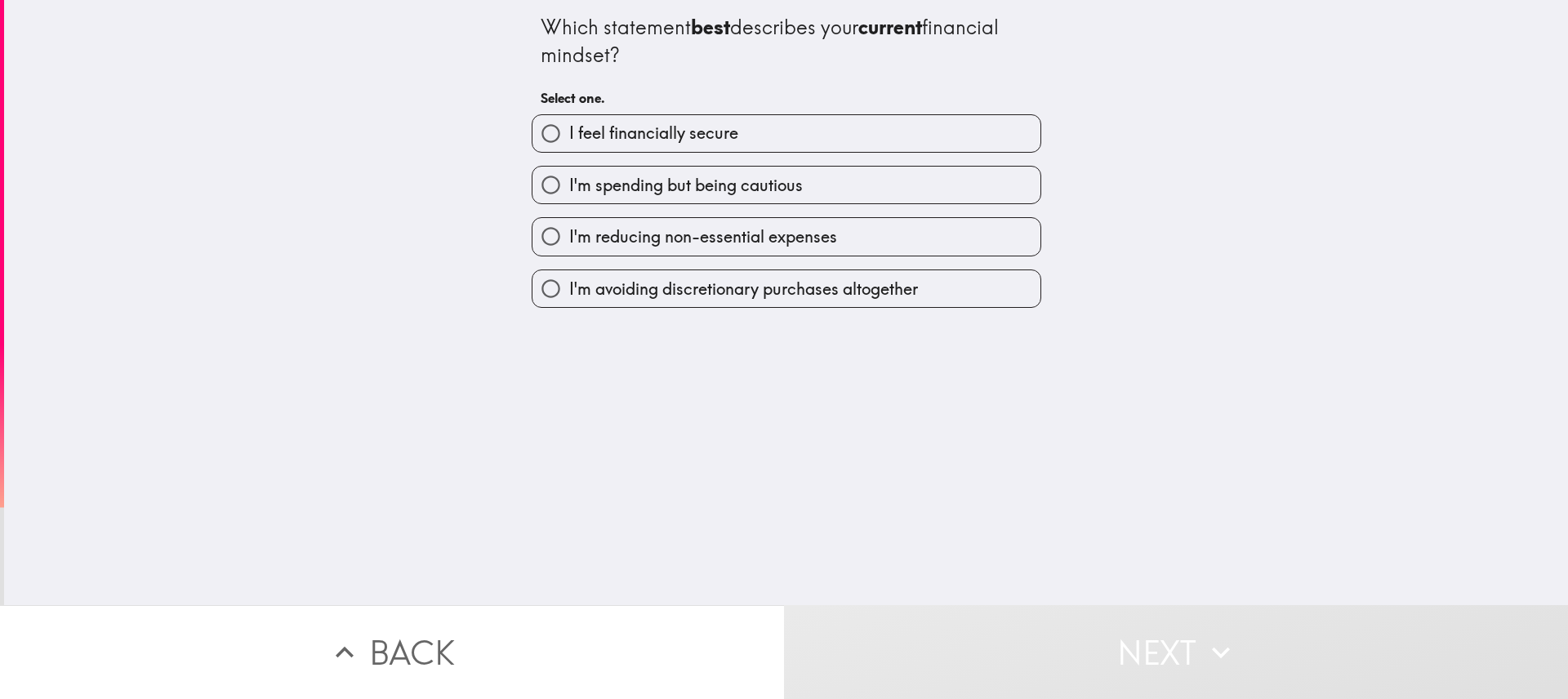
click at [968, 228] on label "I'm reducing non-essential expenses" at bounding box center [786, 237] width 508 height 37
click at [569, 228] on input "I'm reducing non-essential expenses" at bounding box center [551, 237] width 37 height 37
radio input "true"
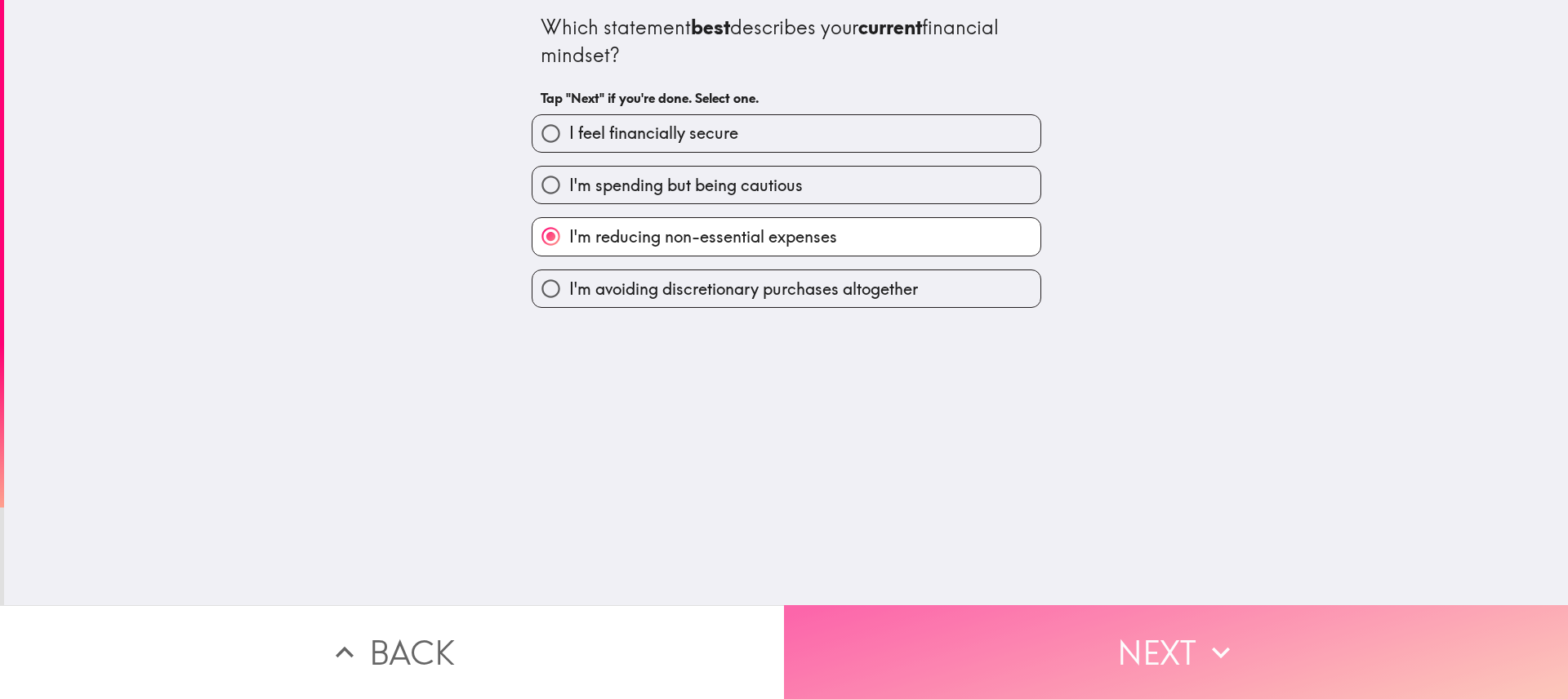
click at [1239, 646] on button "Next" at bounding box center [1177, 652] width 784 height 94
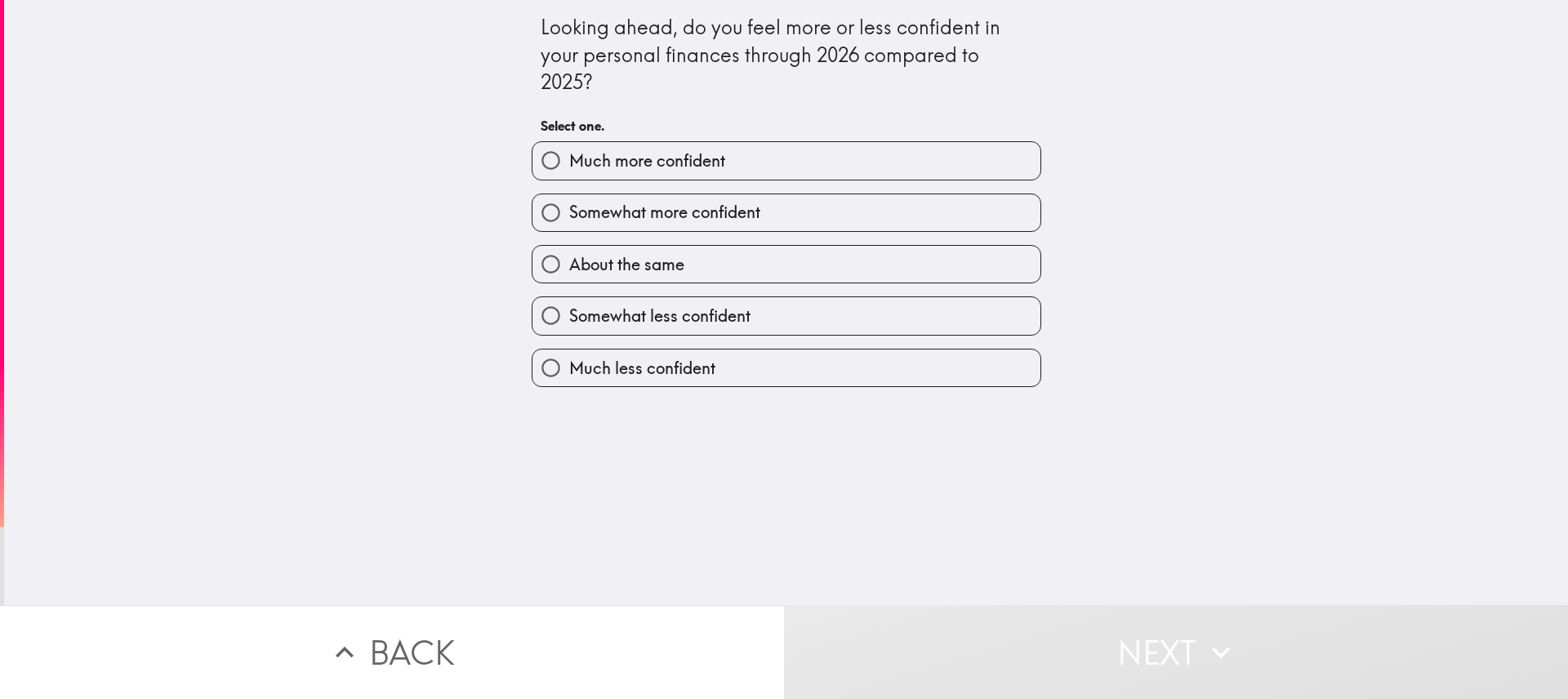
click at [906, 313] on label "Somewhat less confident" at bounding box center [786, 316] width 508 height 37
click at [569, 313] on input "Somewhat less confident" at bounding box center [551, 316] width 37 height 37
radio input "true"
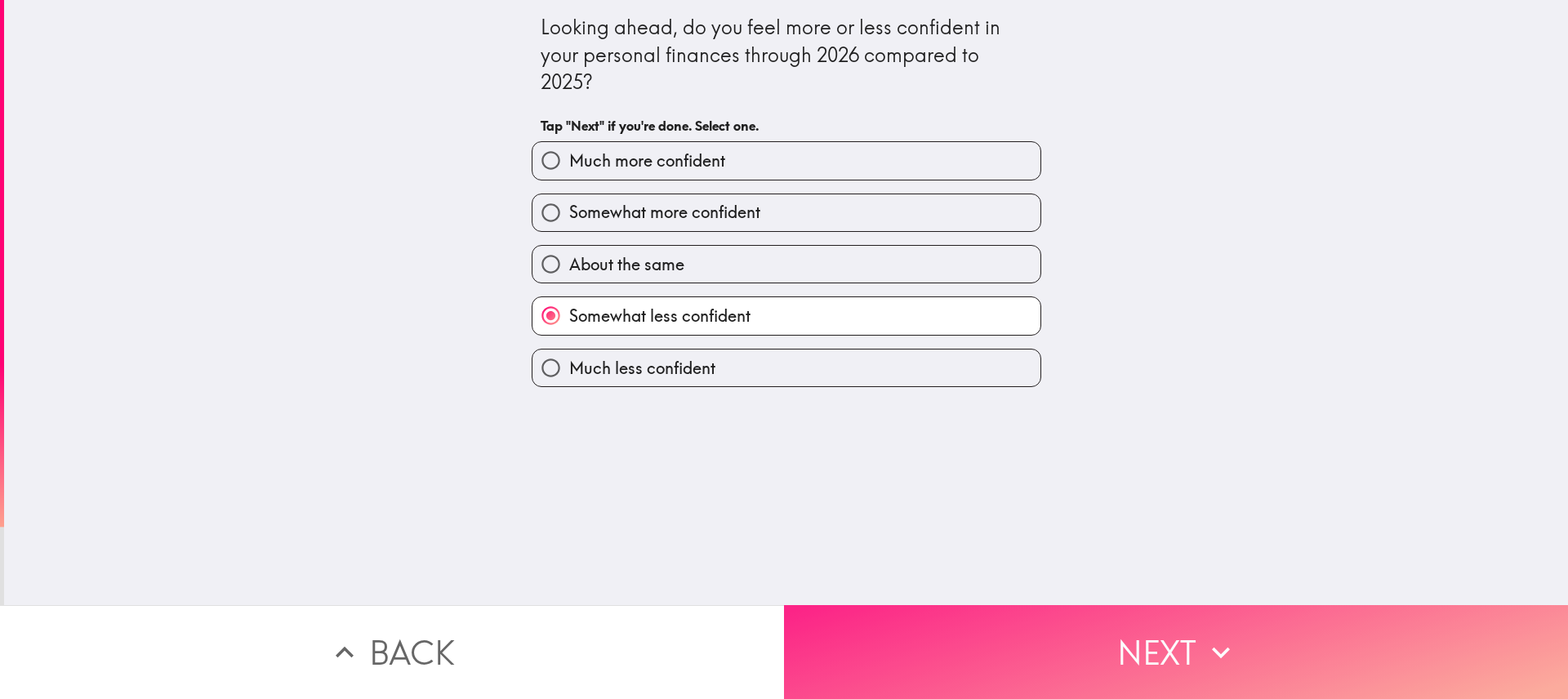
click at [1212, 647] on icon "button" at bounding box center [1221, 652] width 18 height 11
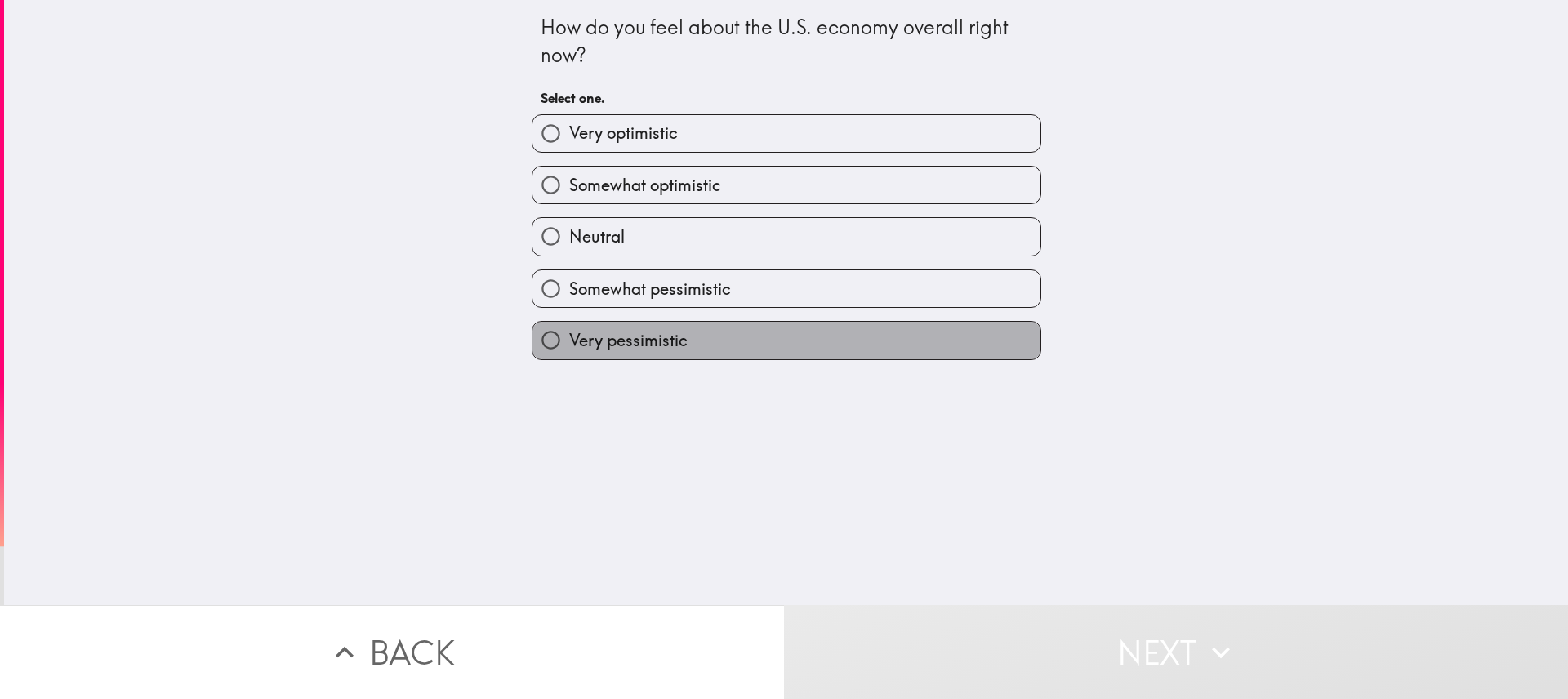
click at [945, 338] on label "Very pessimistic" at bounding box center [786, 340] width 508 height 37
click at [569, 338] on input "Very pessimistic" at bounding box center [551, 340] width 37 height 37
radio input "true"
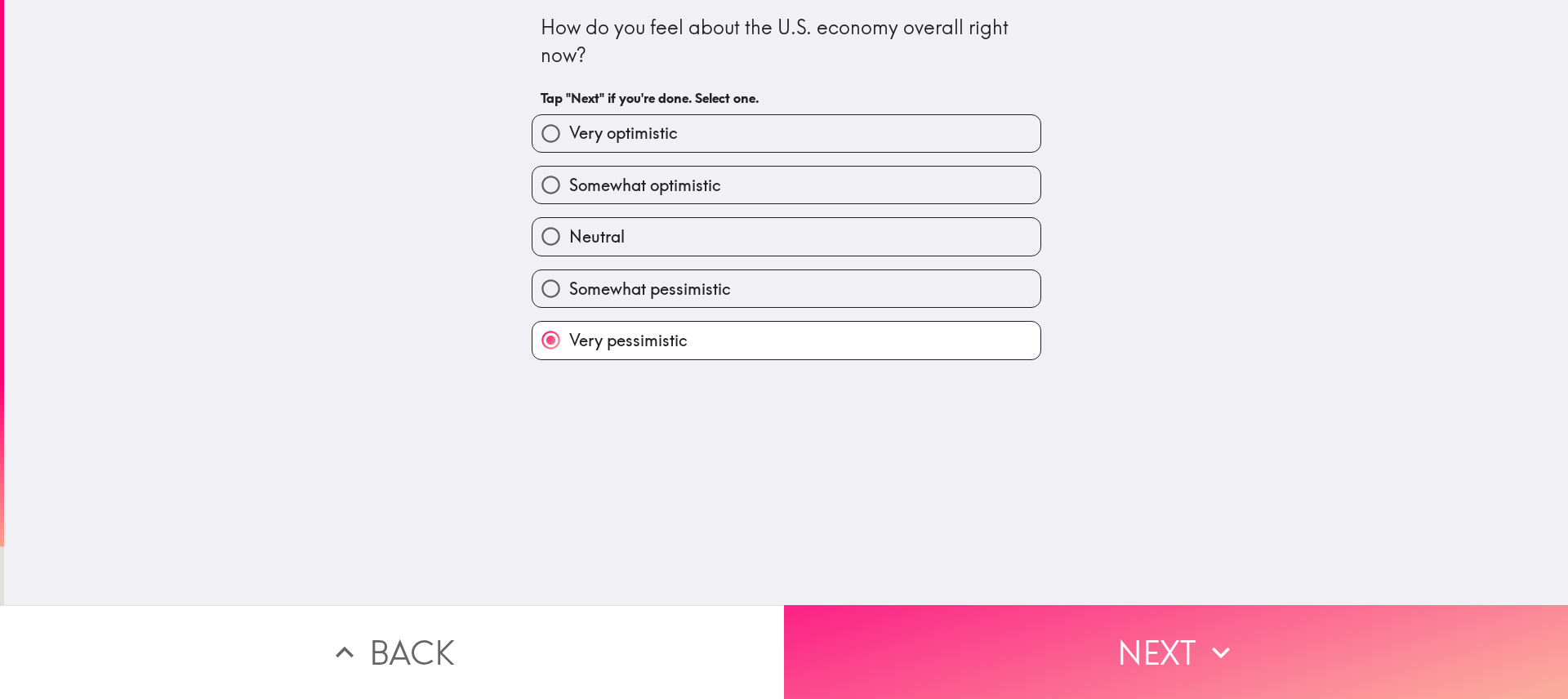
click at [1180, 634] on button "Next" at bounding box center [1177, 652] width 784 height 94
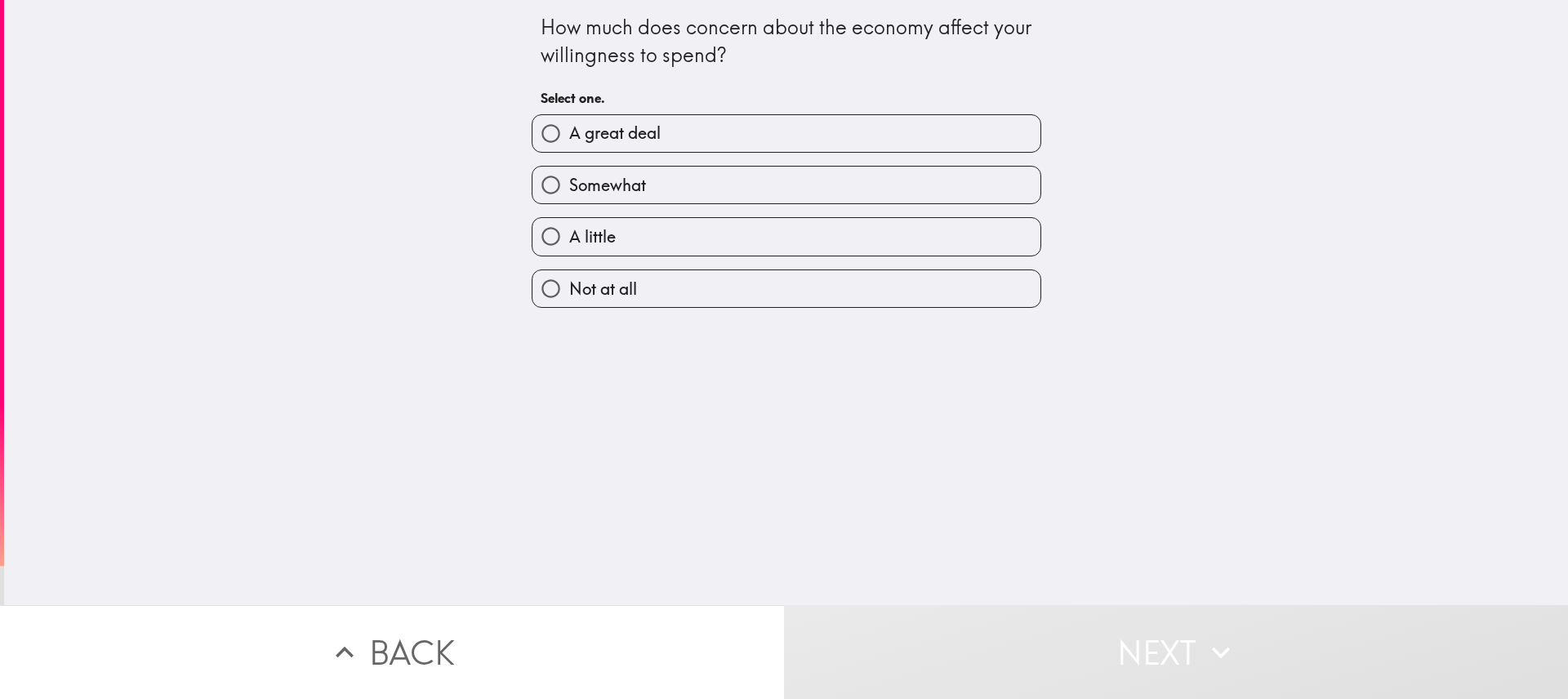
click at [932, 138] on label "A great deal" at bounding box center [786, 133] width 508 height 37
click at [569, 138] on input "A great deal" at bounding box center [551, 133] width 37 height 37
radio input "true"
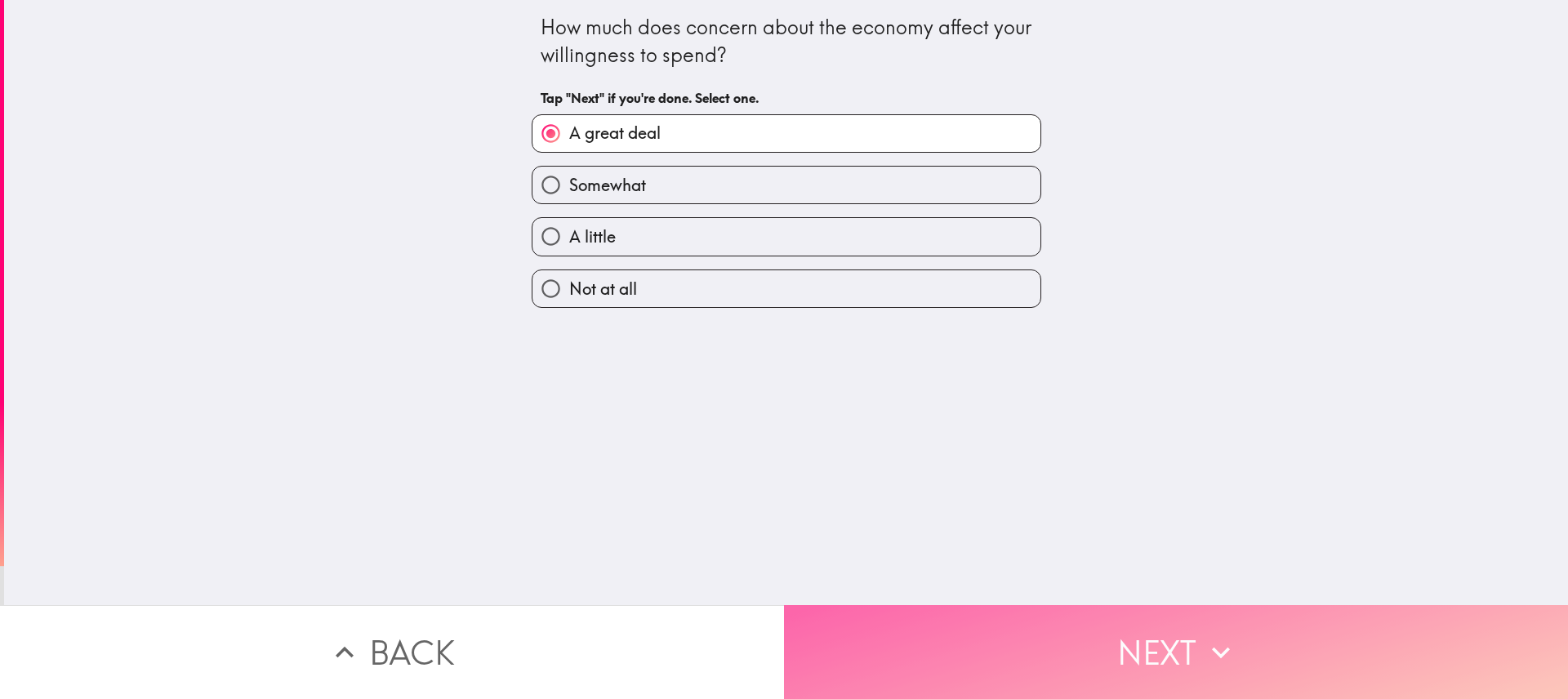
click at [1171, 650] on button "Next" at bounding box center [1177, 652] width 784 height 94
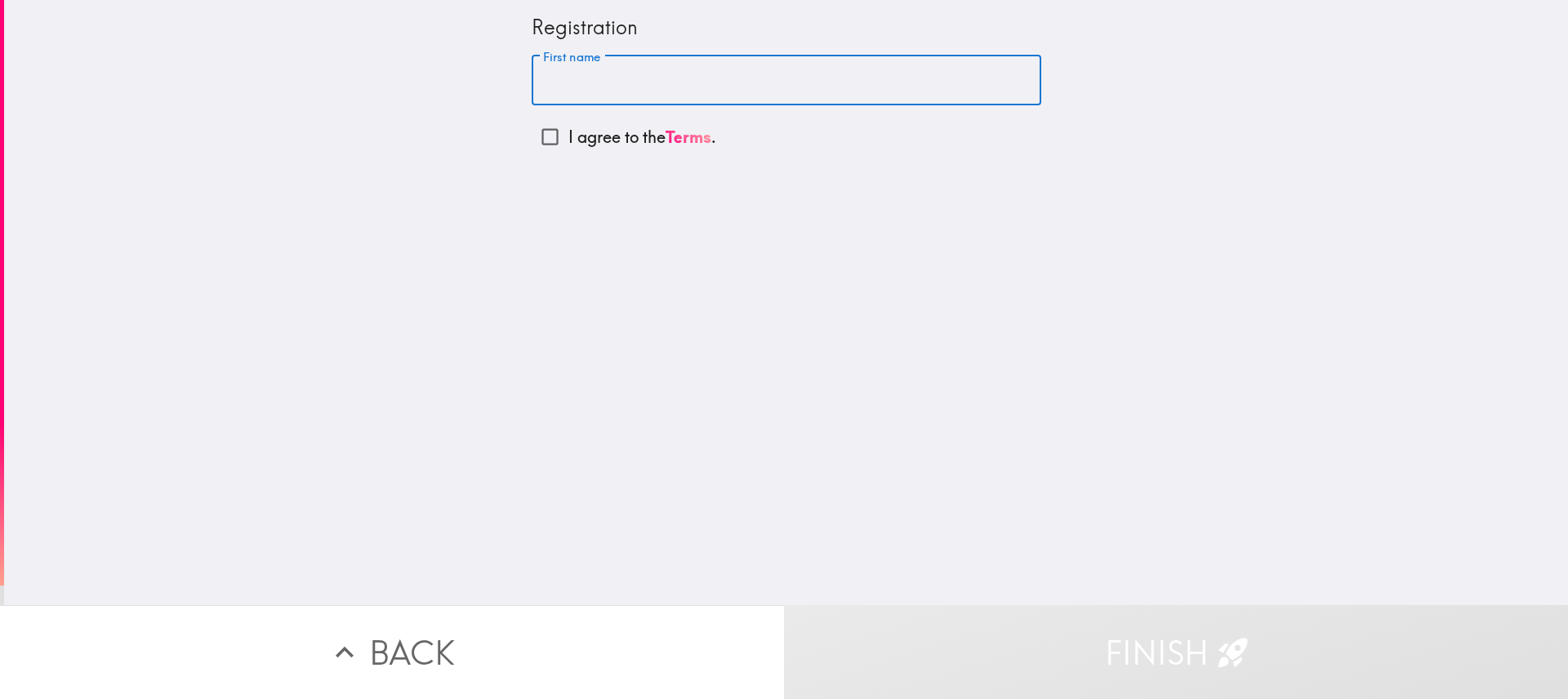
click at [804, 63] on input "First name" at bounding box center [786, 80] width 510 height 50
type input "[PERSON_NAME]"
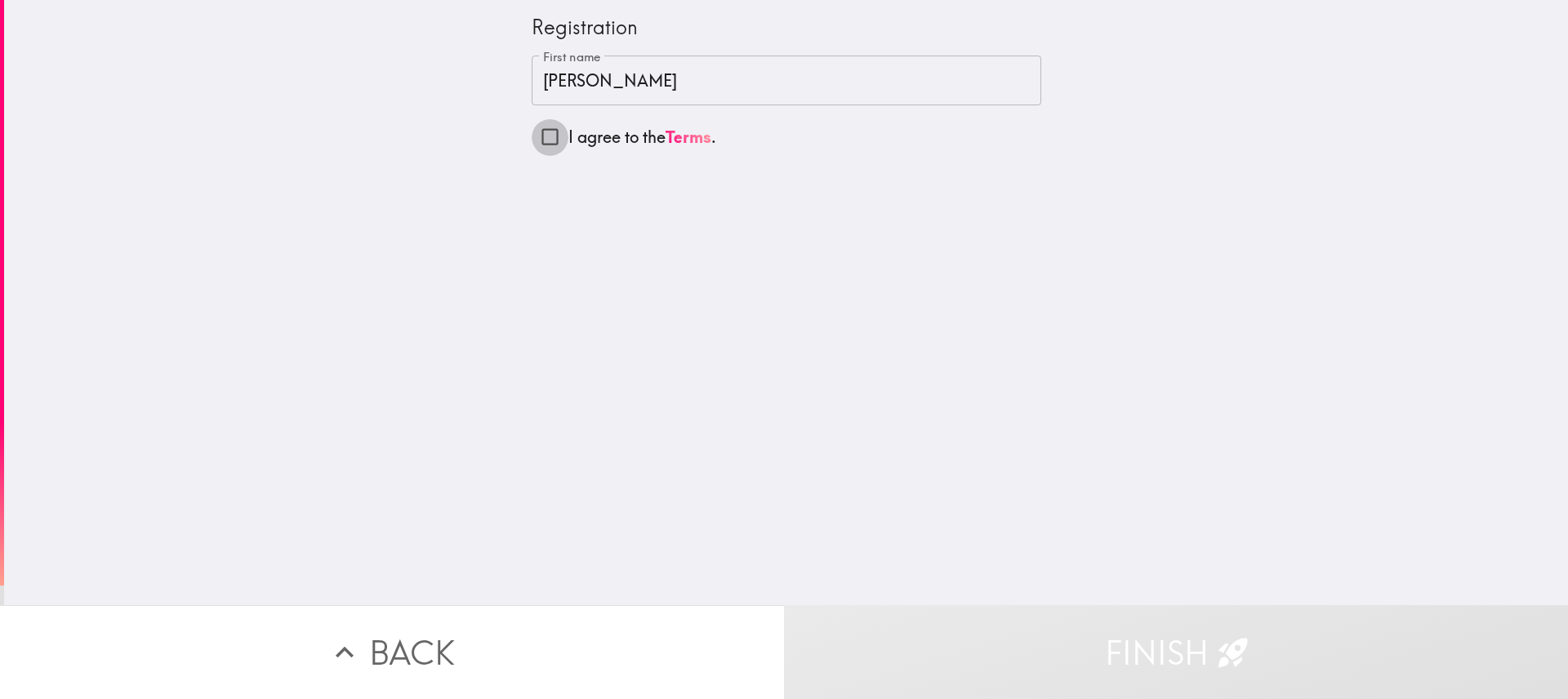
click at [538, 133] on input "I agree to the Terms ." at bounding box center [550, 137] width 37 height 37
checkbox input "true"
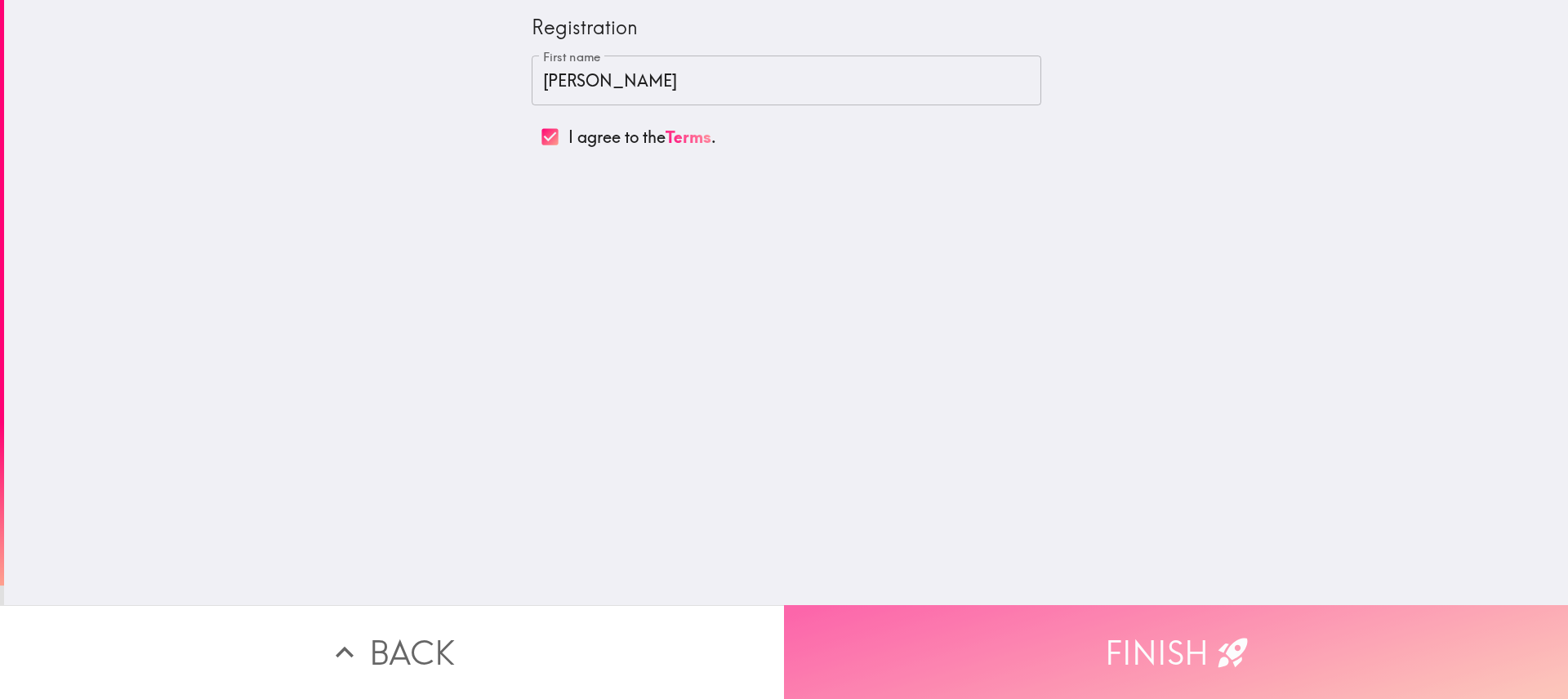
click at [1177, 629] on button "Finish" at bounding box center [1177, 652] width 784 height 94
